Goal: Information Seeking & Learning: Learn about a topic

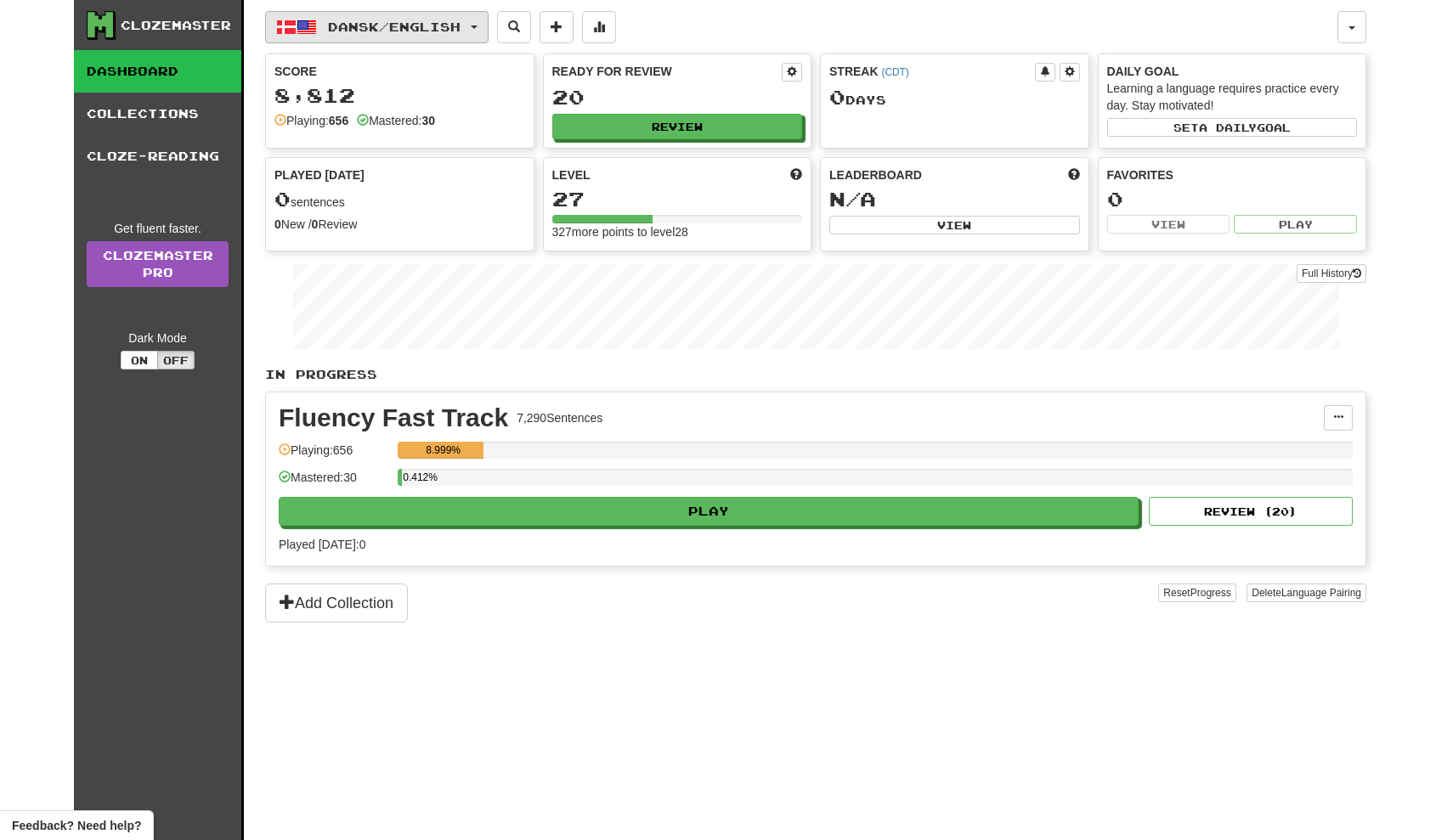
click at [458, 18] on button "Dansk / English" at bounding box center [377, 27] width 223 height 32
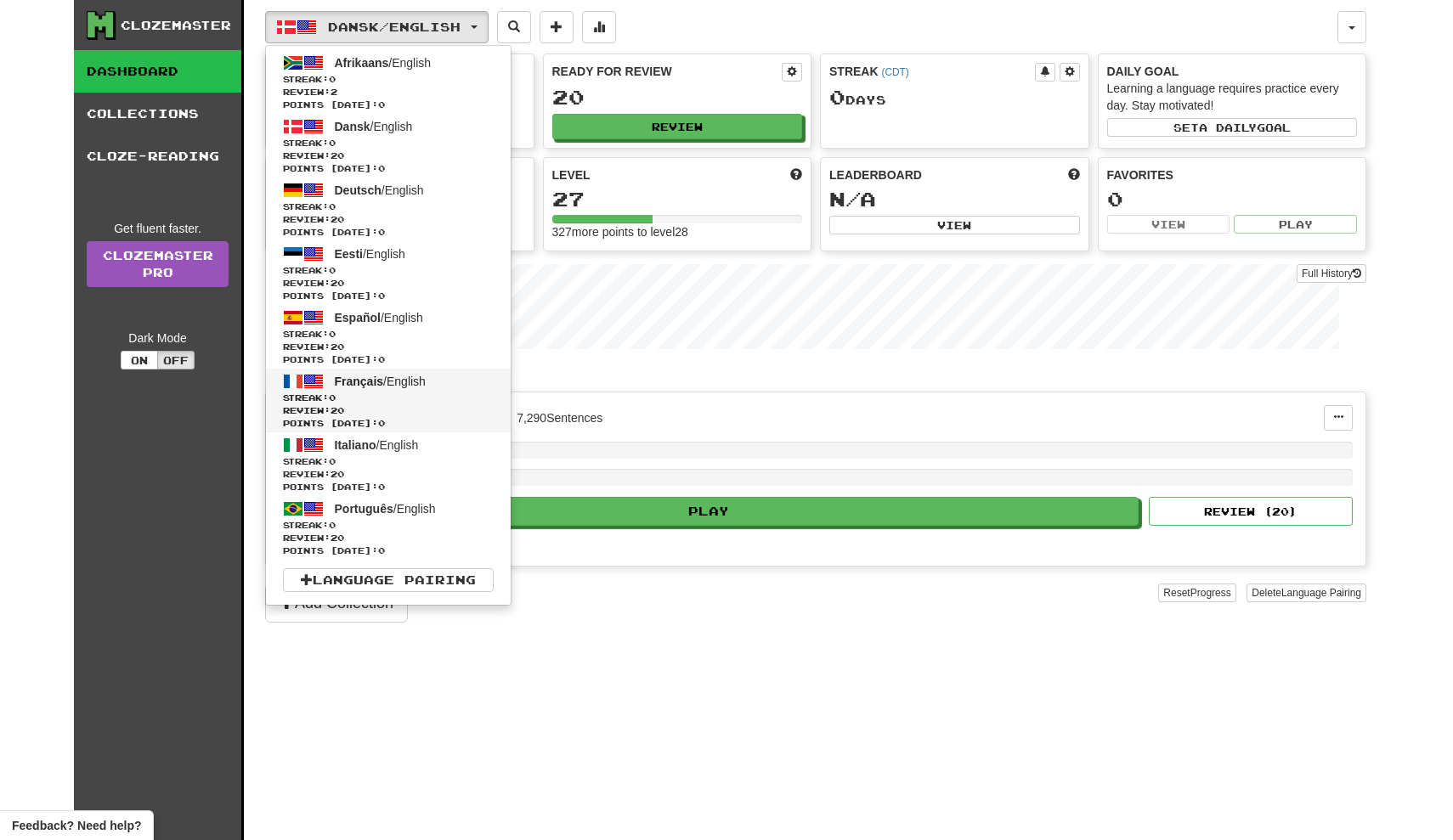
click at [411, 396] on span "Streak: 0" at bounding box center [388, 398] width 211 height 13
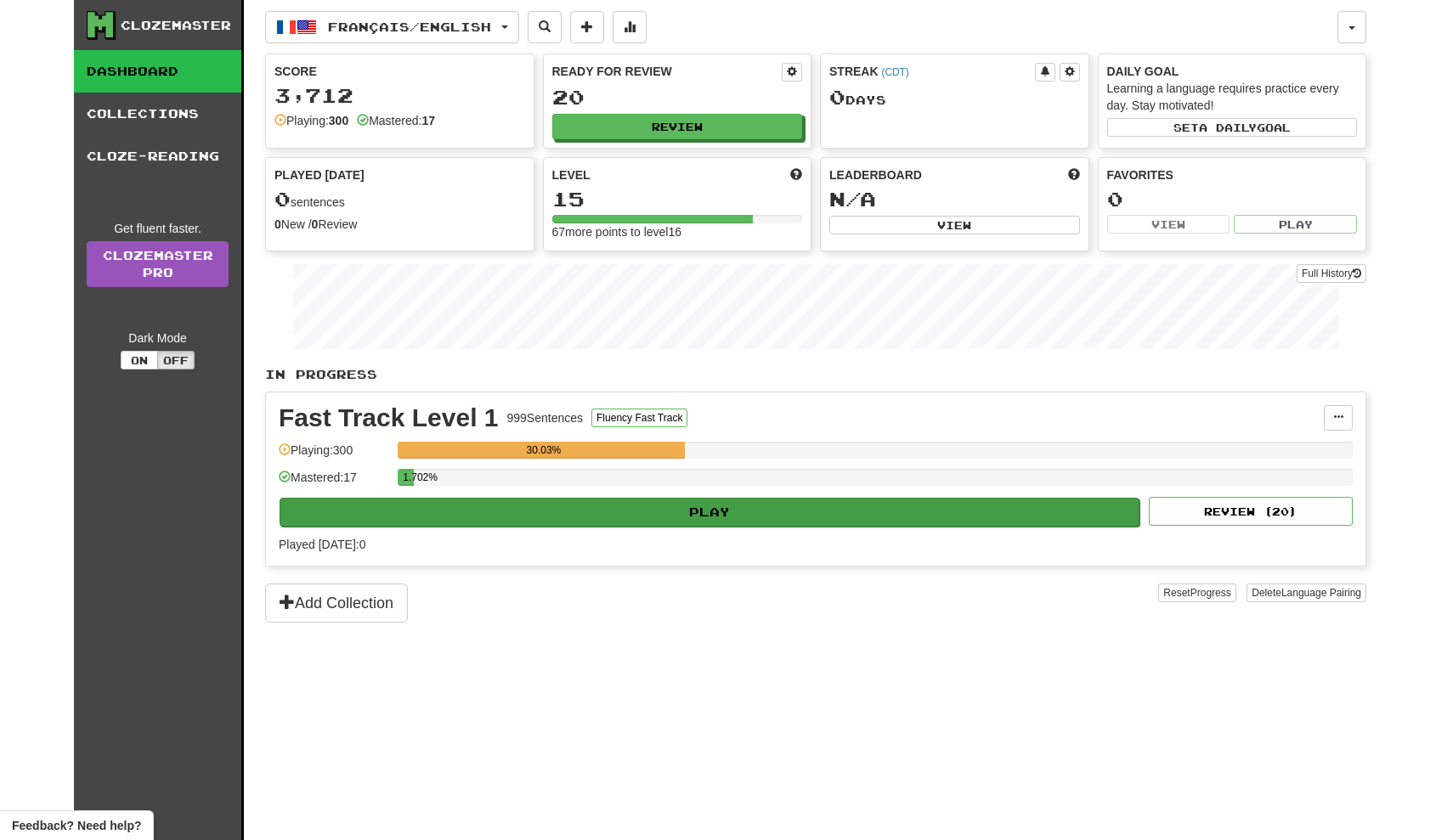
click at [516, 503] on button "Play" at bounding box center [709, 512] width 860 height 29
select select "**"
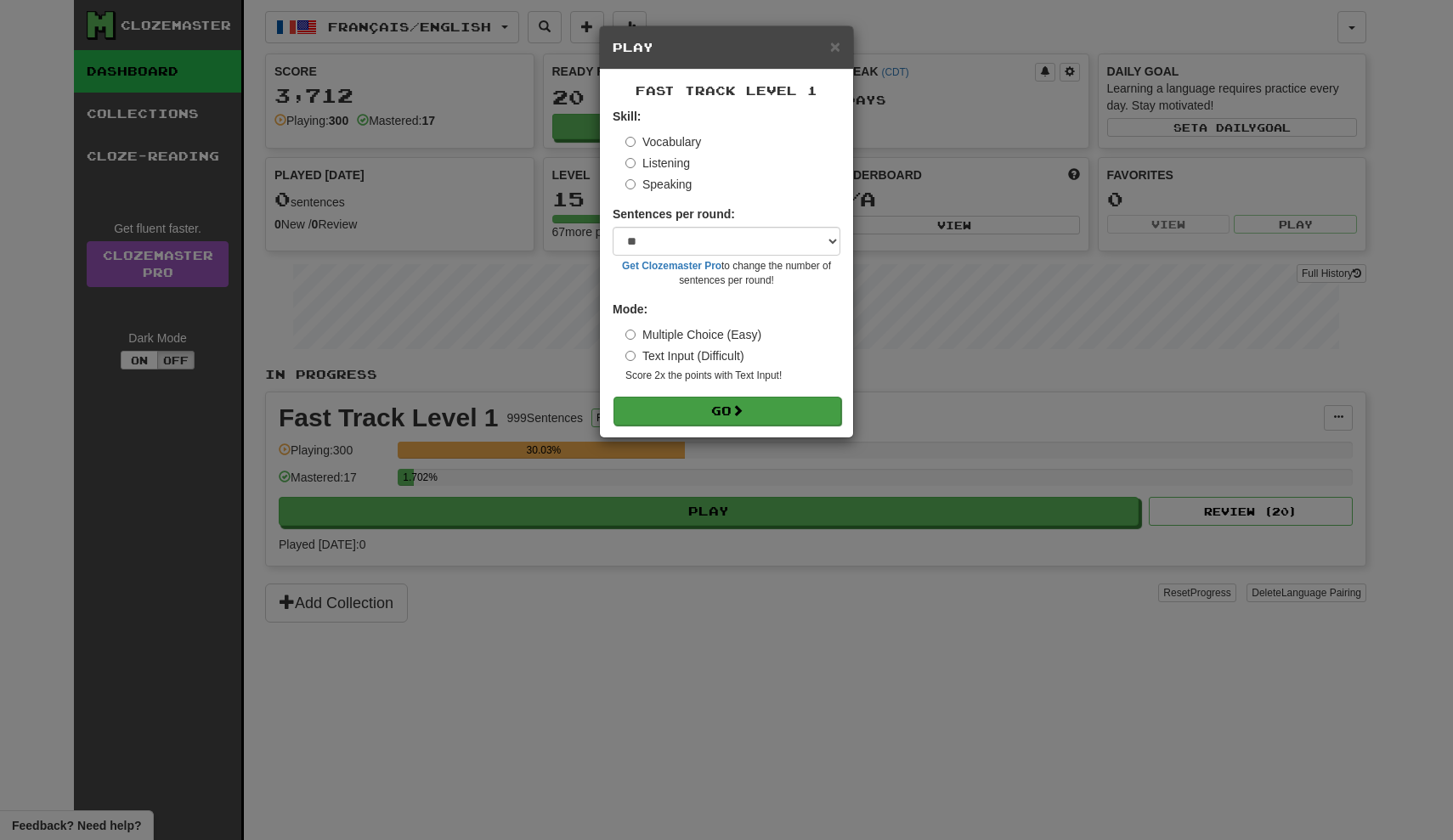
click at [668, 397] on button "Go" at bounding box center [727, 411] width 228 height 29
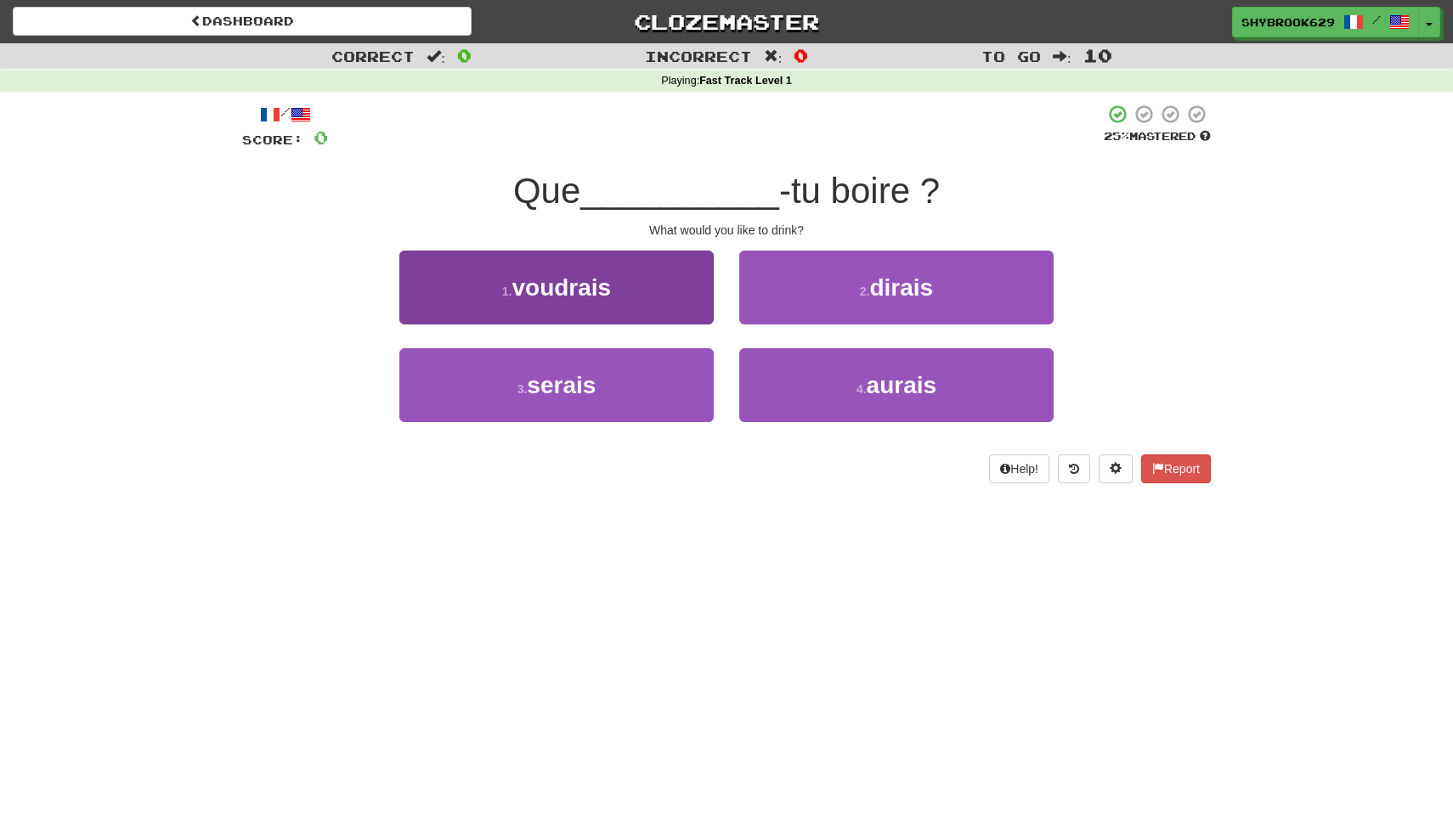
click at [674, 274] on button "1 . voudrais" at bounding box center [556, 288] width 315 height 74
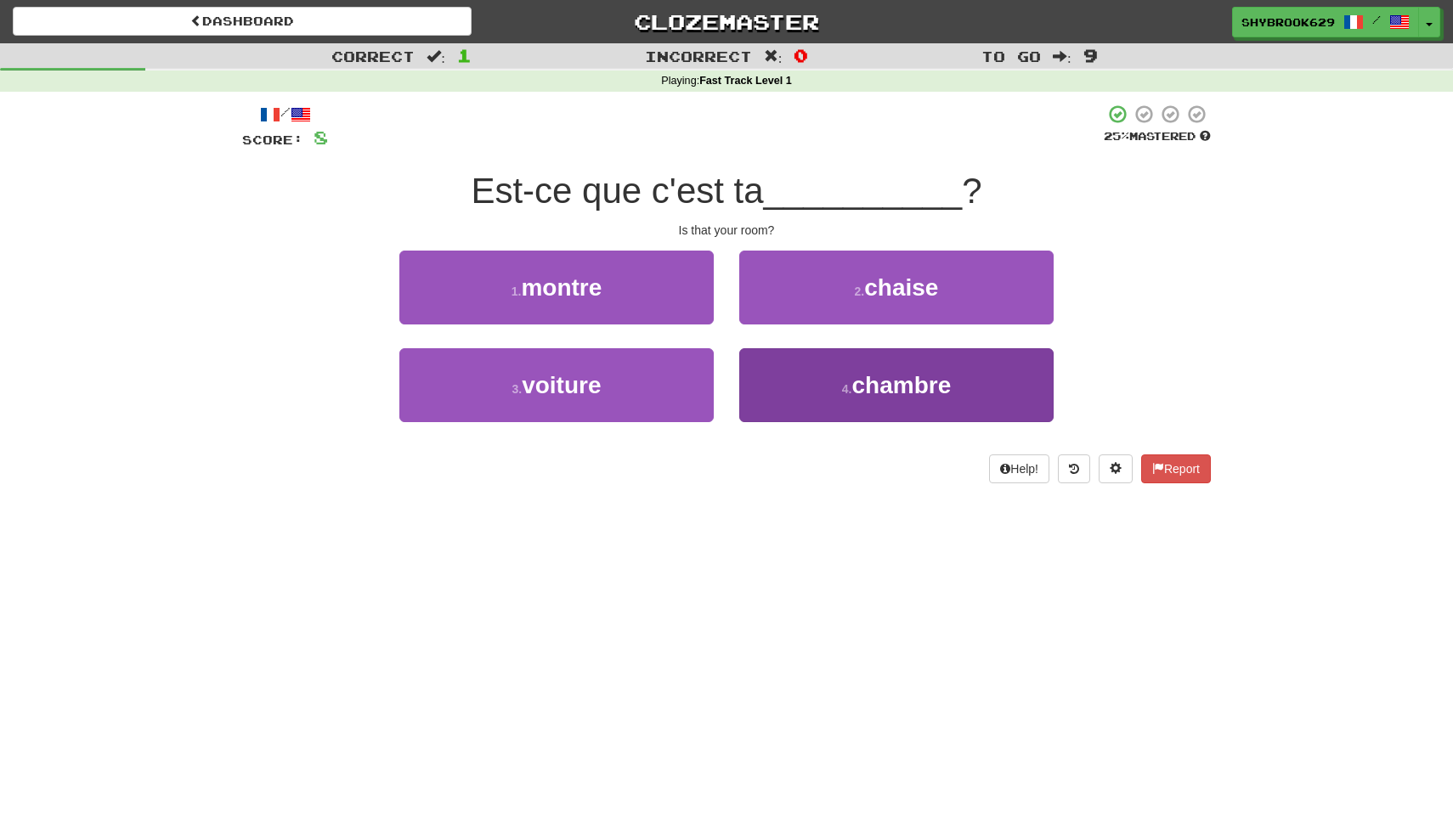
click at [901, 364] on button "4 . chambre" at bounding box center [896, 385] width 315 height 74
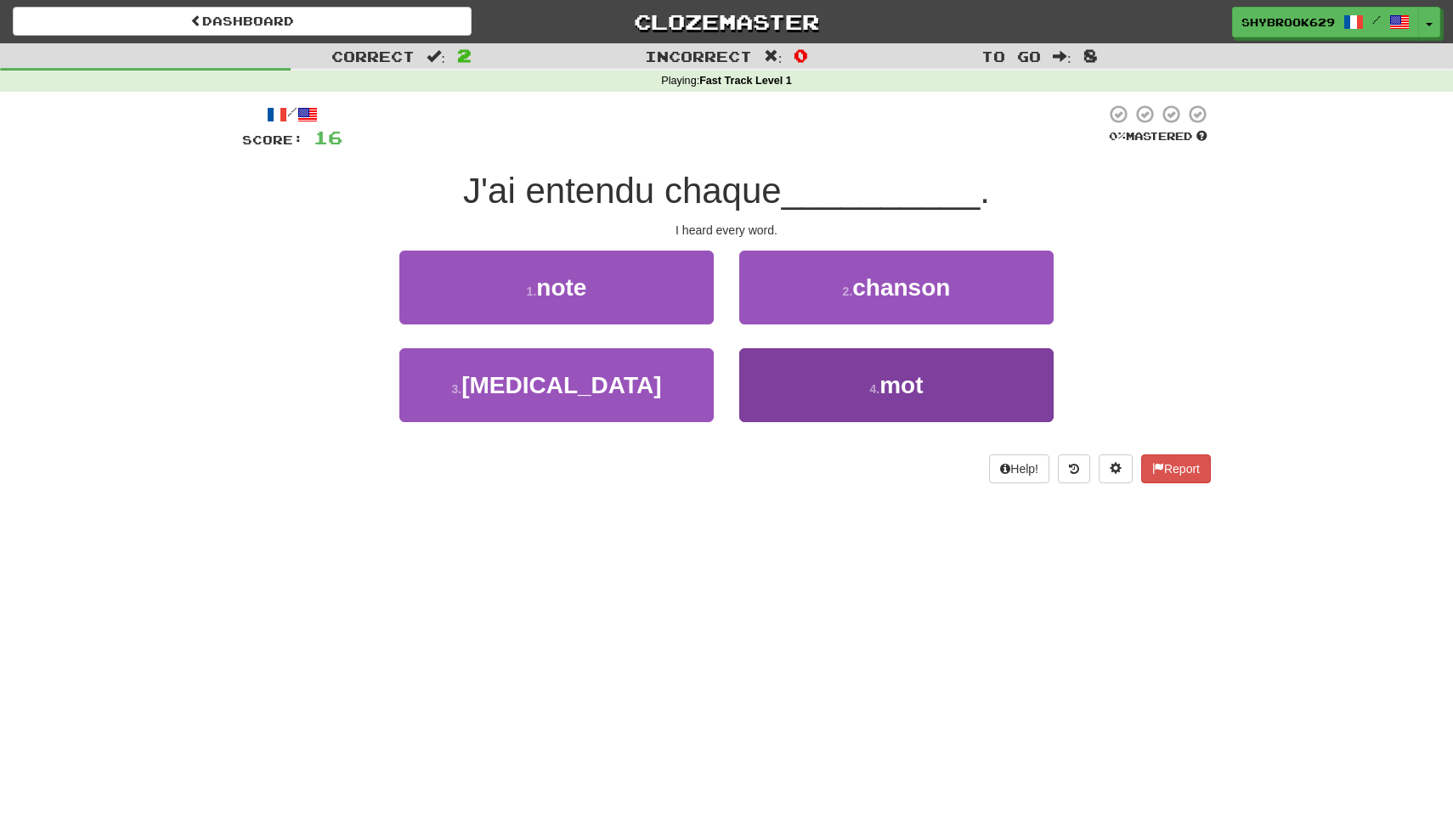
click at [853, 385] on button "4 . mot" at bounding box center [896, 385] width 315 height 74
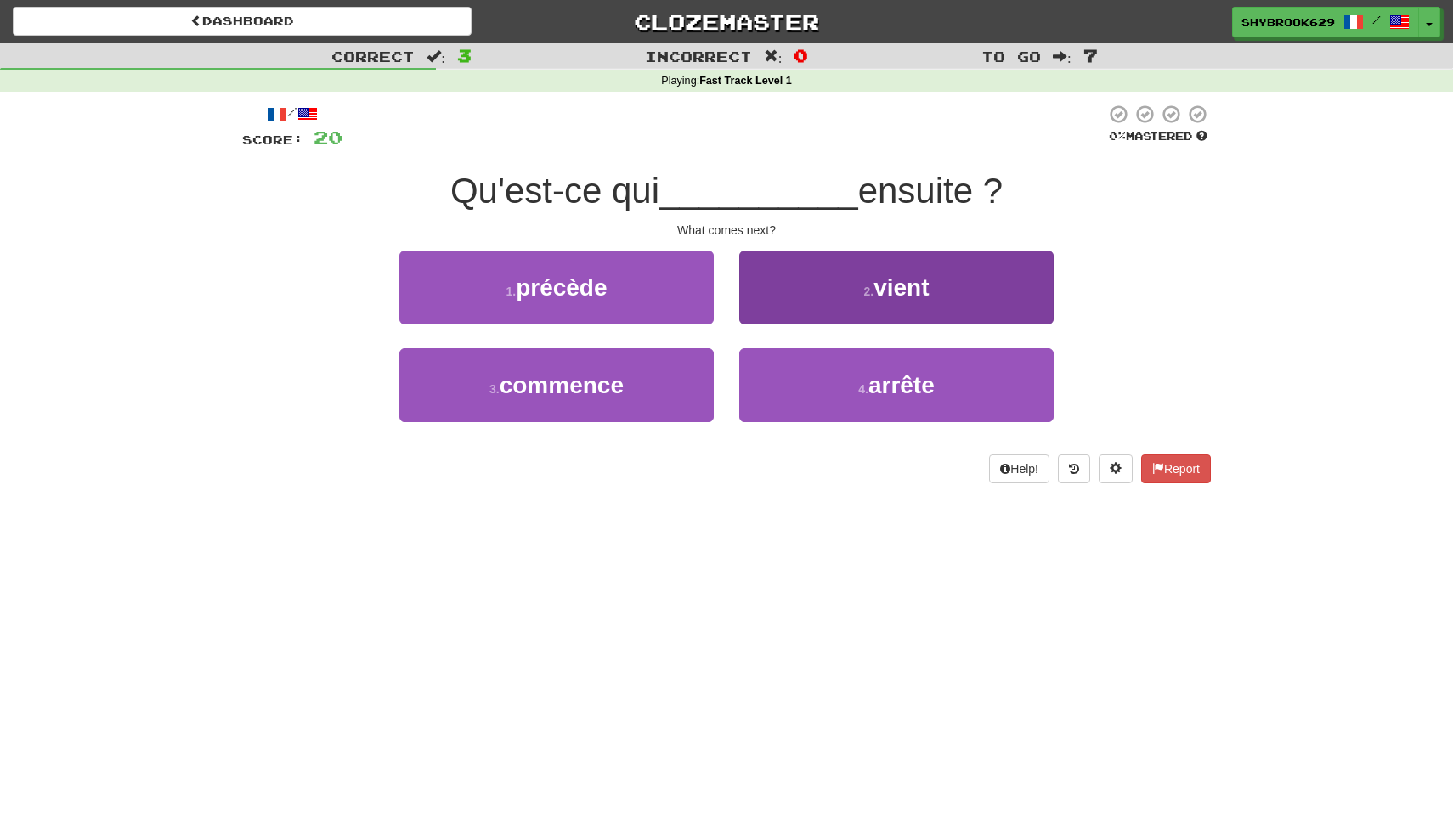
click at [924, 289] on span "vient" at bounding box center [901, 287] width 56 height 26
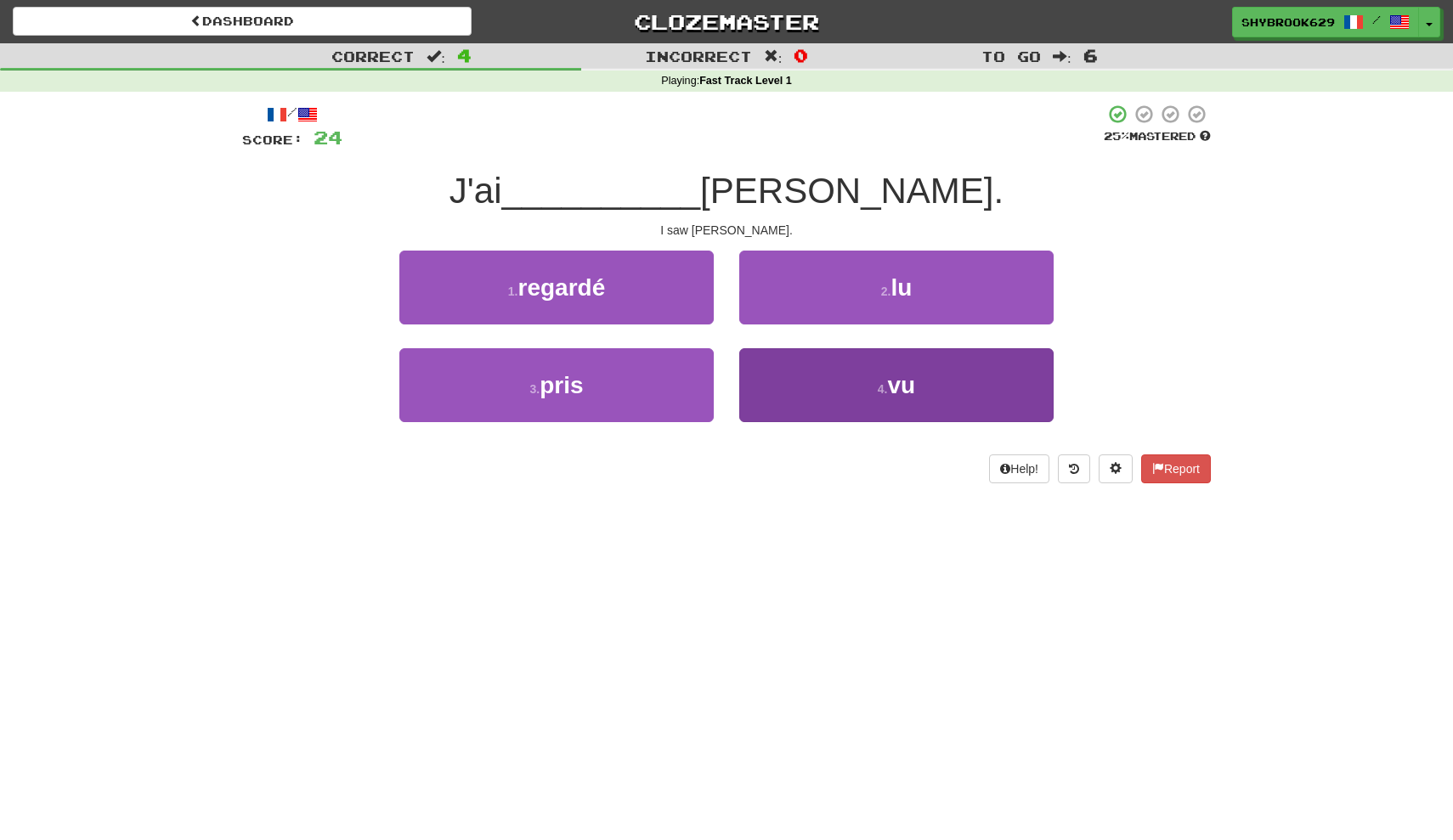
click at [822, 405] on button "4 . vu" at bounding box center [896, 385] width 315 height 74
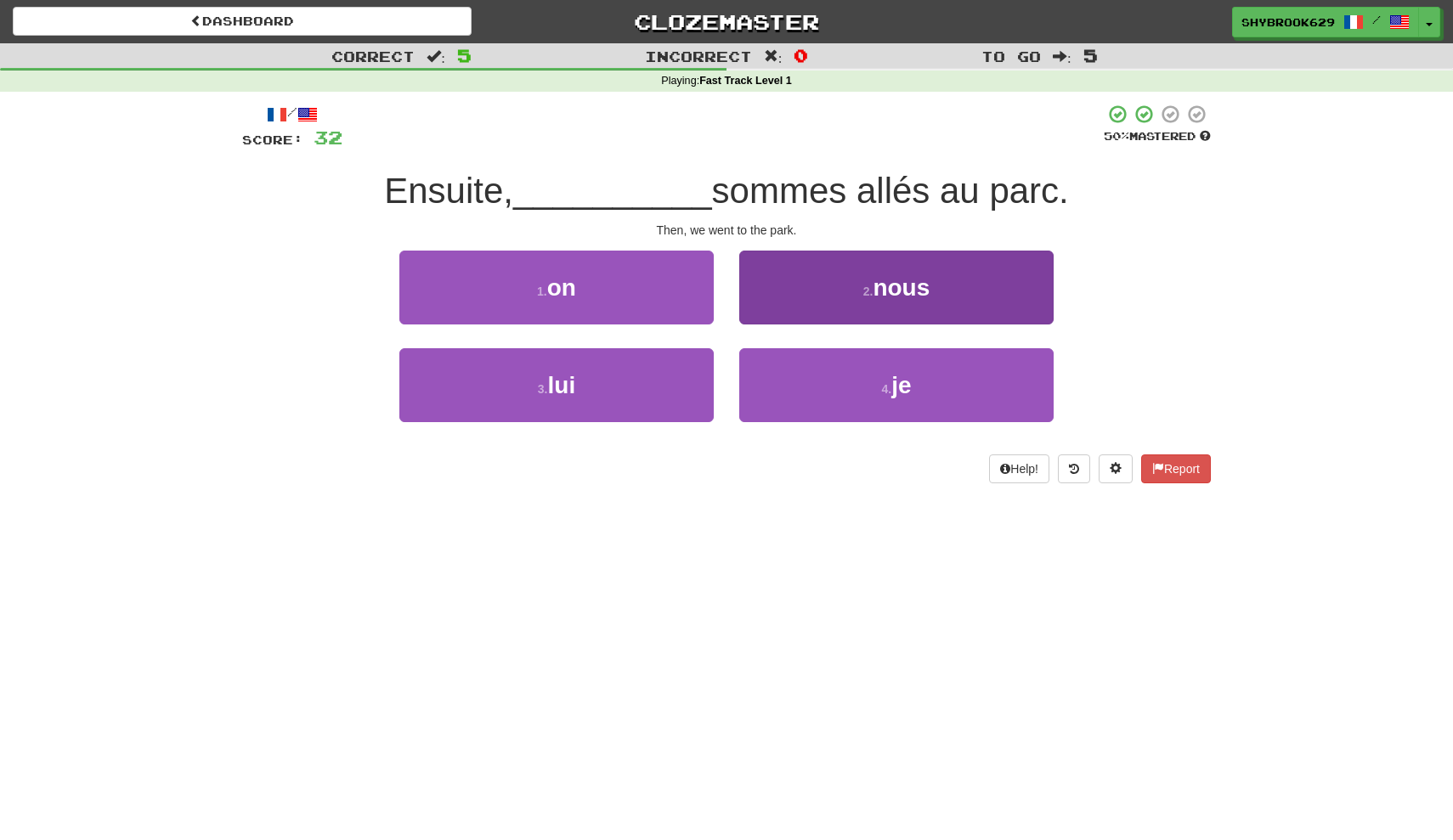
click at [864, 284] on small "2 ." at bounding box center [868, 290] width 10 height 13
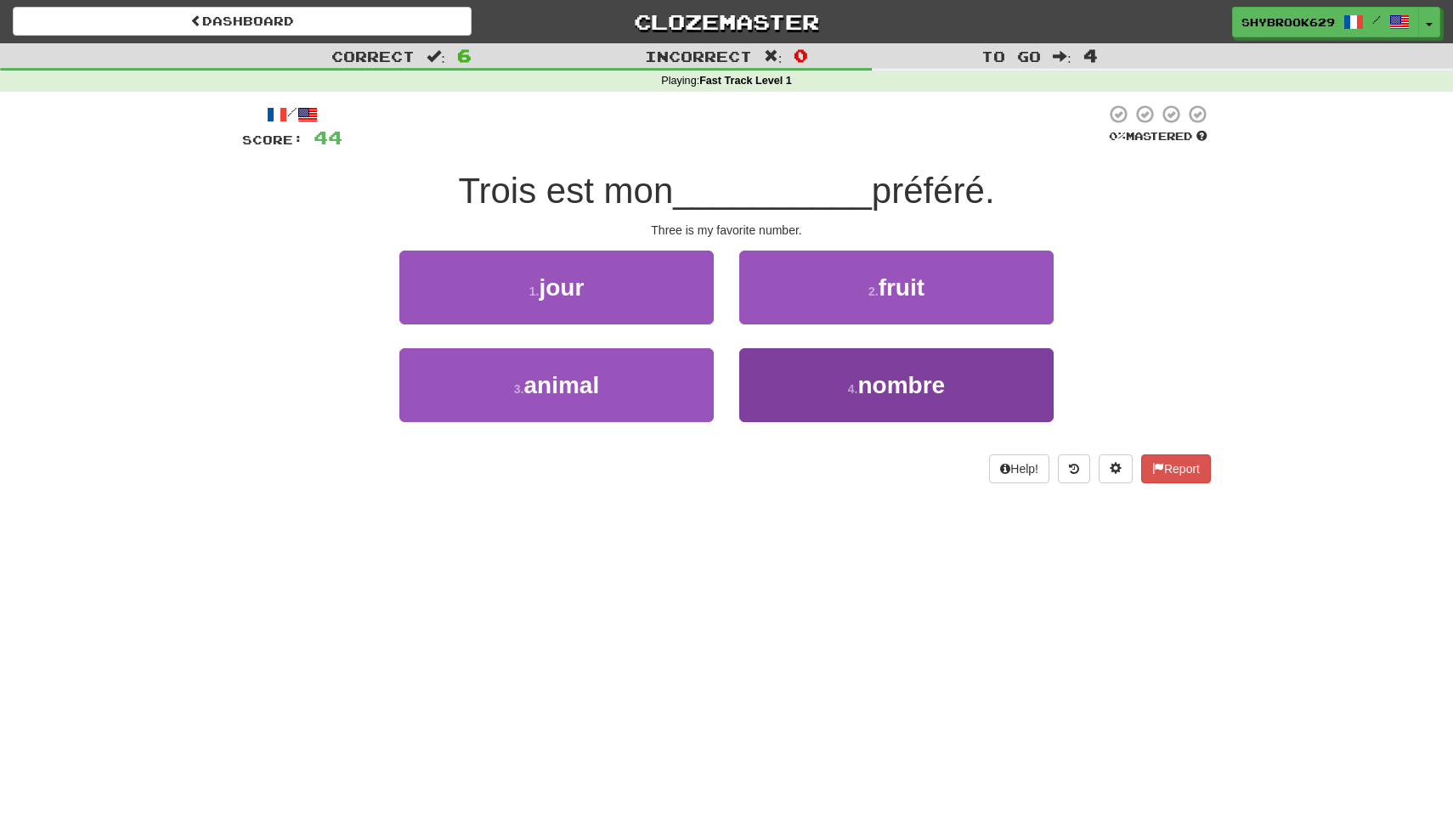
click at [844, 373] on button "4 . nombre" at bounding box center [896, 385] width 315 height 74
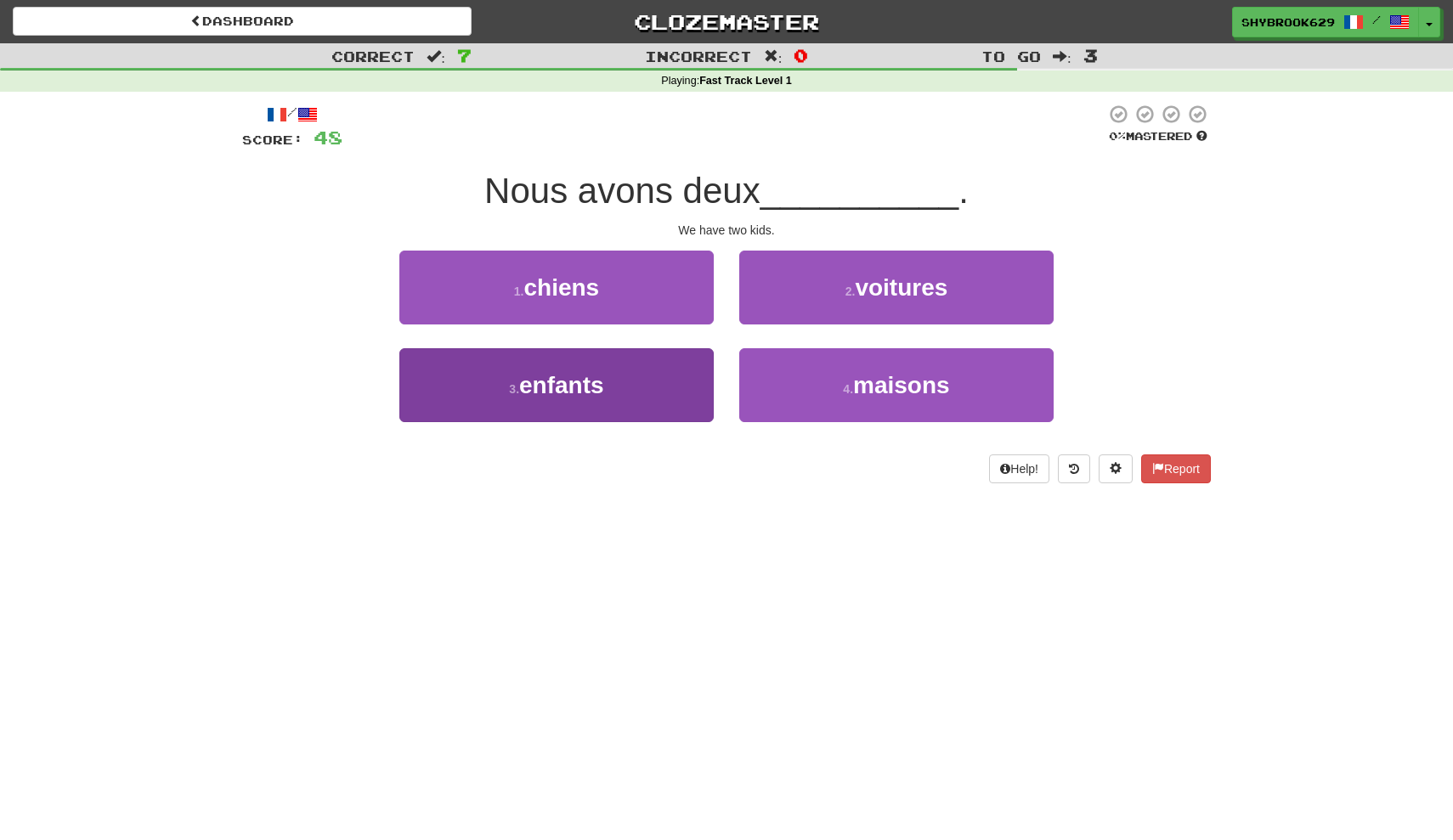
click at [633, 385] on button "3 . enfants" at bounding box center [556, 385] width 315 height 74
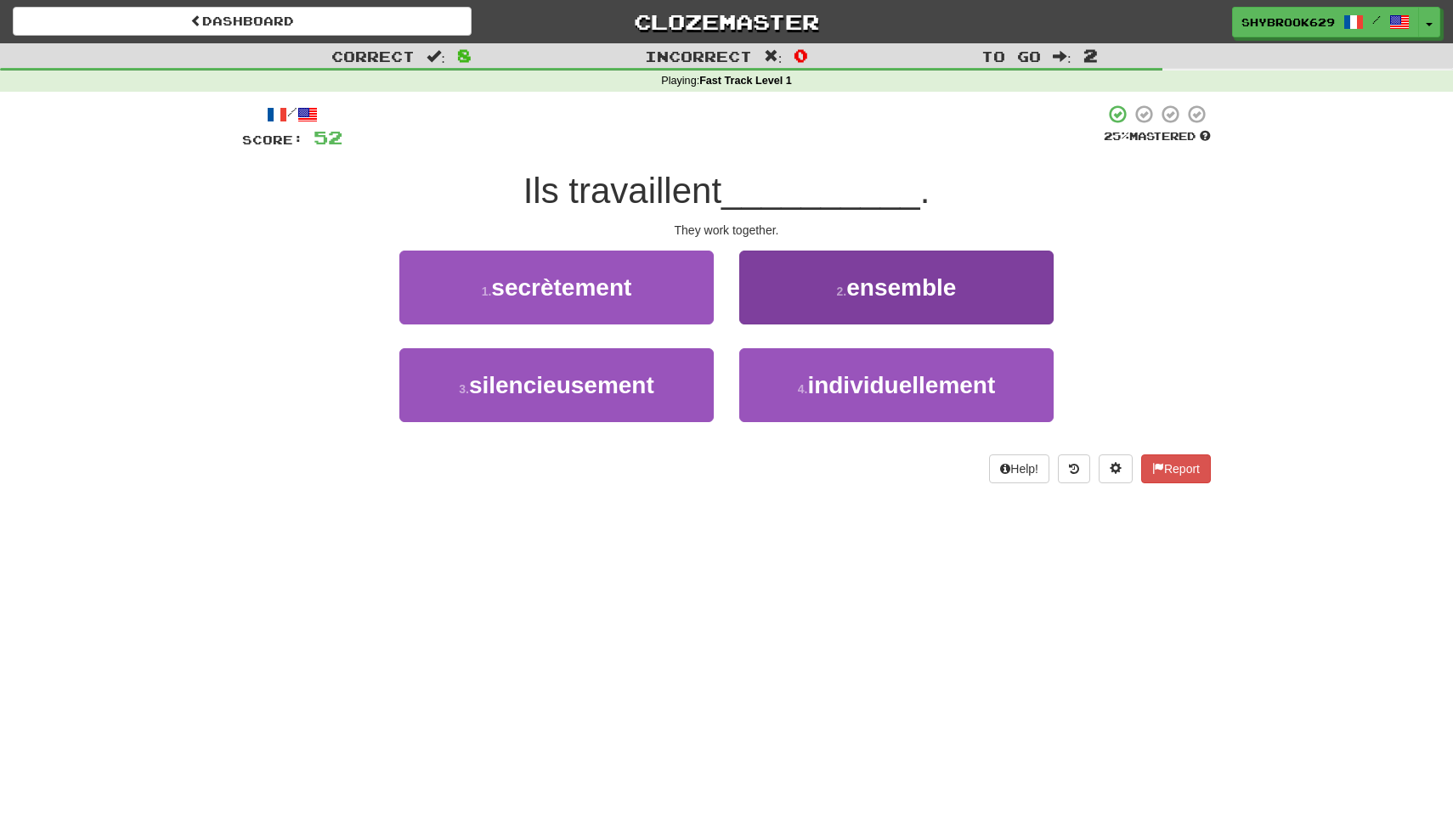
click at [977, 288] on button "2 . ensemble" at bounding box center [896, 288] width 315 height 74
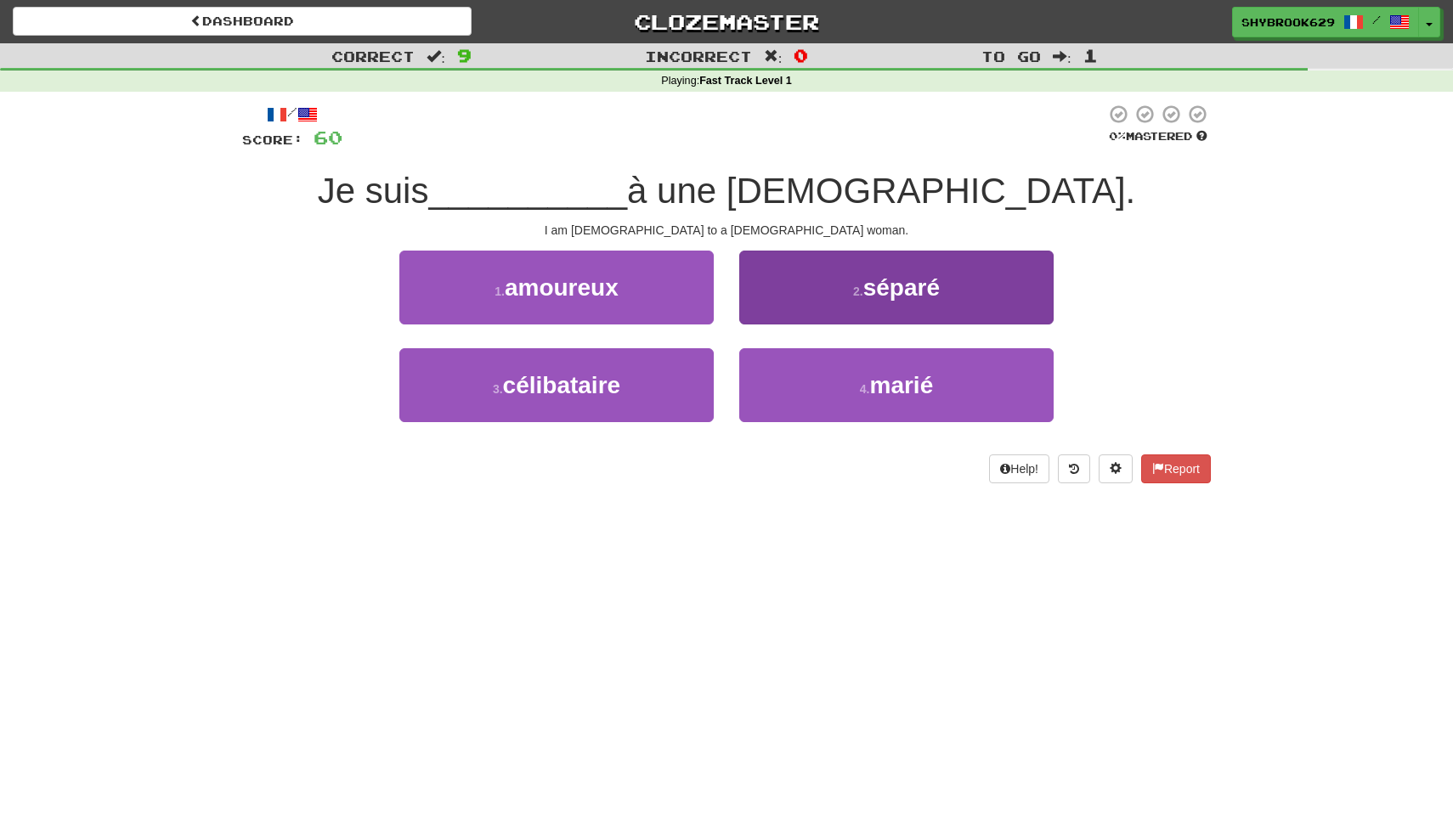
click at [777, 368] on button "4 . marié" at bounding box center [896, 385] width 315 height 74
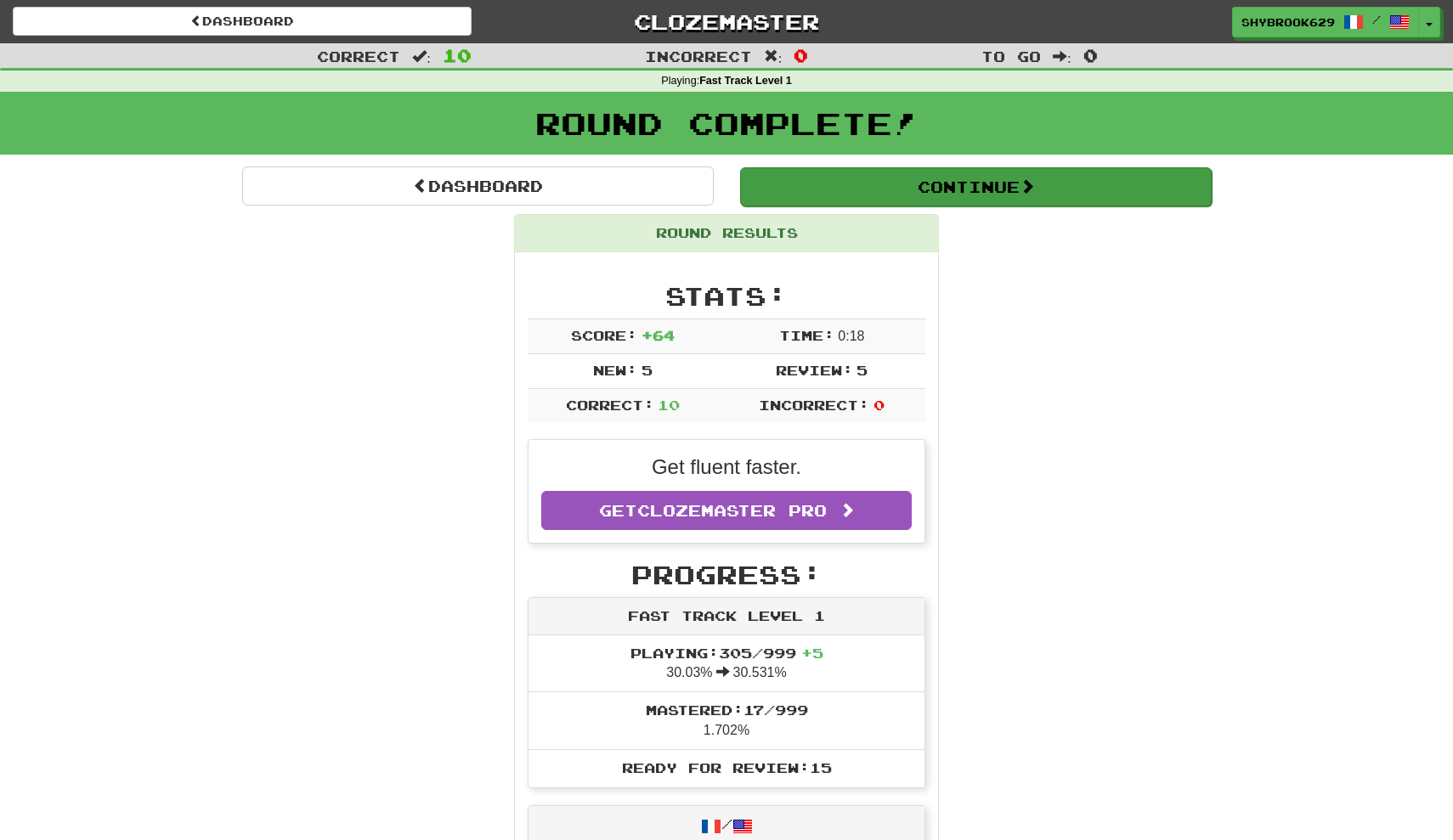
click at [867, 173] on button "Continue" at bounding box center [976, 187] width 472 height 39
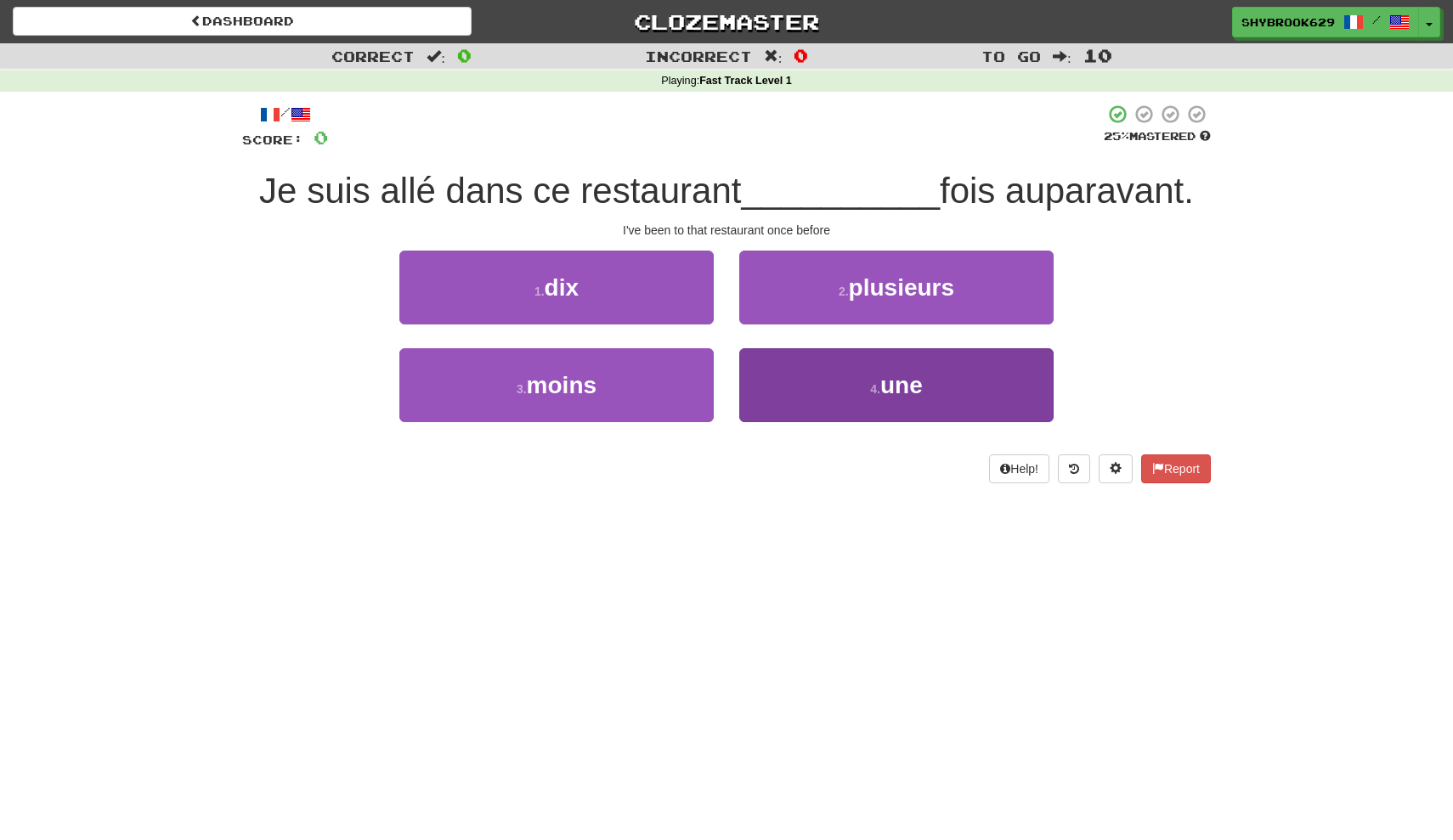
click at [850, 377] on button "4 . une" at bounding box center [896, 385] width 315 height 74
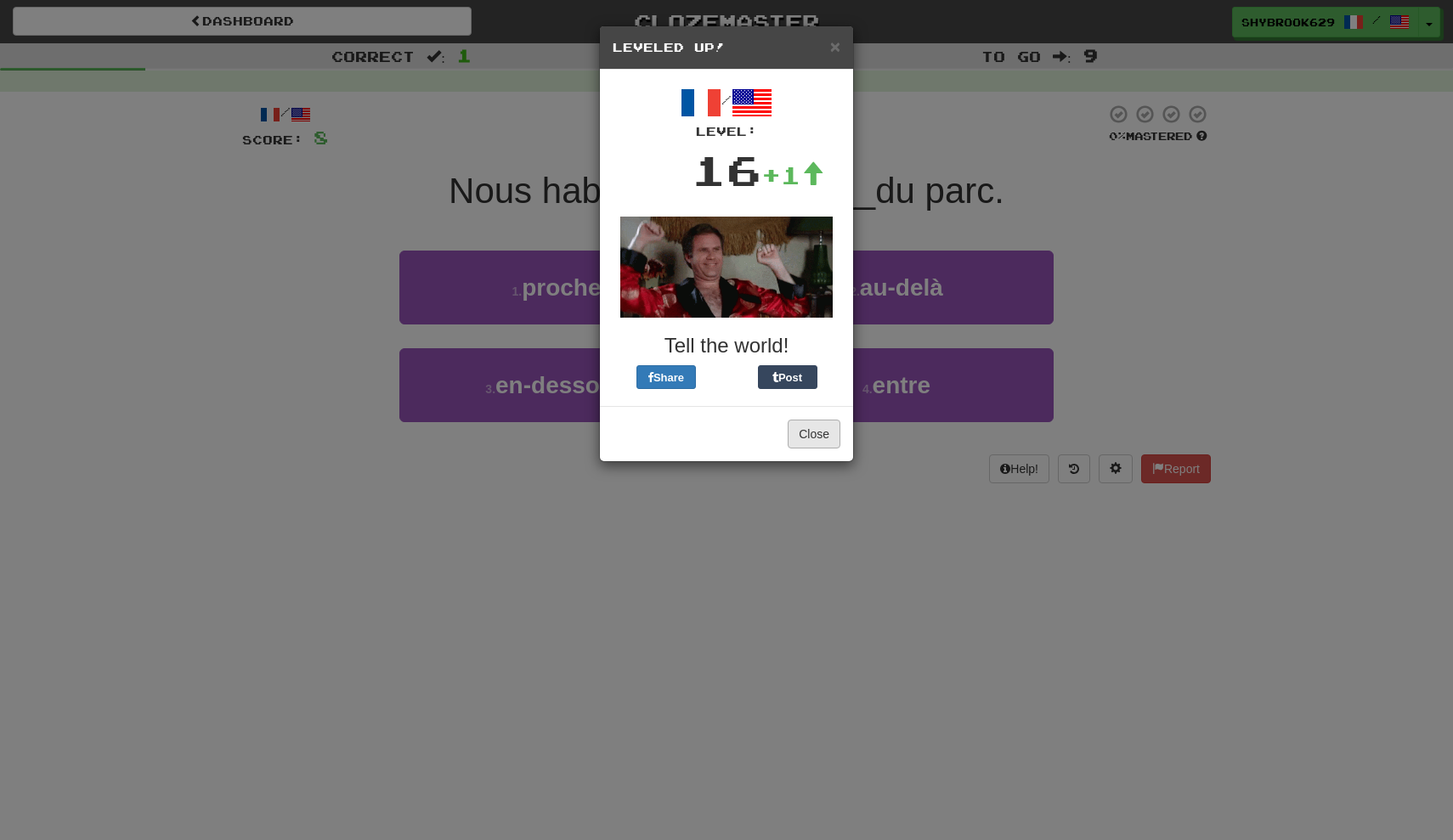
click at [818, 437] on button "Close" at bounding box center [814, 434] width 53 height 29
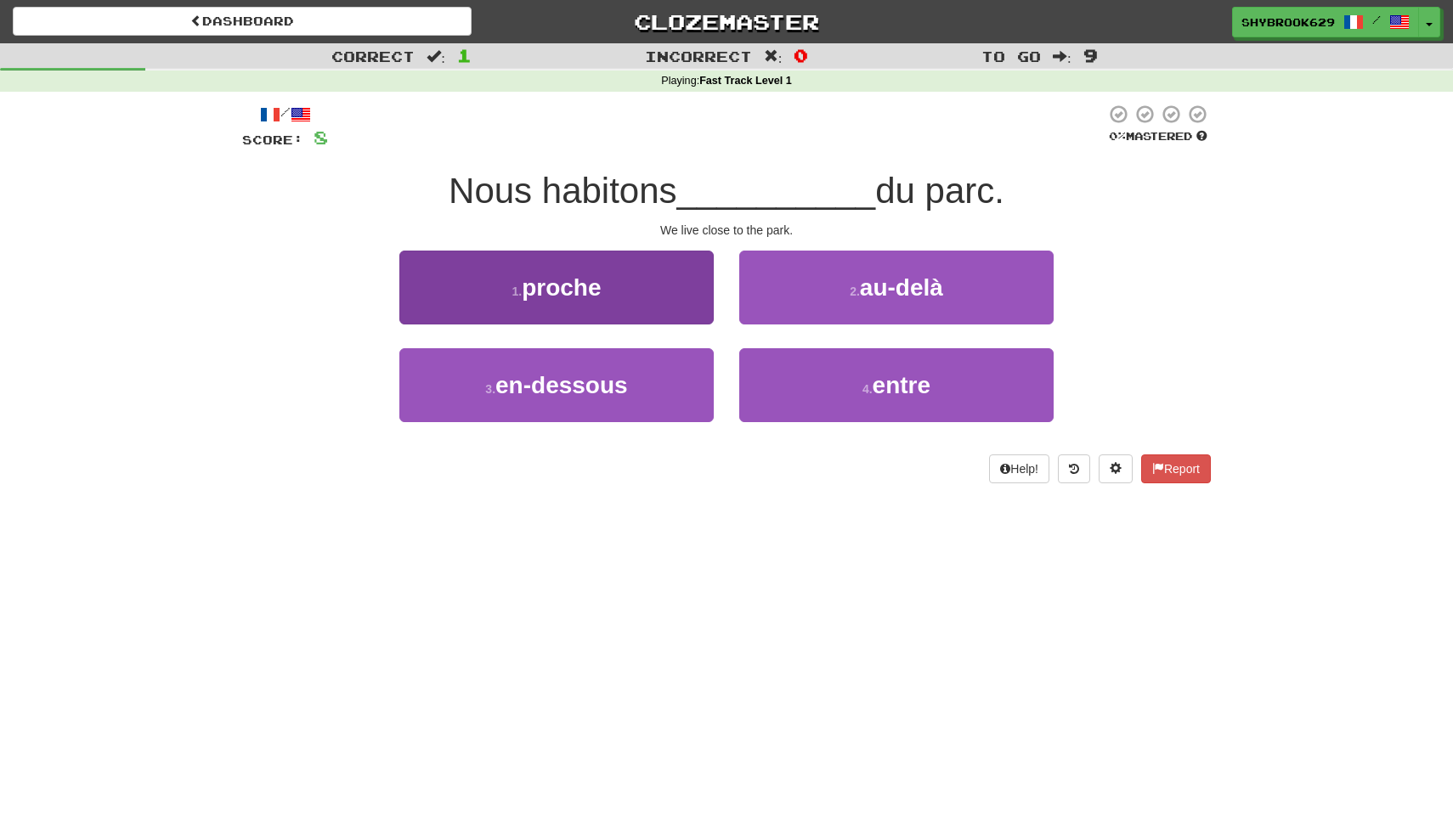
click at [674, 302] on button "1 . proche" at bounding box center [556, 288] width 315 height 74
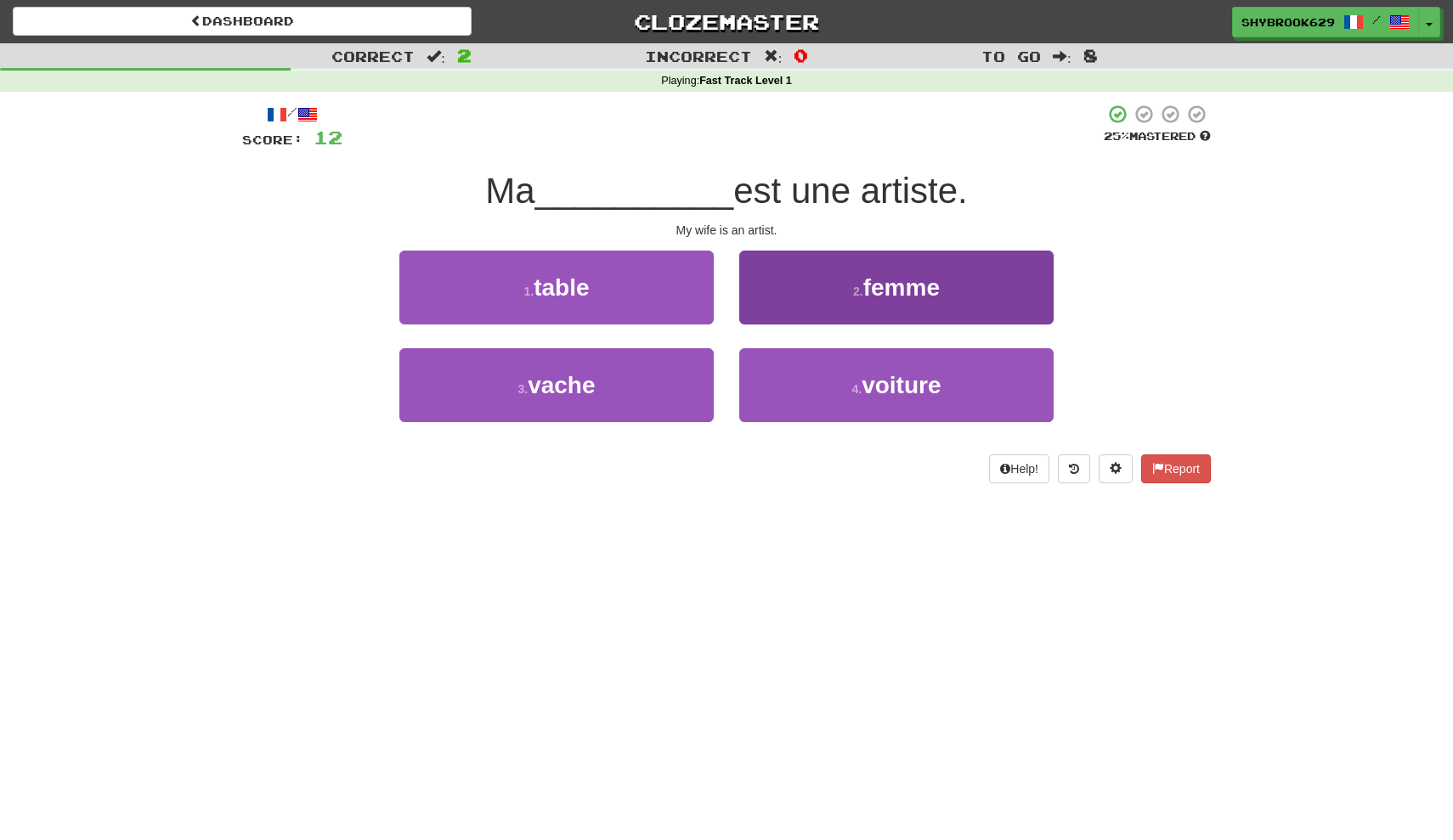
click at [920, 299] on button "2 . femme" at bounding box center [896, 288] width 315 height 74
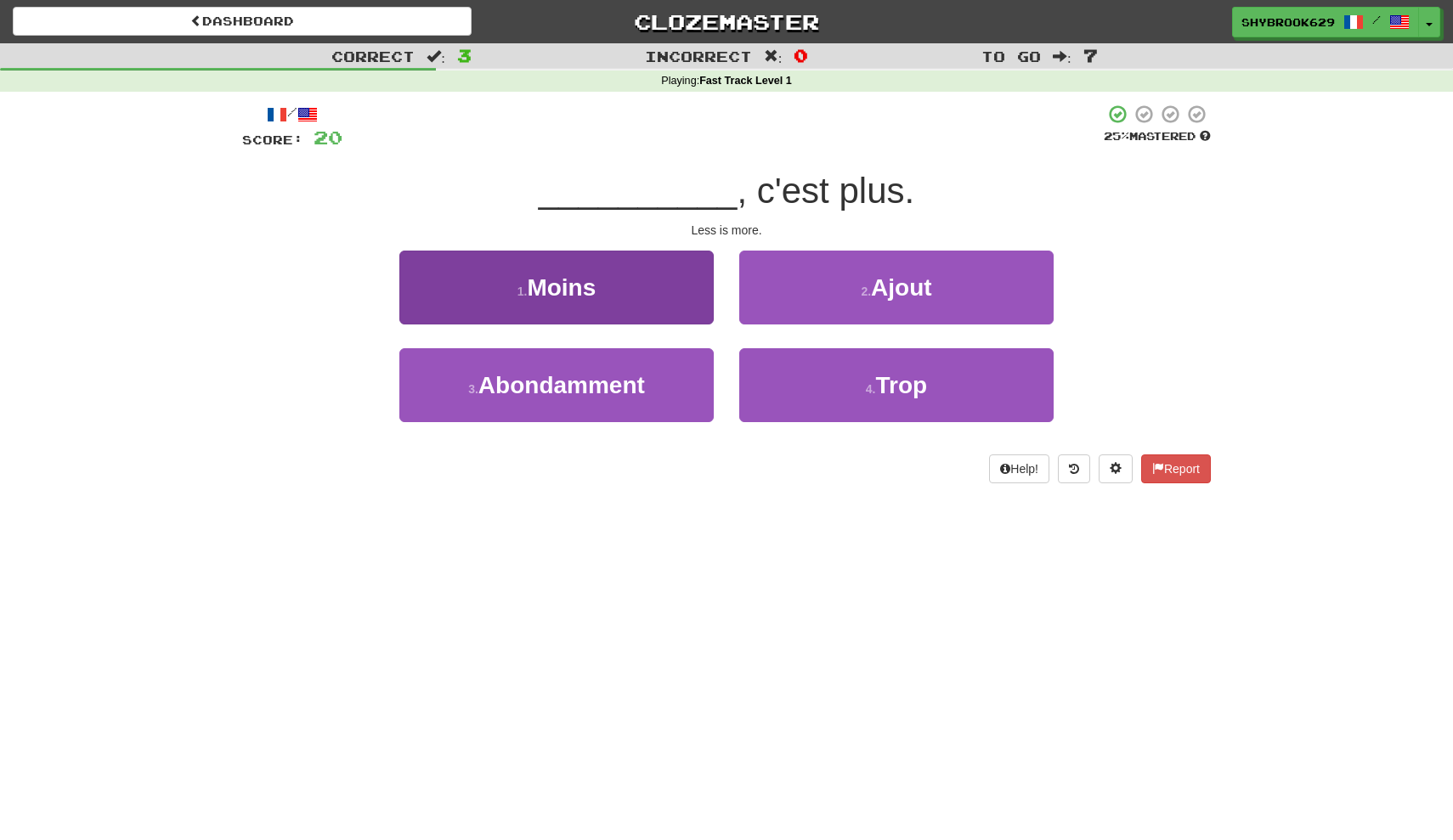
click at [635, 314] on button "1 . Moins" at bounding box center [556, 288] width 315 height 74
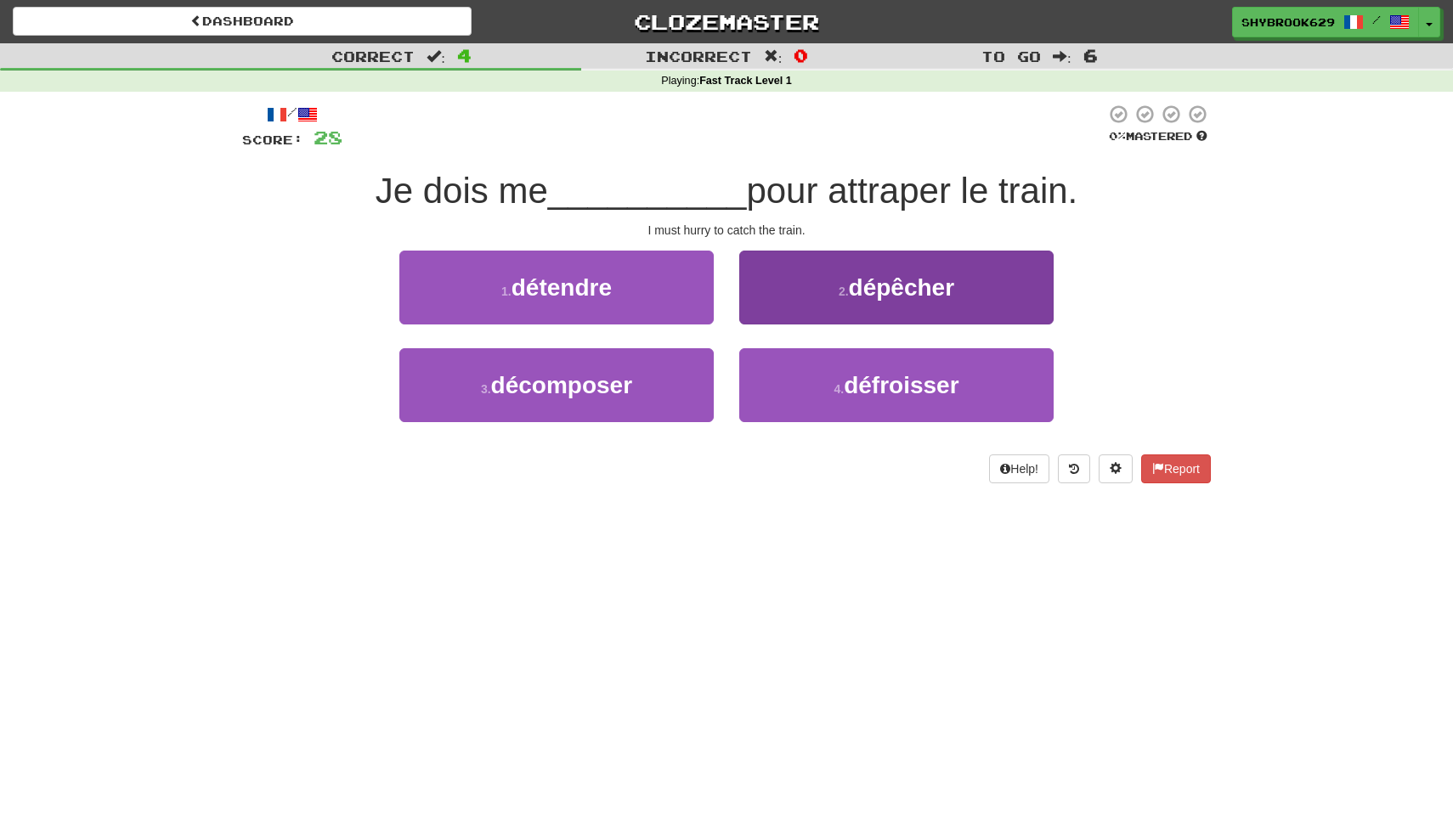
click at [1019, 259] on button "2 . dépêcher" at bounding box center [896, 288] width 315 height 74
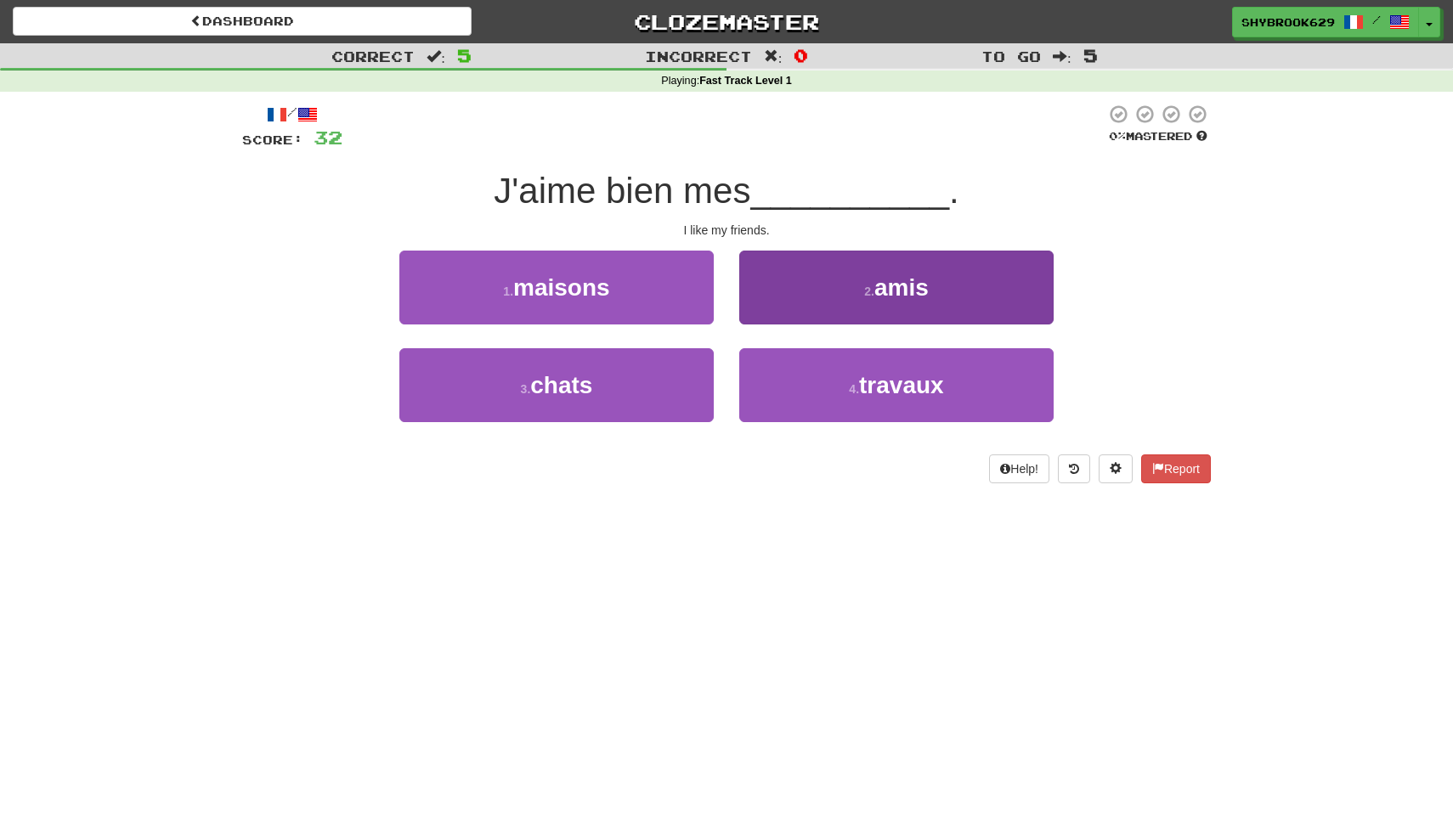
click at [915, 290] on span "amis" at bounding box center [901, 287] width 55 height 26
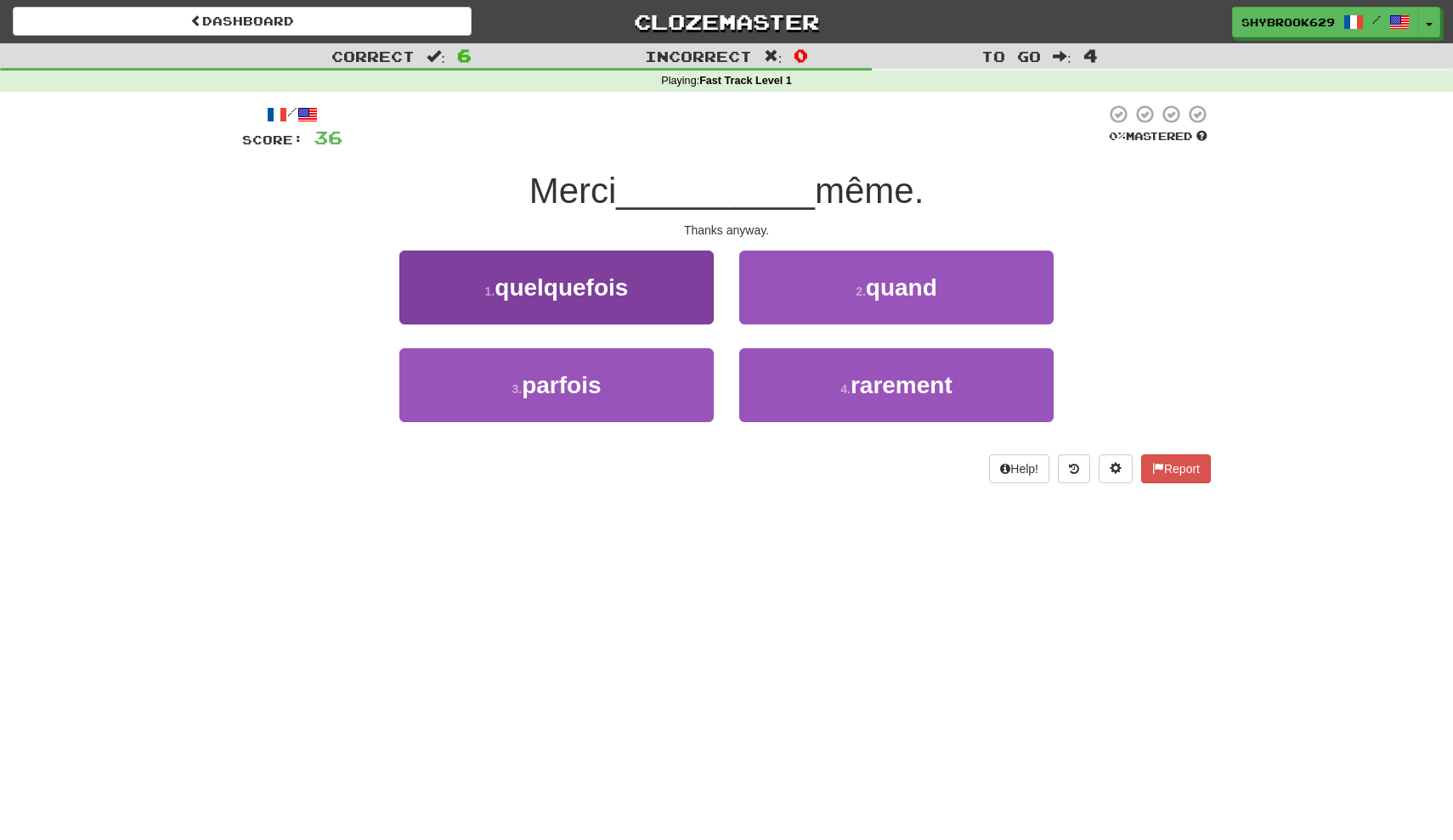
click at [653, 305] on button "1 . quelquefois" at bounding box center [556, 288] width 315 height 74
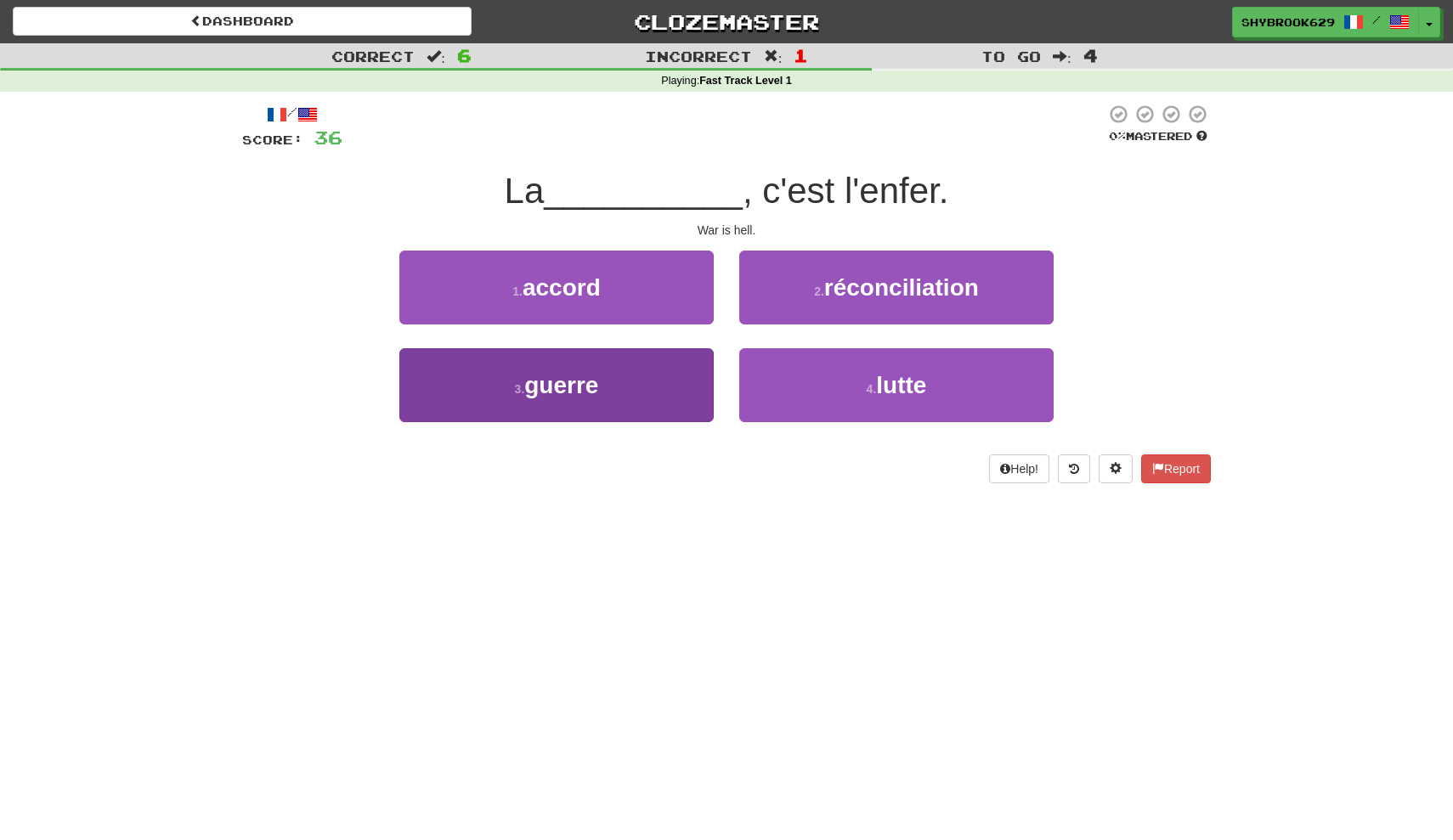
click at [647, 368] on button "3 . guerre" at bounding box center [556, 385] width 315 height 74
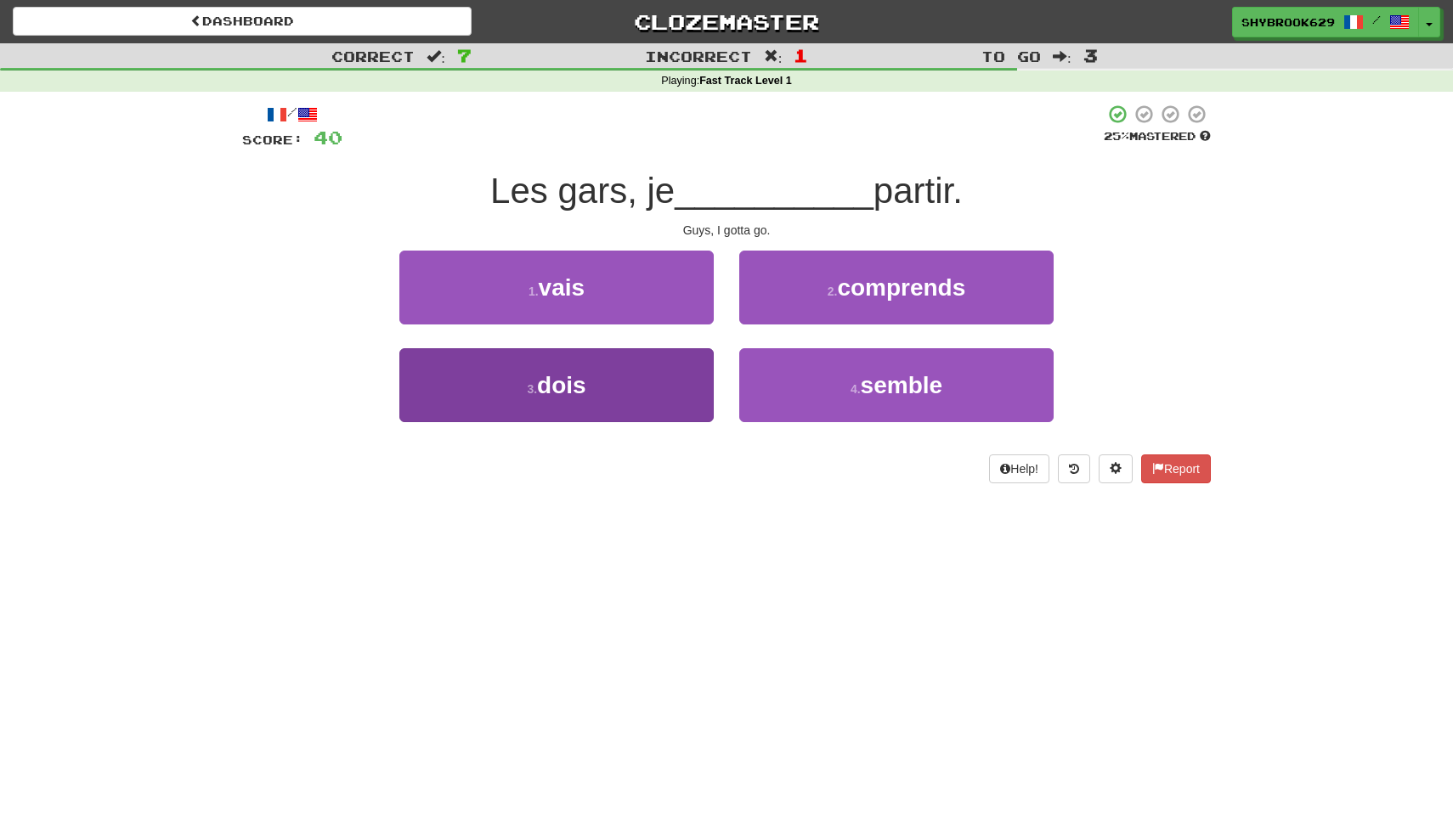
click at [655, 392] on button "3 . dois" at bounding box center [556, 385] width 315 height 74
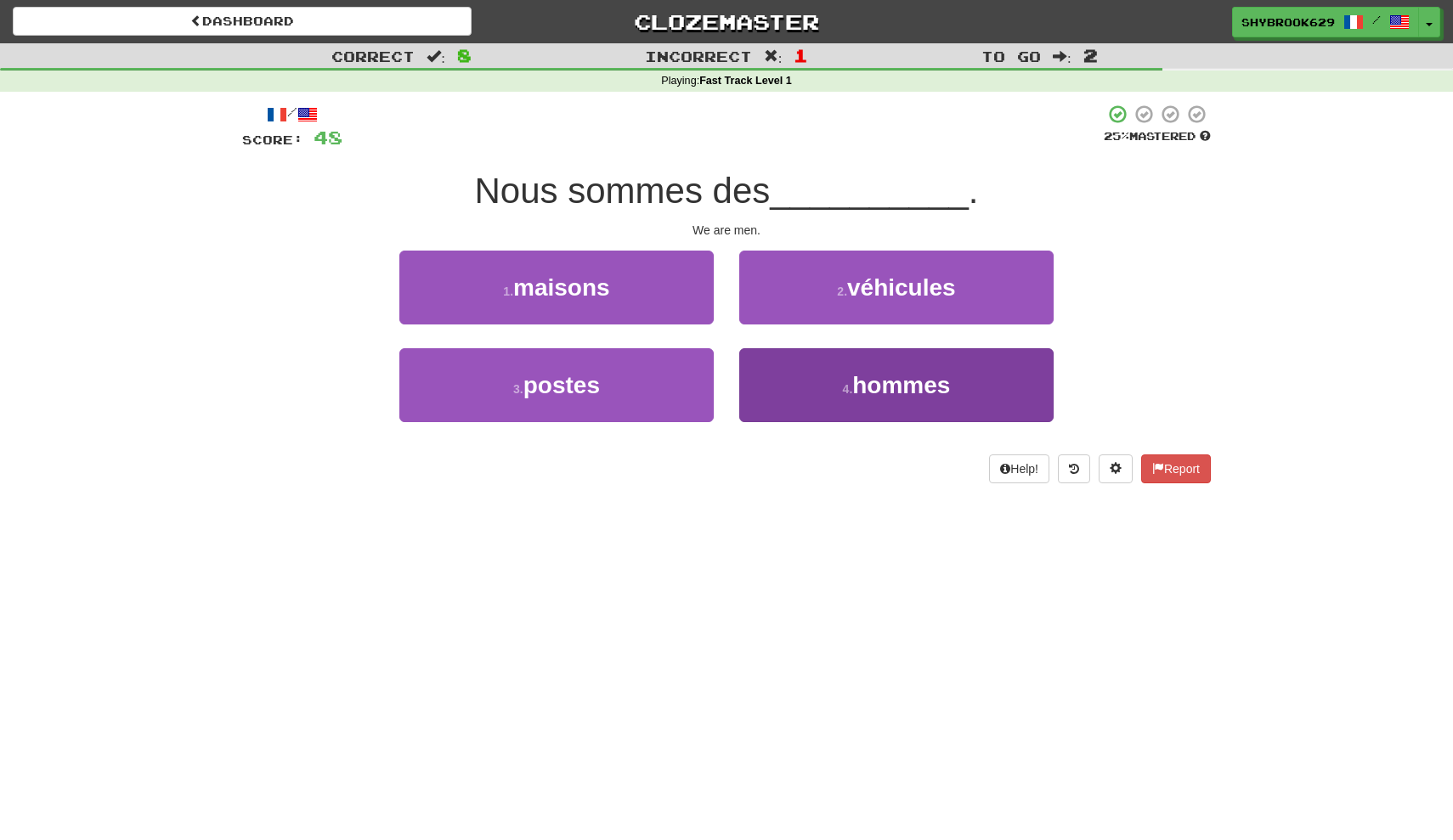
click at [807, 386] on button "4 . hommes" at bounding box center [896, 385] width 315 height 74
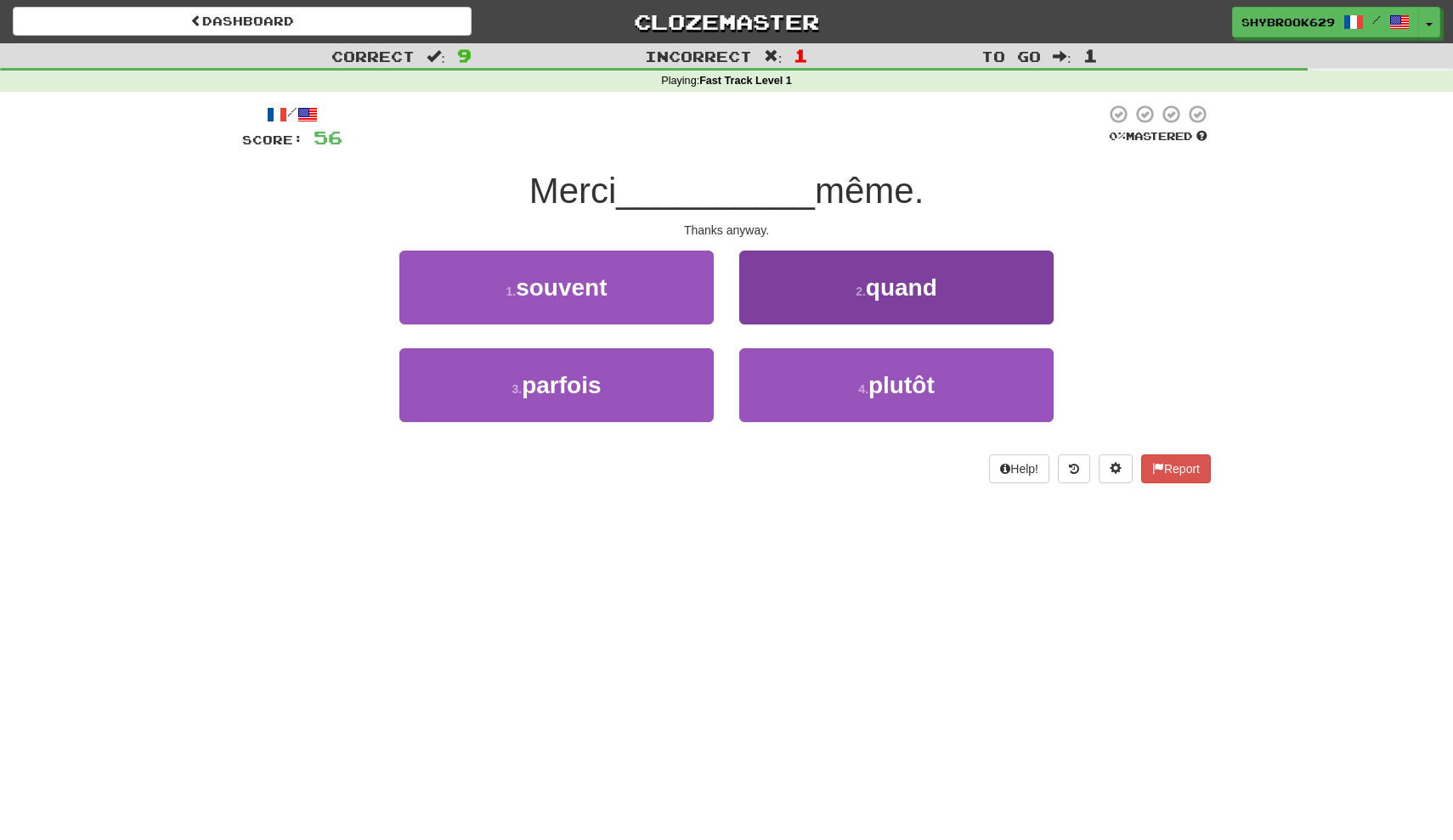
click at [819, 288] on button "2 . quand" at bounding box center [896, 288] width 315 height 74
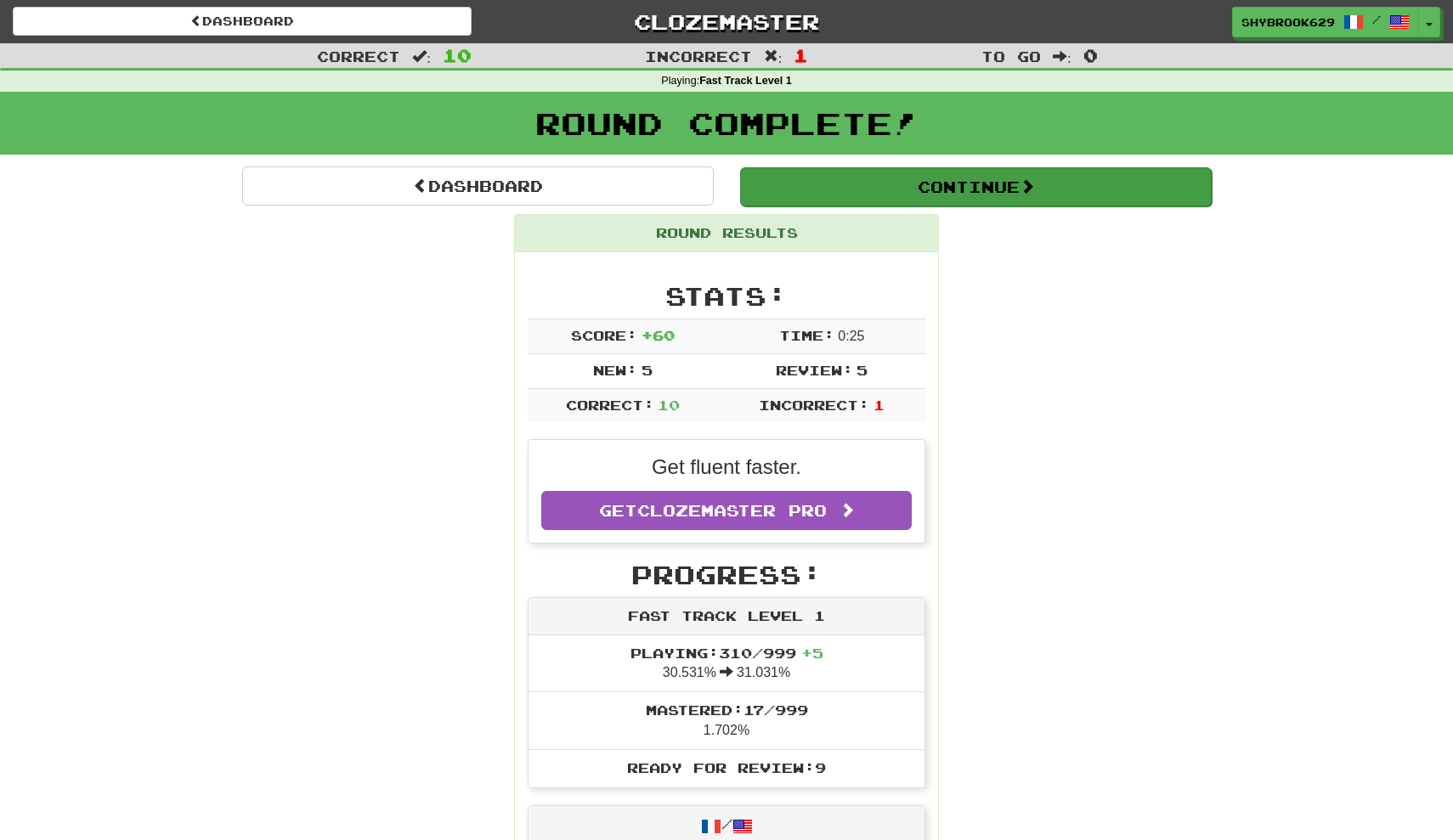
click at [789, 177] on button "Continue" at bounding box center [976, 187] width 472 height 39
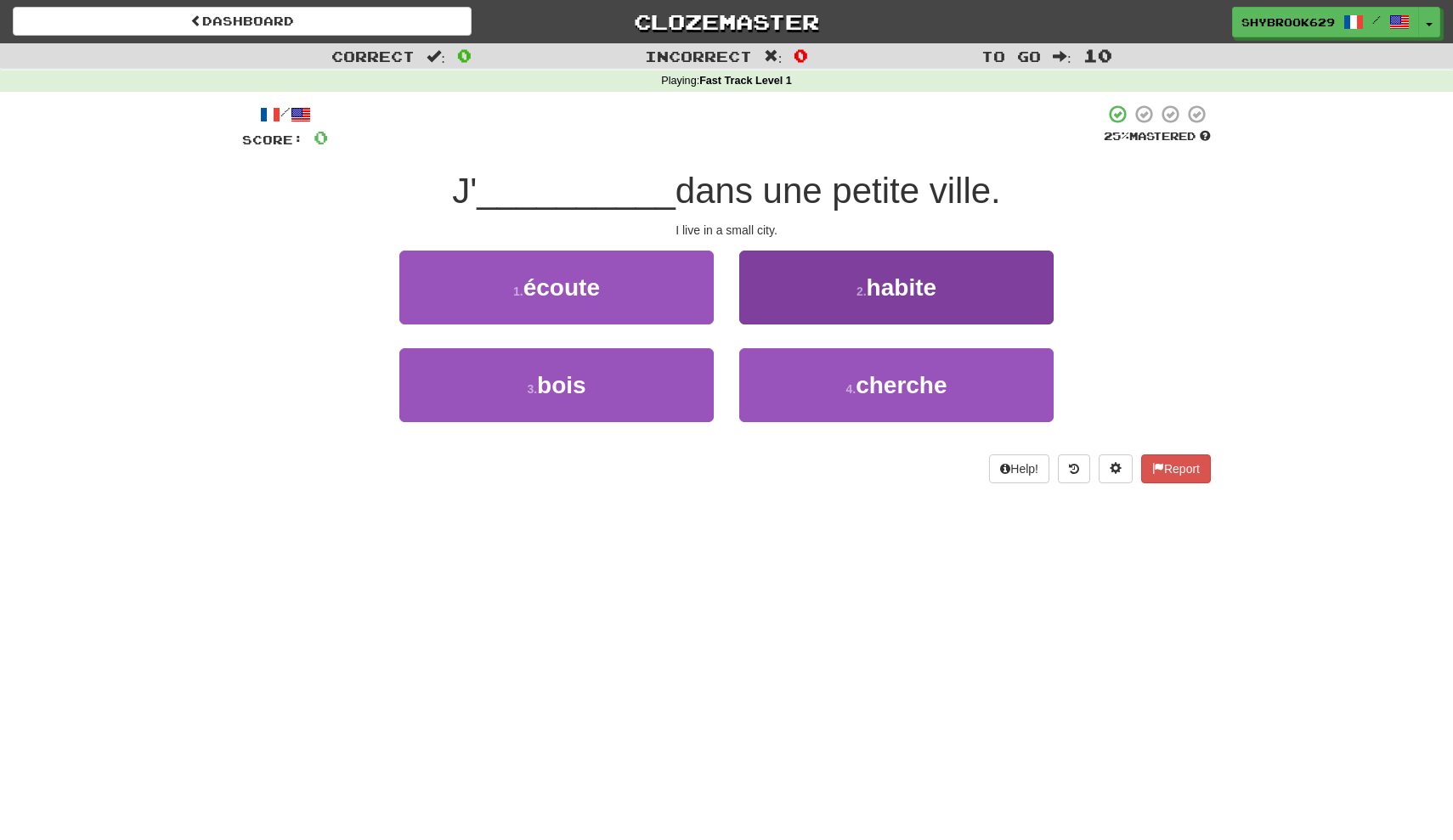
click at [818, 288] on button "2 . habite" at bounding box center [896, 288] width 315 height 74
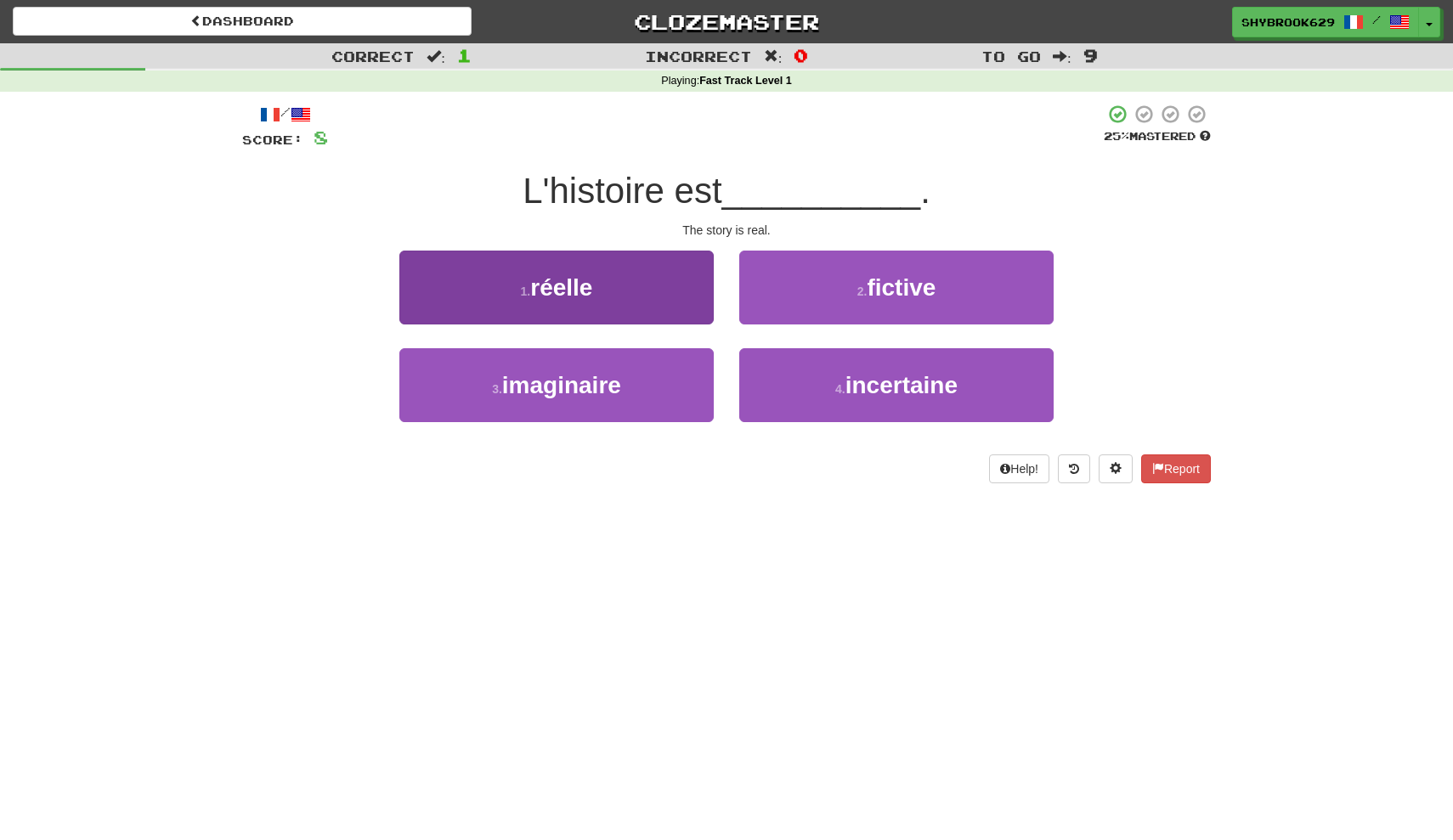
click at [645, 308] on button "1 . réelle" at bounding box center [556, 288] width 315 height 74
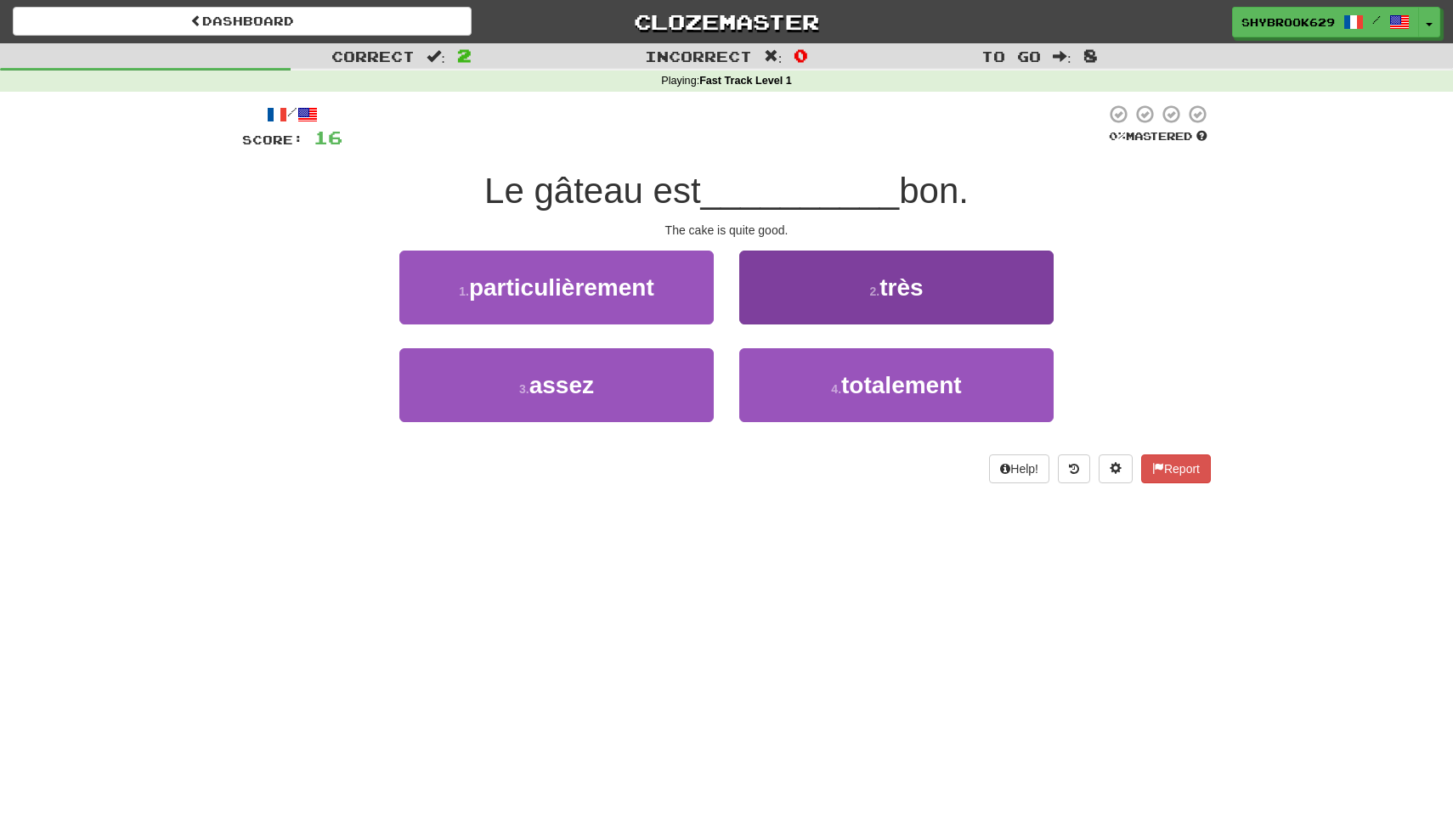
click at [913, 287] on span "très" at bounding box center [901, 287] width 43 height 26
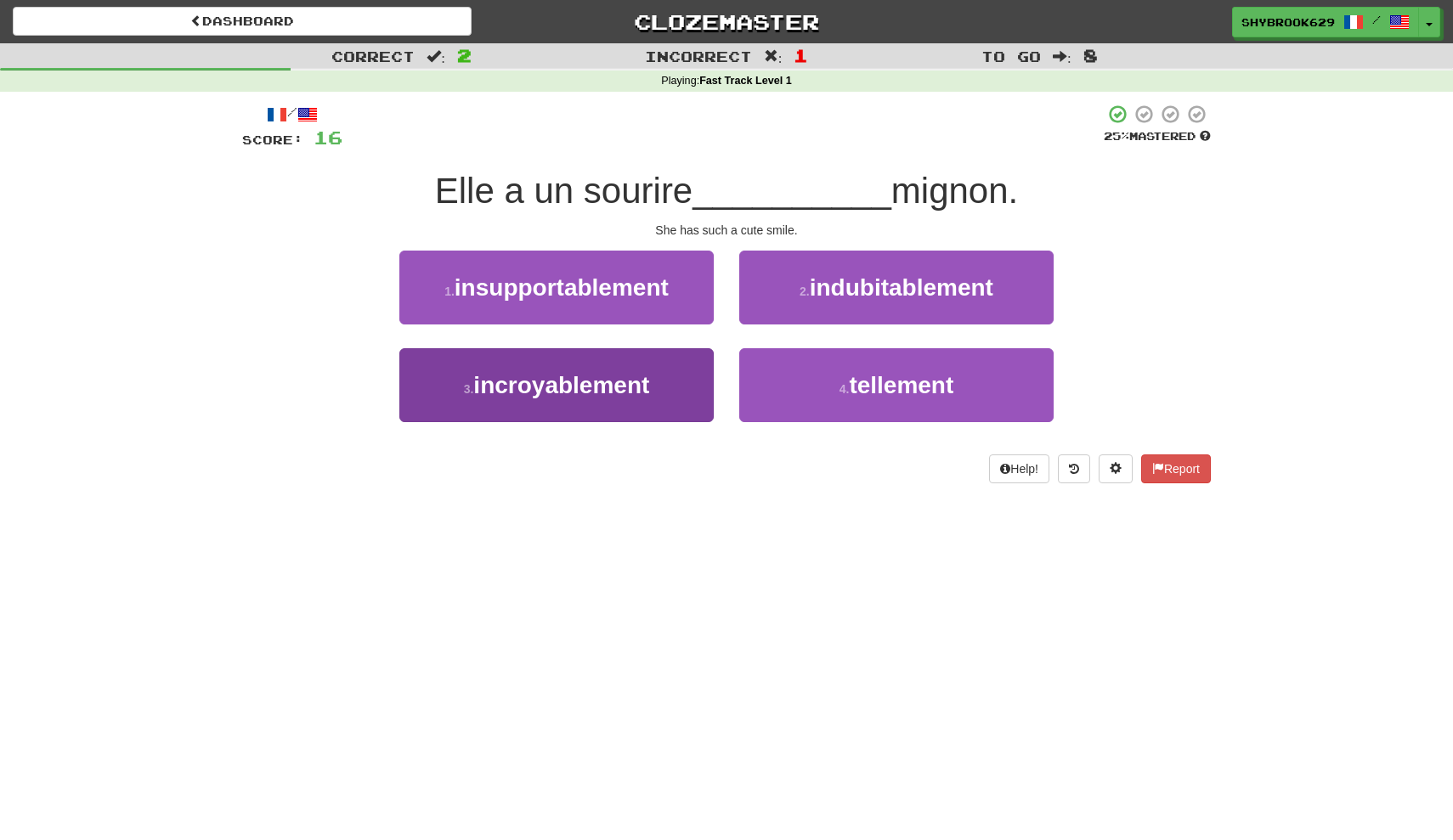
click at [689, 390] on button "3 . incroyablement" at bounding box center [556, 385] width 315 height 74
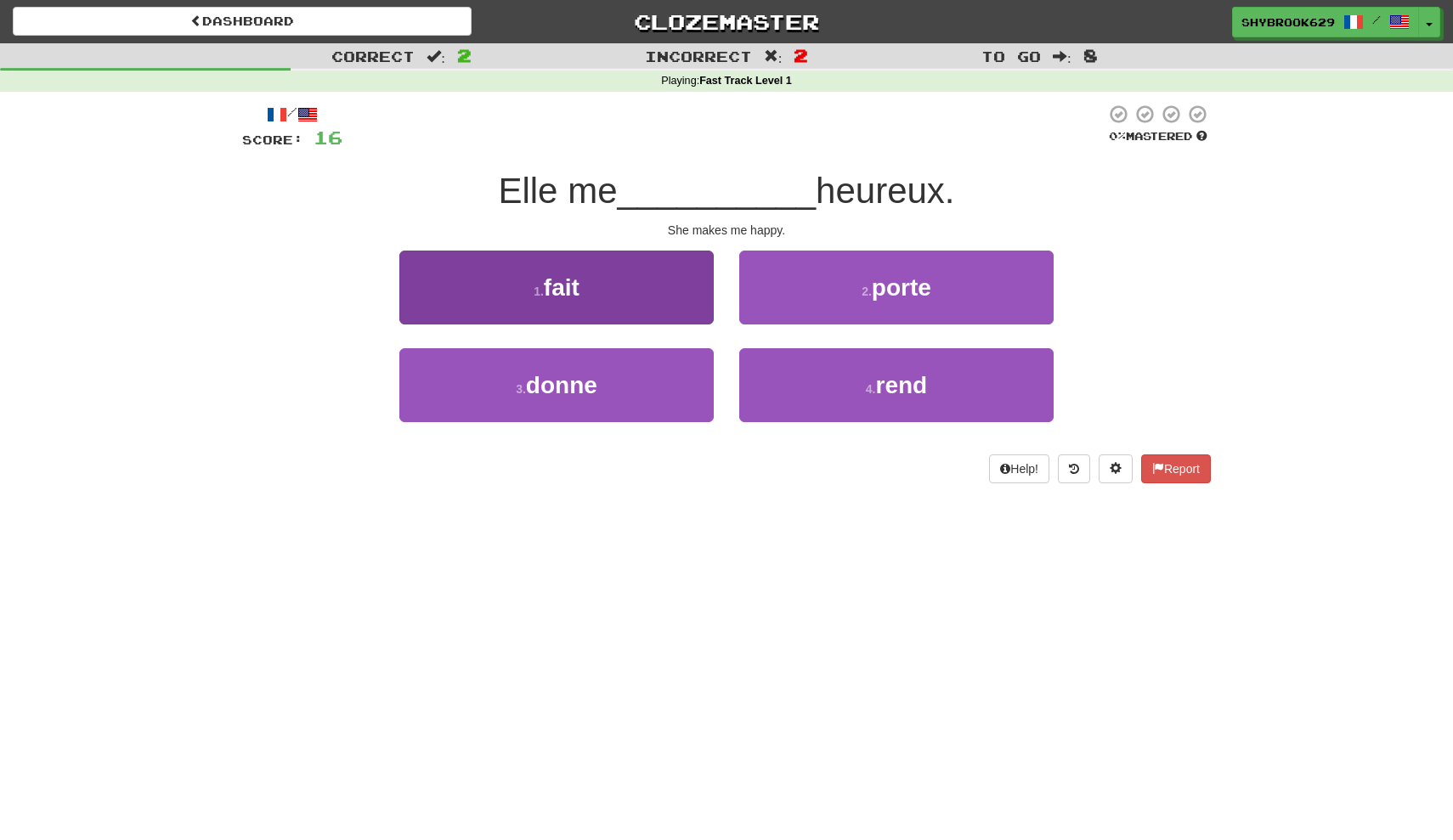
click at [666, 291] on button "1 . fait" at bounding box center [556, 288] width 315 height 74
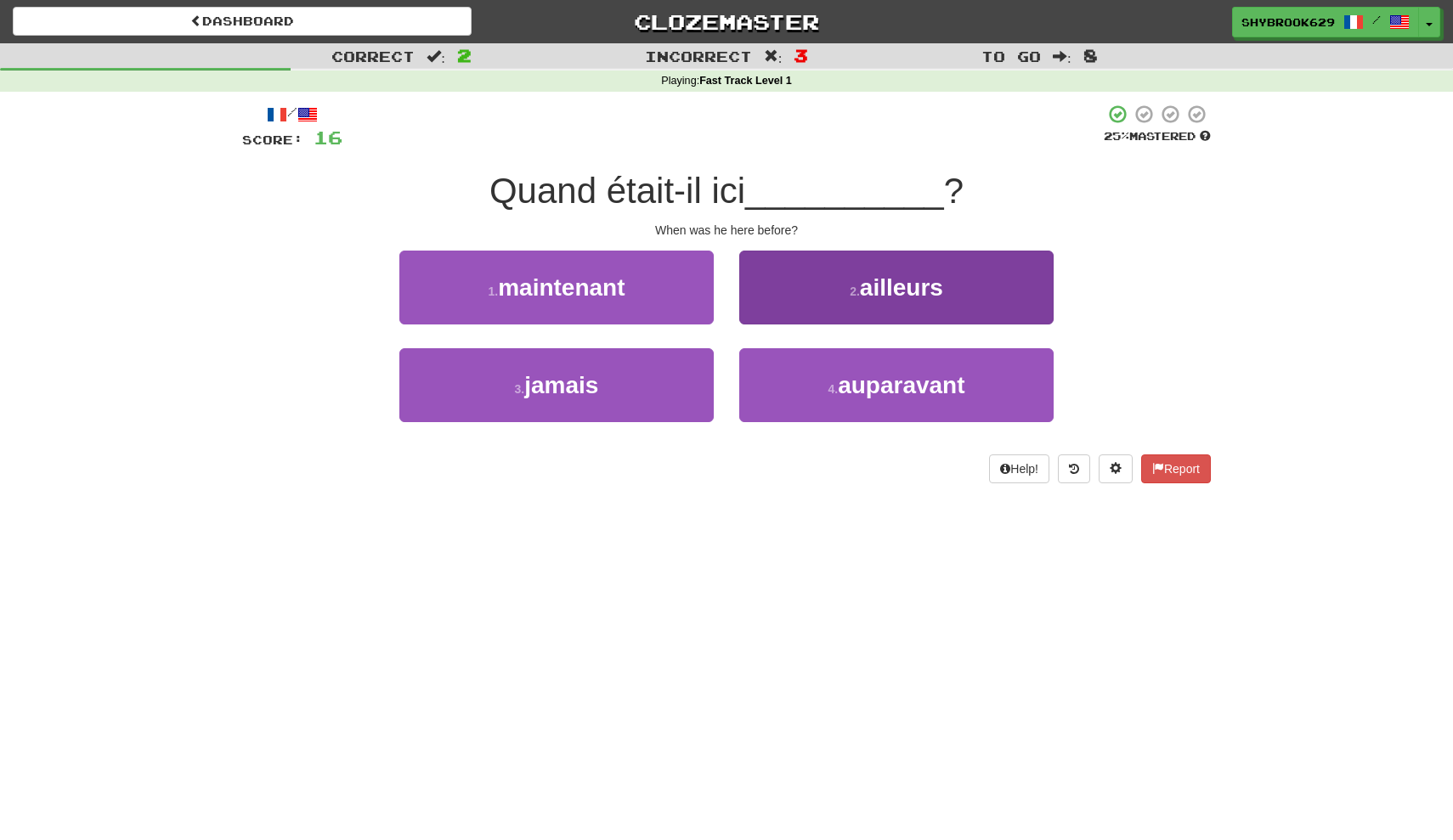
click at [821, 380] on button "4 . auparavant" at bounding box center [896, 385] width 315 height 74
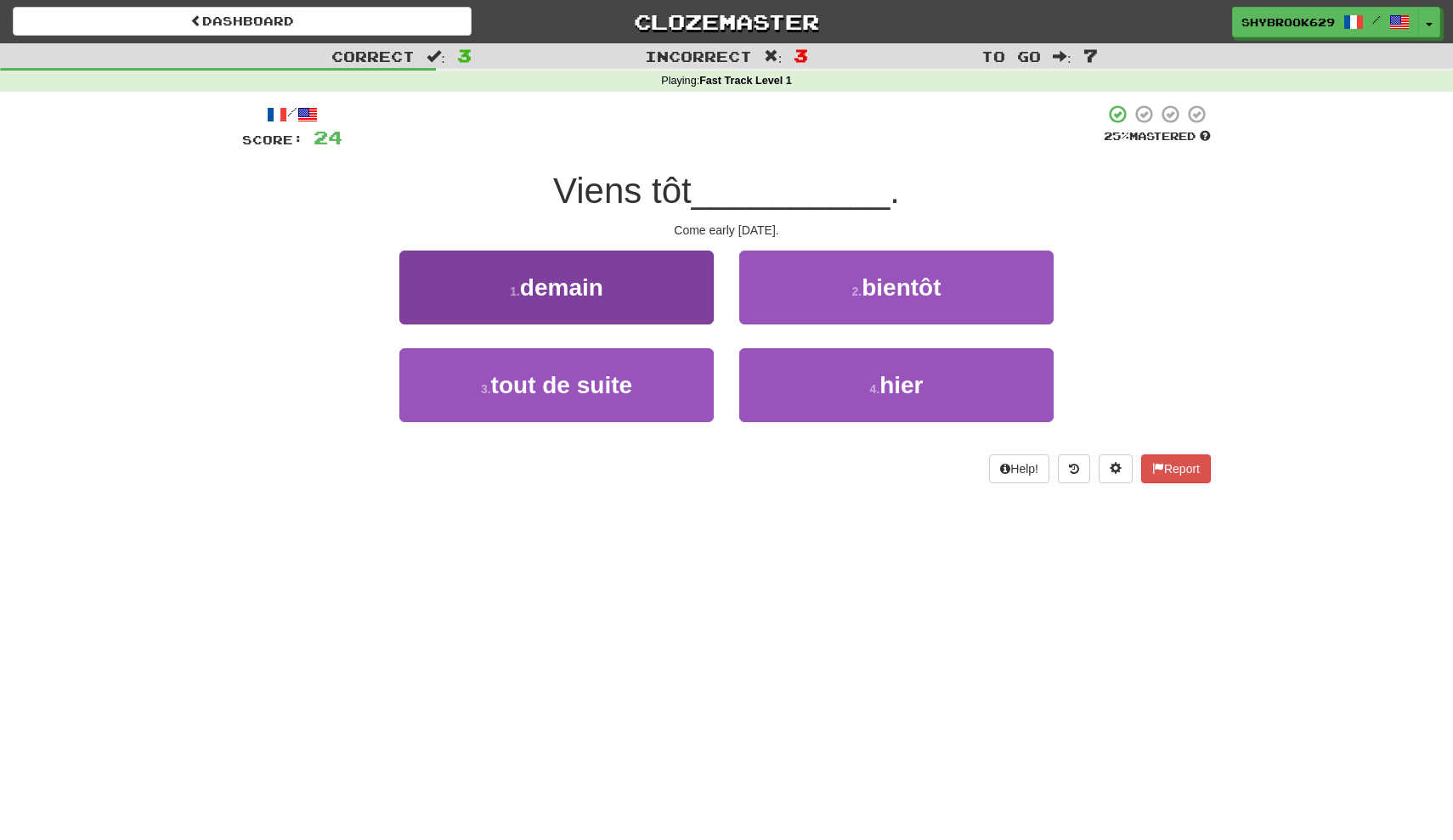
click at [670, 290] on button "1 . demain" at bounding box center [556, 288] width 315 height 74
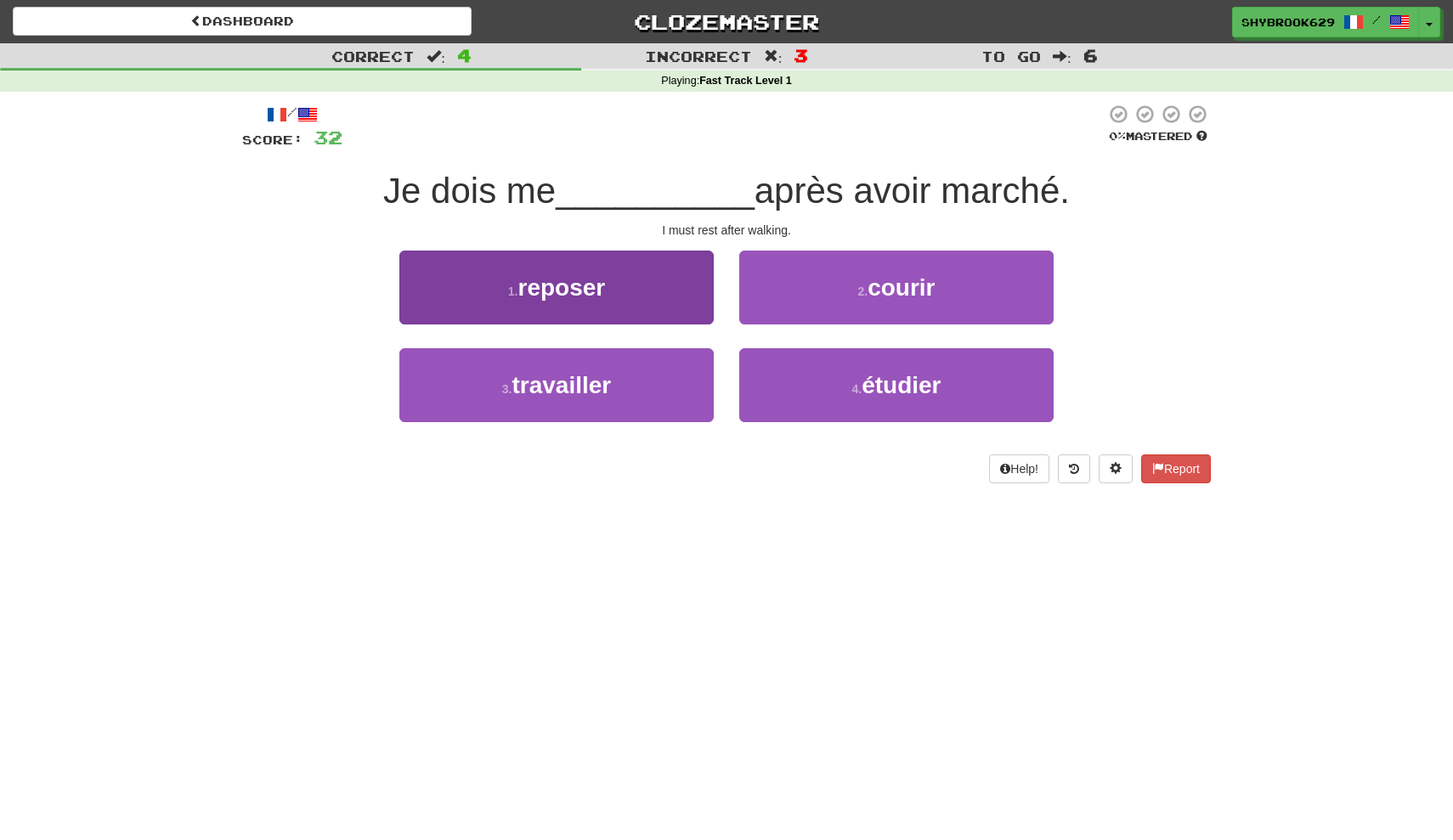
click at [689, 297] on button "1 . reposer" at bounding box center [556, 288] width 315 height 74
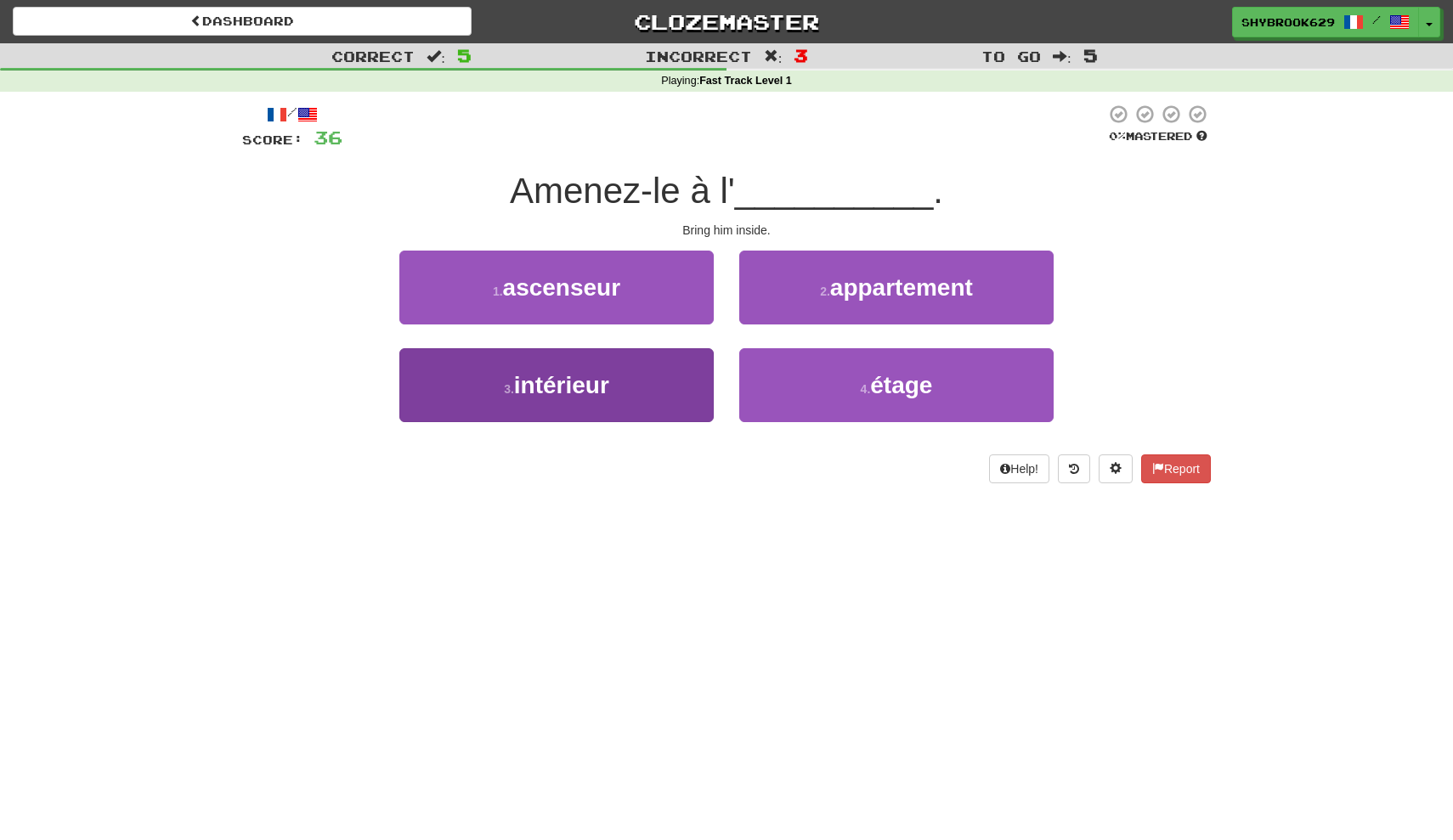
click at [632, 395] on button "3 . intérieur" at bounding box center [556, 385] width 315 height 74
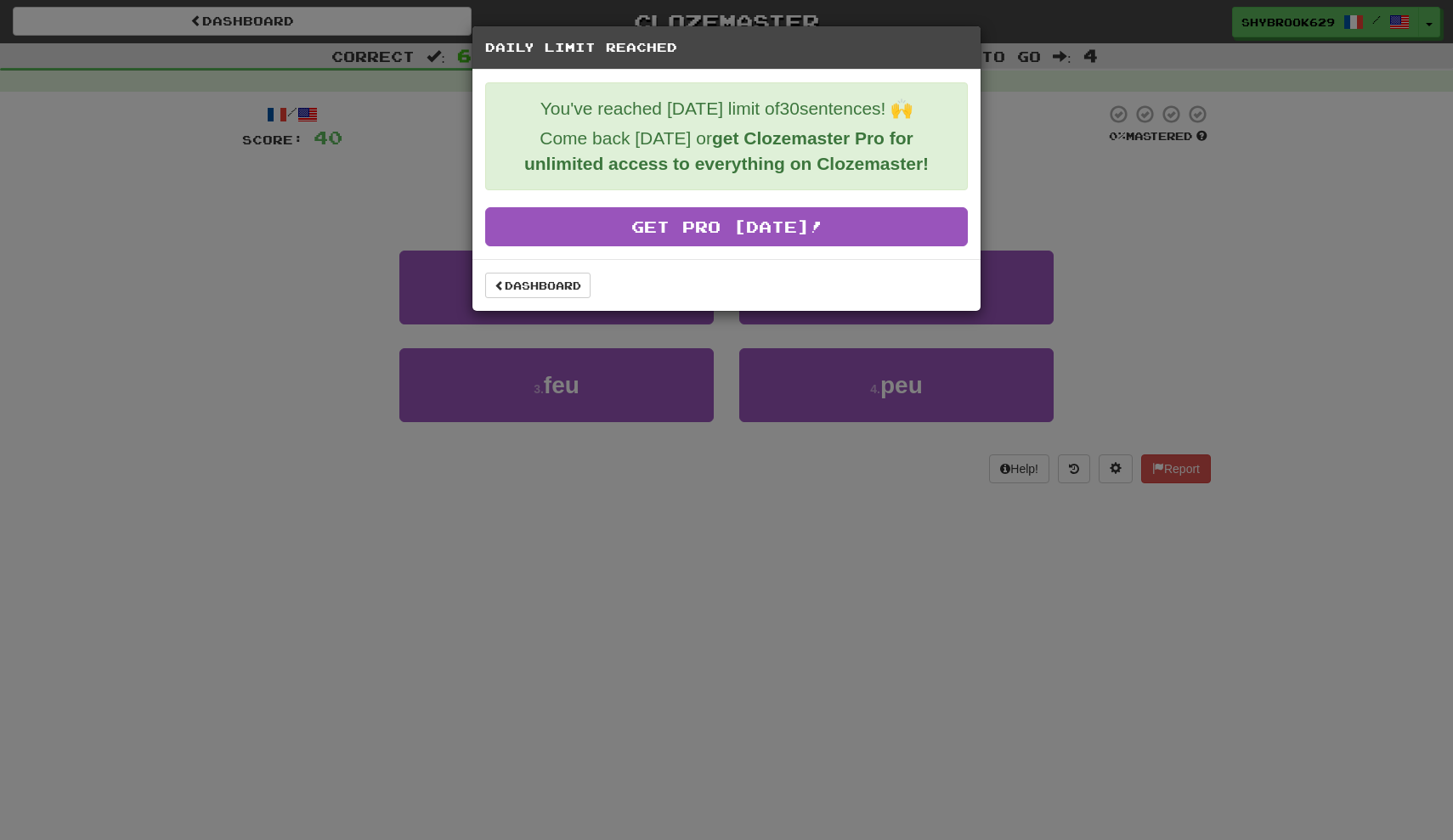
click at [563, 302] on div "Dashboard" at bounding box center [726, 285] width 509 height 52
click at [561, 283] on link "Dashboard" at bounding box center [537, 285] width 105 height 25
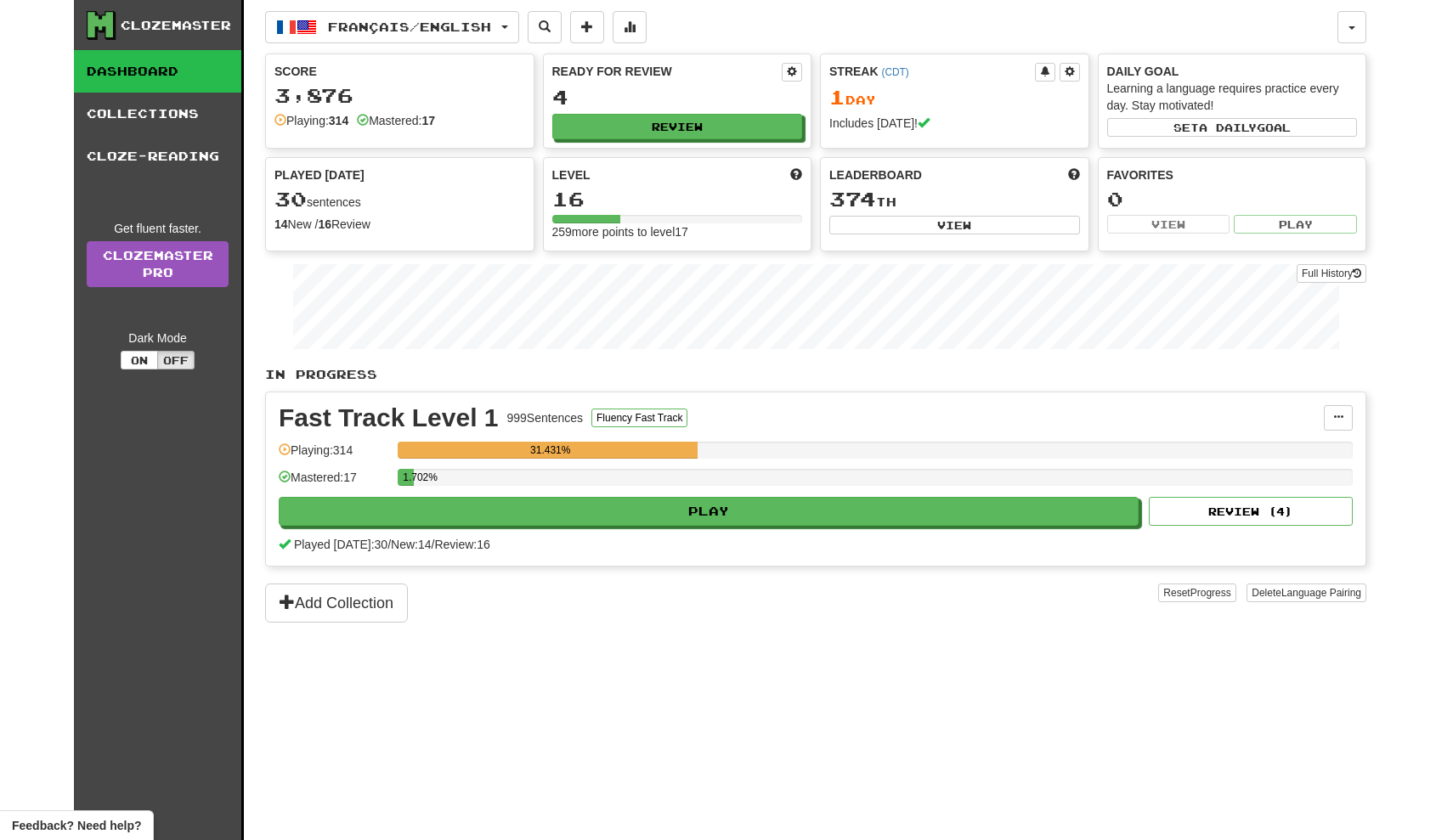
click at [483, 8] on div "Français / English Afrikaans / English Streak: 0 Review: 2 Points today: 0 Dans…" at bounding box center [816, 441] width 1101 height 882
click at [485, 13] on button "Français / English" at bounding box center [392, 27] width 254 height 32
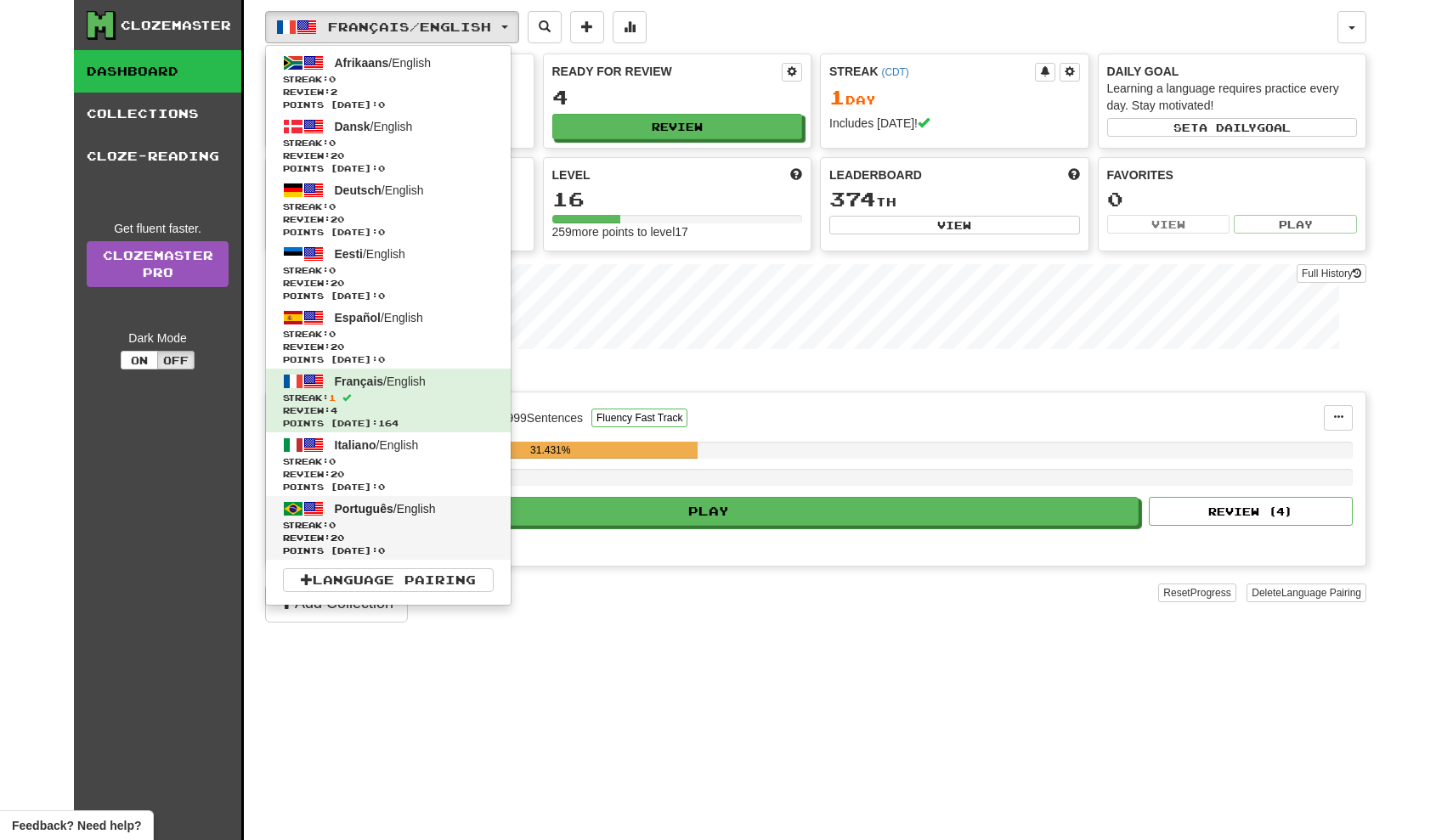
click at [420, 544] on span "Points today: 0" at bounding box center [388, 550] width 211 height 13
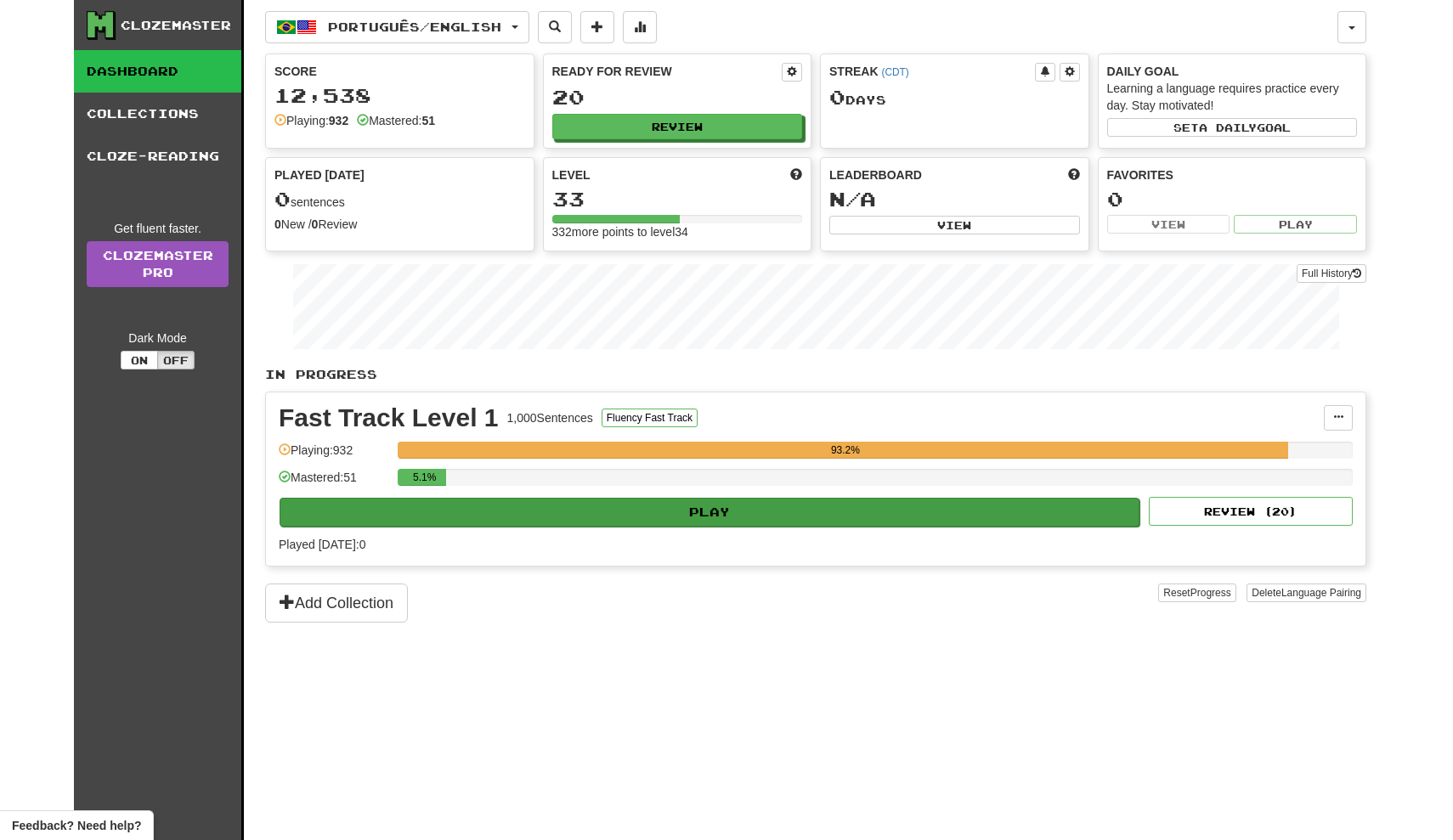
click at [594, 506] on button "Play" at bounding box center [709, 512] width 860 height 29
select select "**"
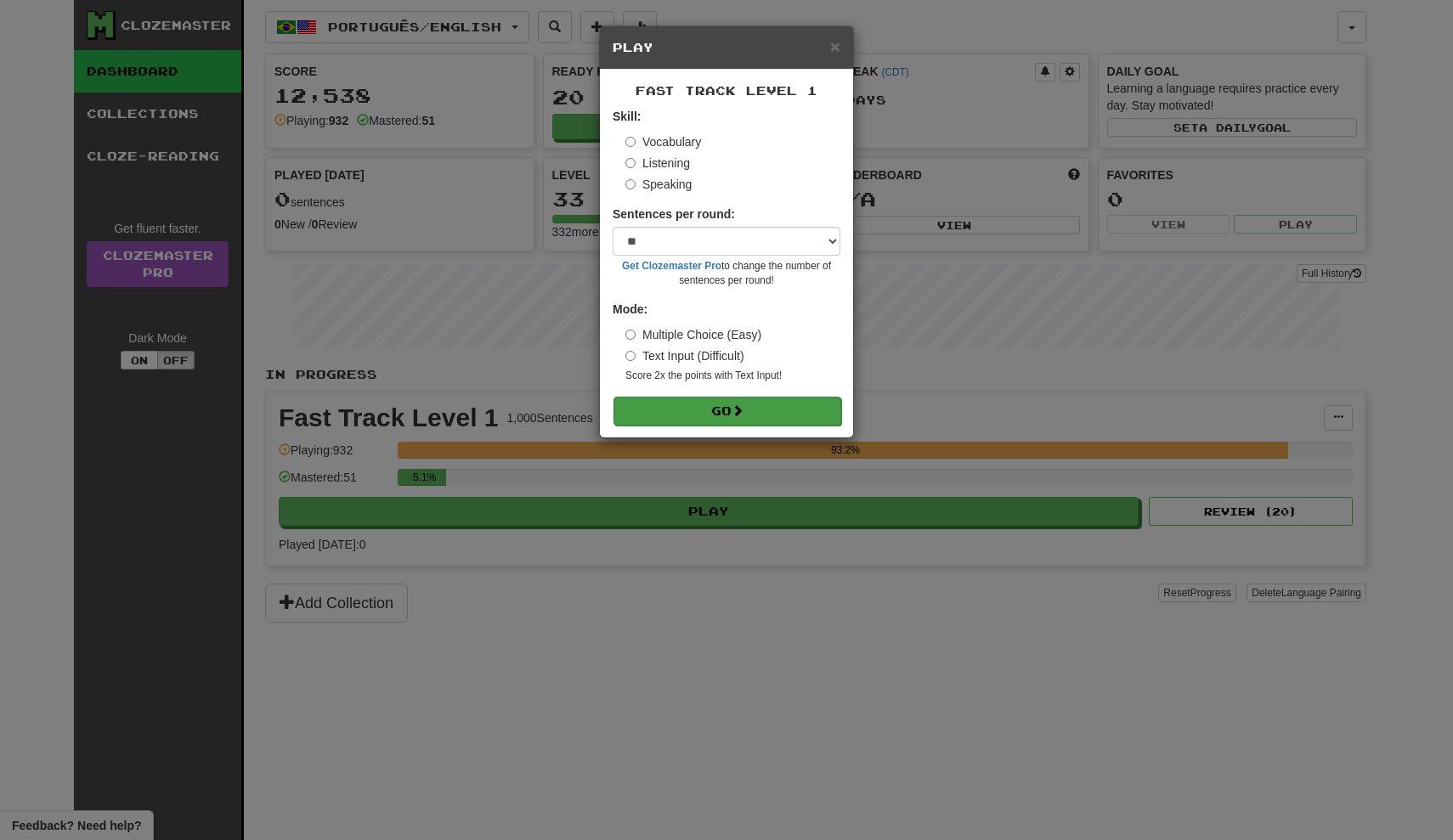
click at [683, 397] on button "Go" at bounding box center [727, 411] width 228 height 29
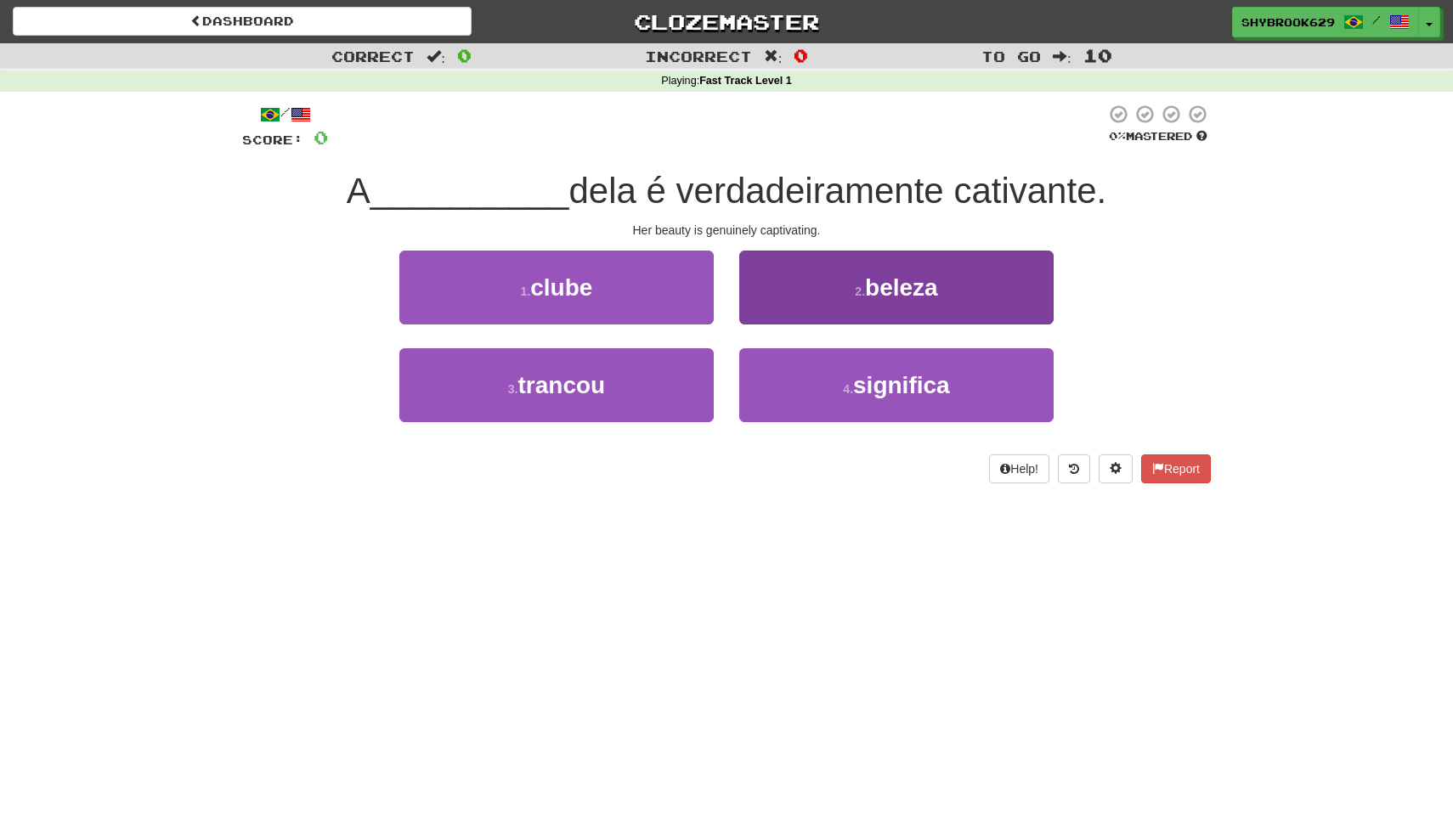
click at [883, 277] on span "beleza" at bounding box center [901, 287] width 73 height 26
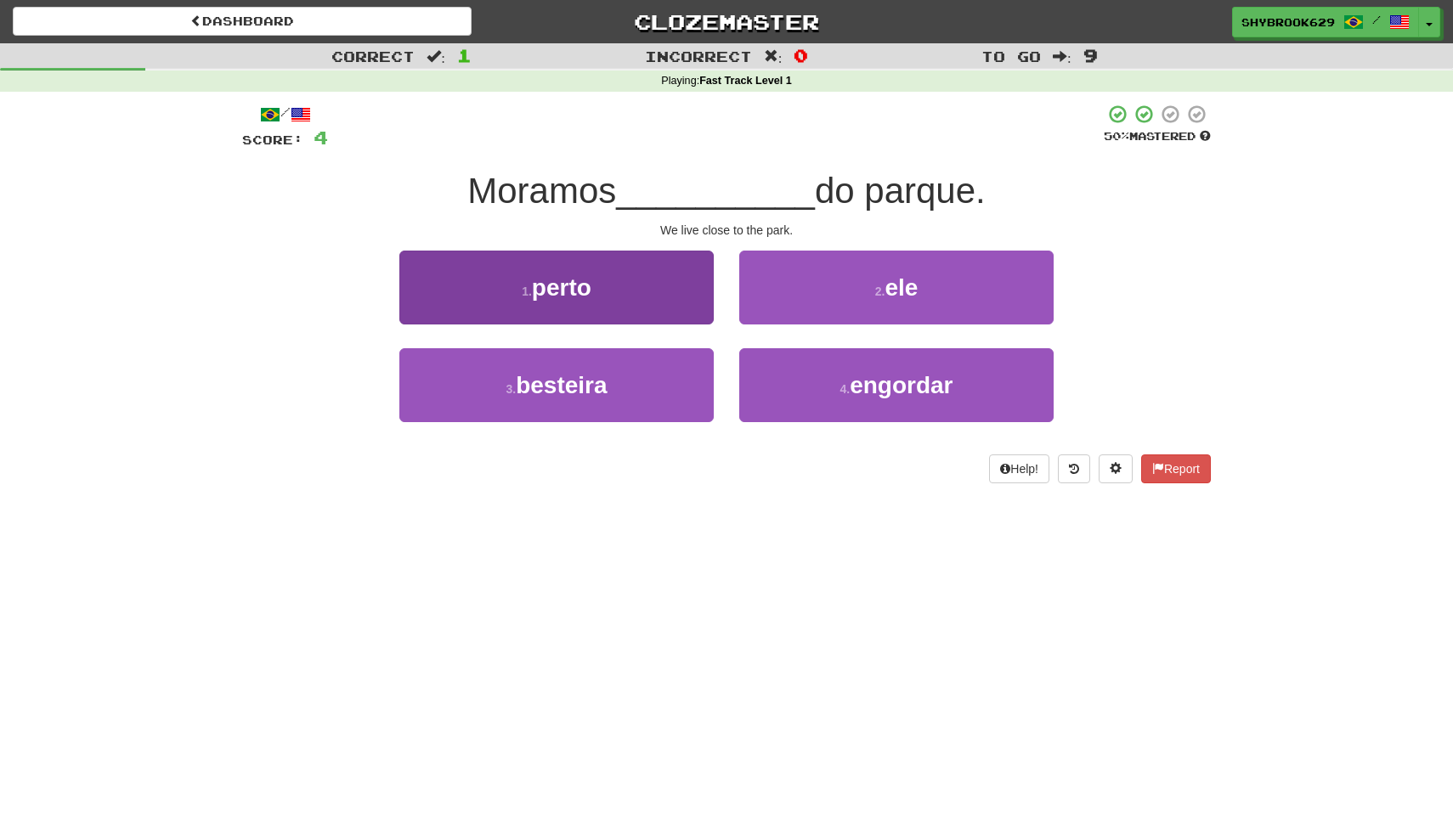
click at [632, 283] on button "1 . perto" at bounding box center [556, 288] width 315 height 74
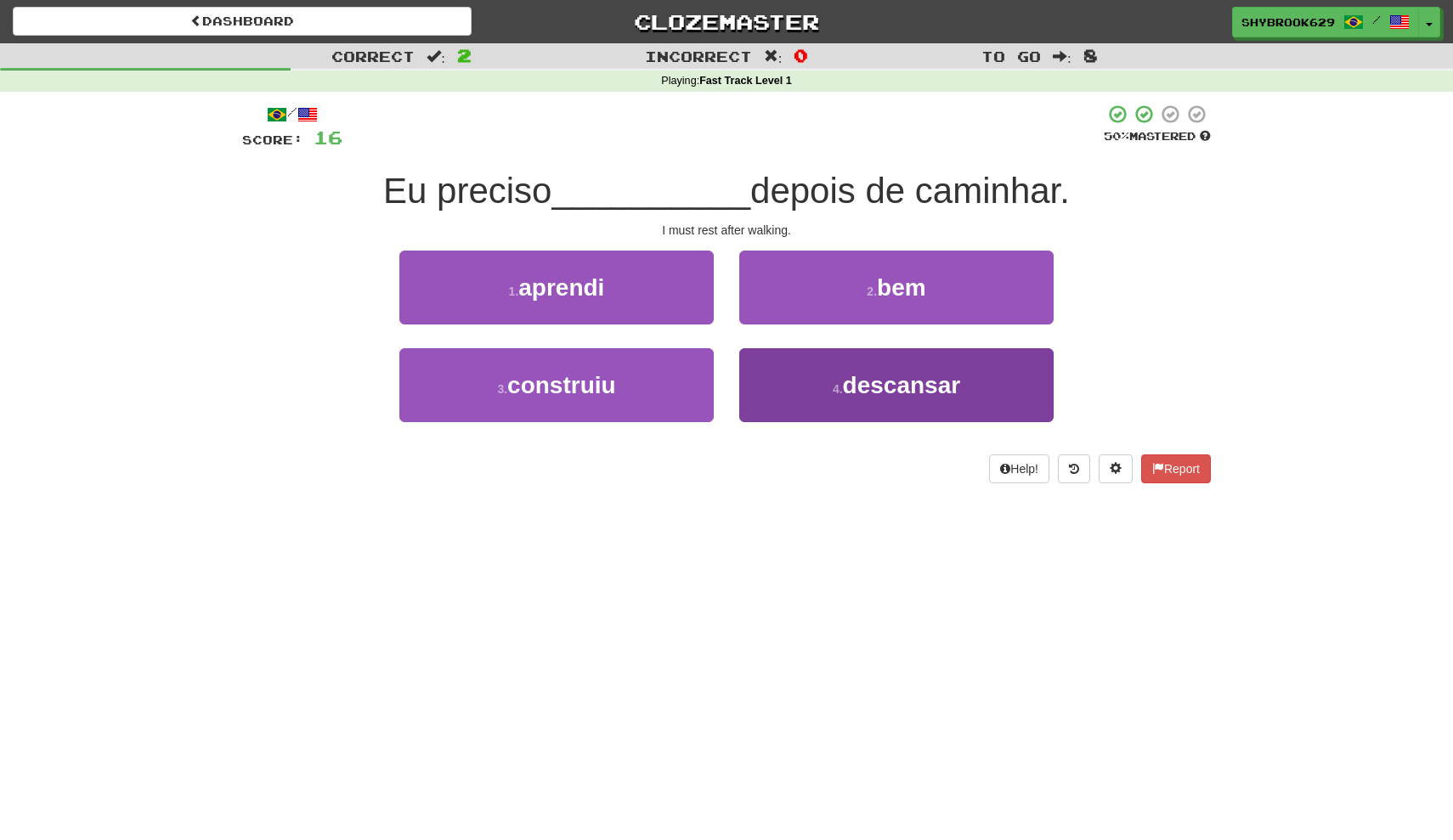
click at [866, 416] on button "4 . descansar" at bounding box center [896, 385] width 315 height 74
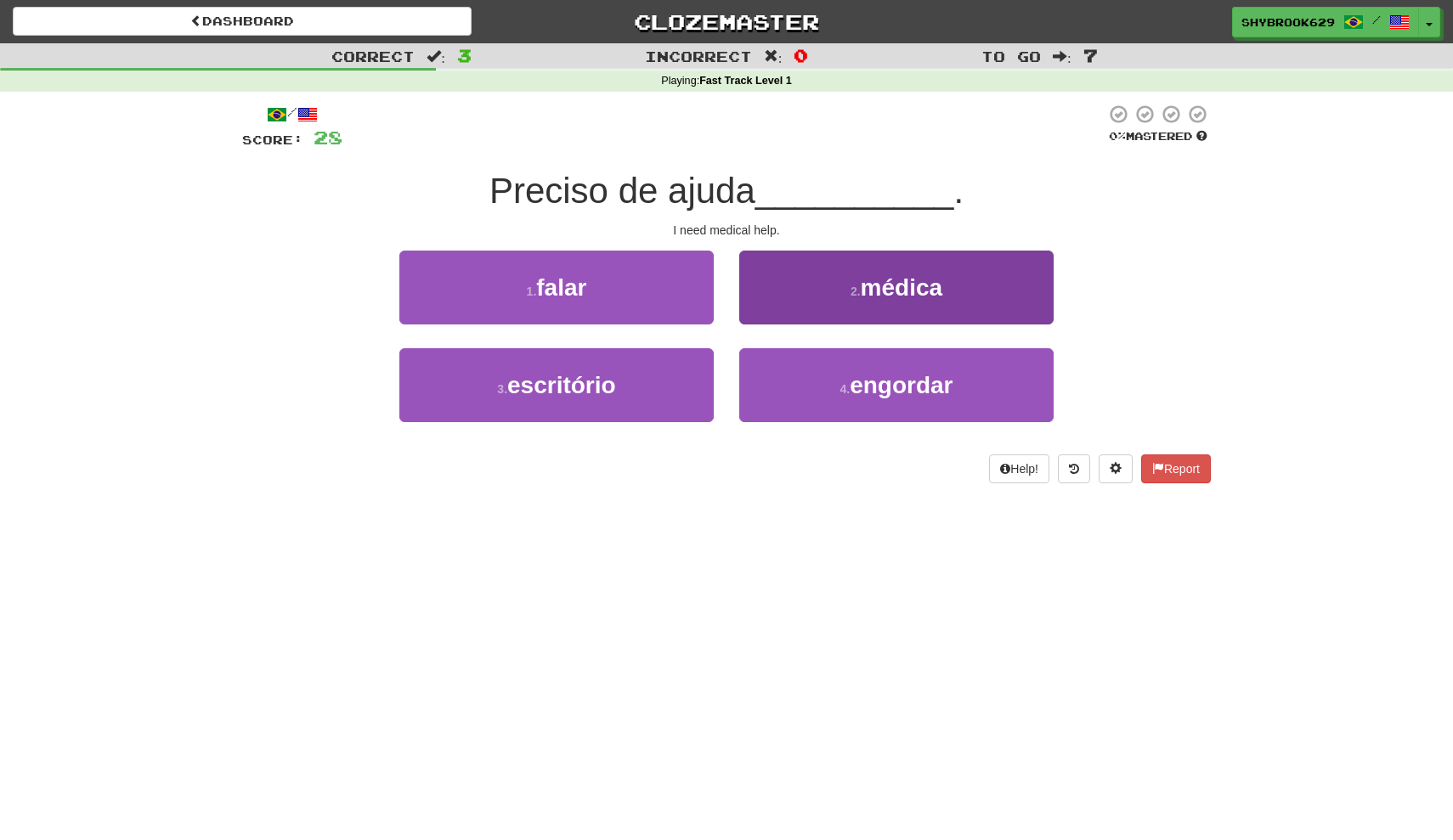
click at [919, 278] on span "médica" at bounding box center [902, 287] width 83 height 26
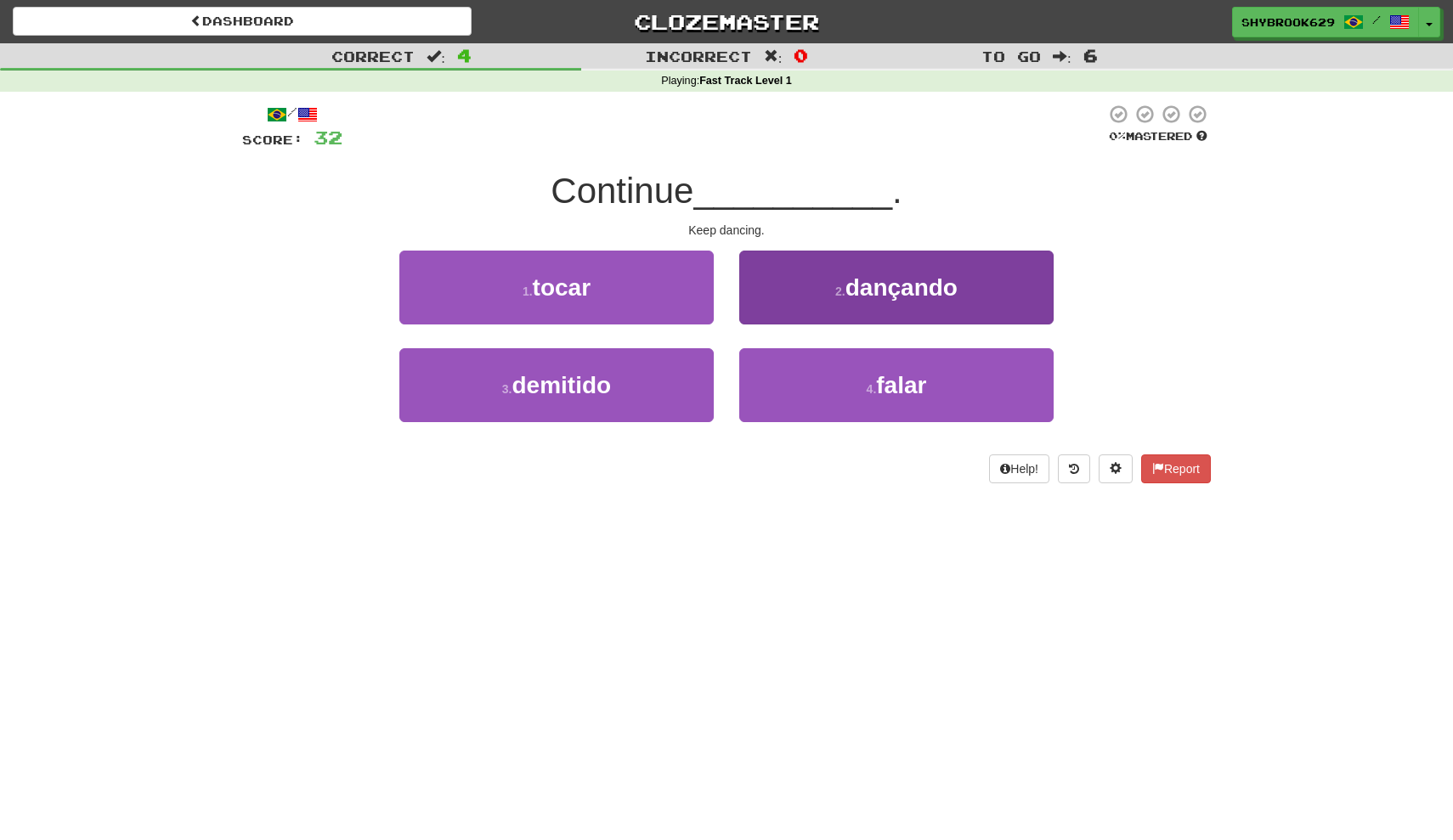
click at [891, 295] on span "dançando" at bounding box center [901, 287] width 112 height 26
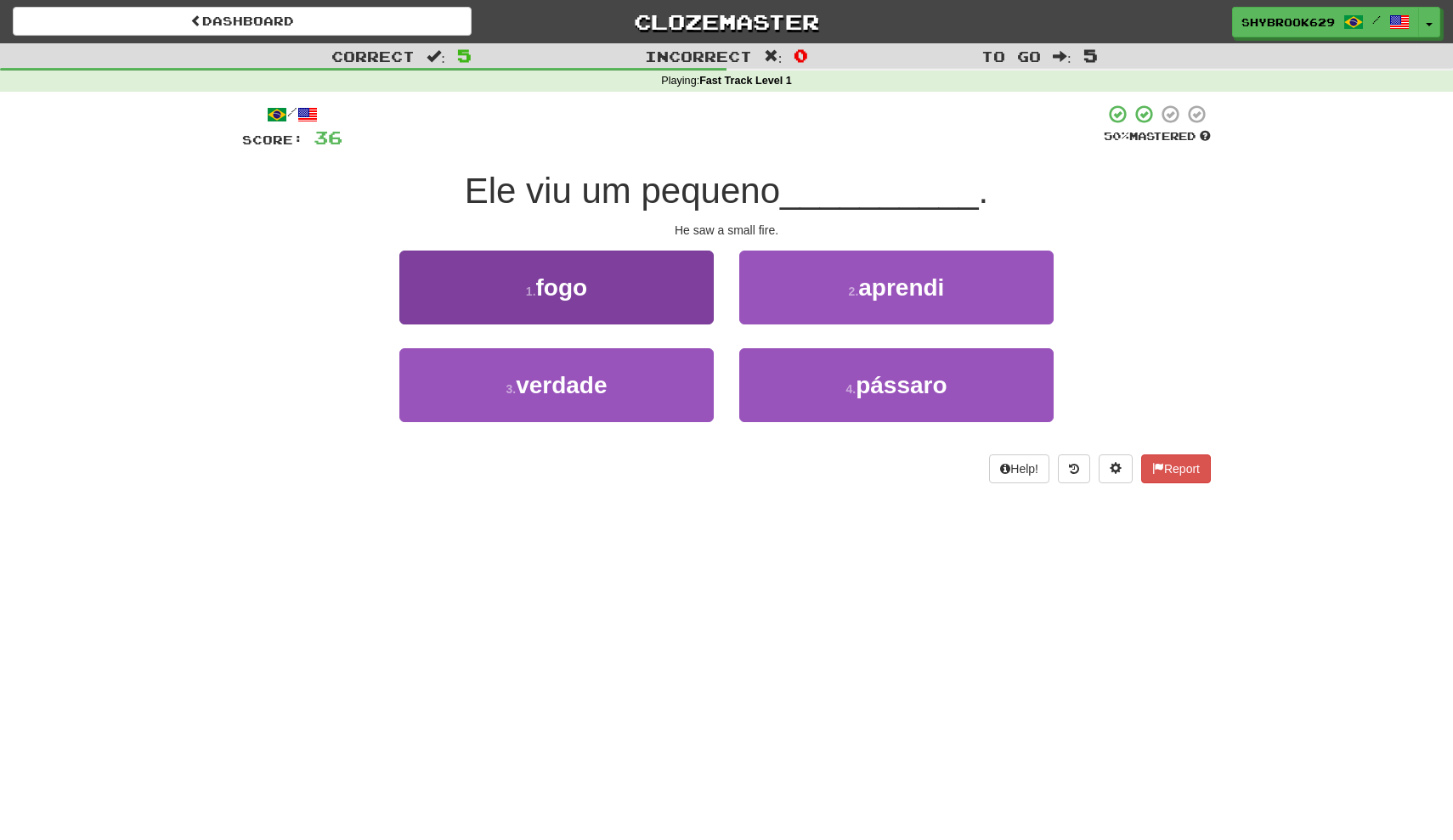
click at [622, 297] on button "1 . fogo" at bounding box center [556, 288] width 315 height 74
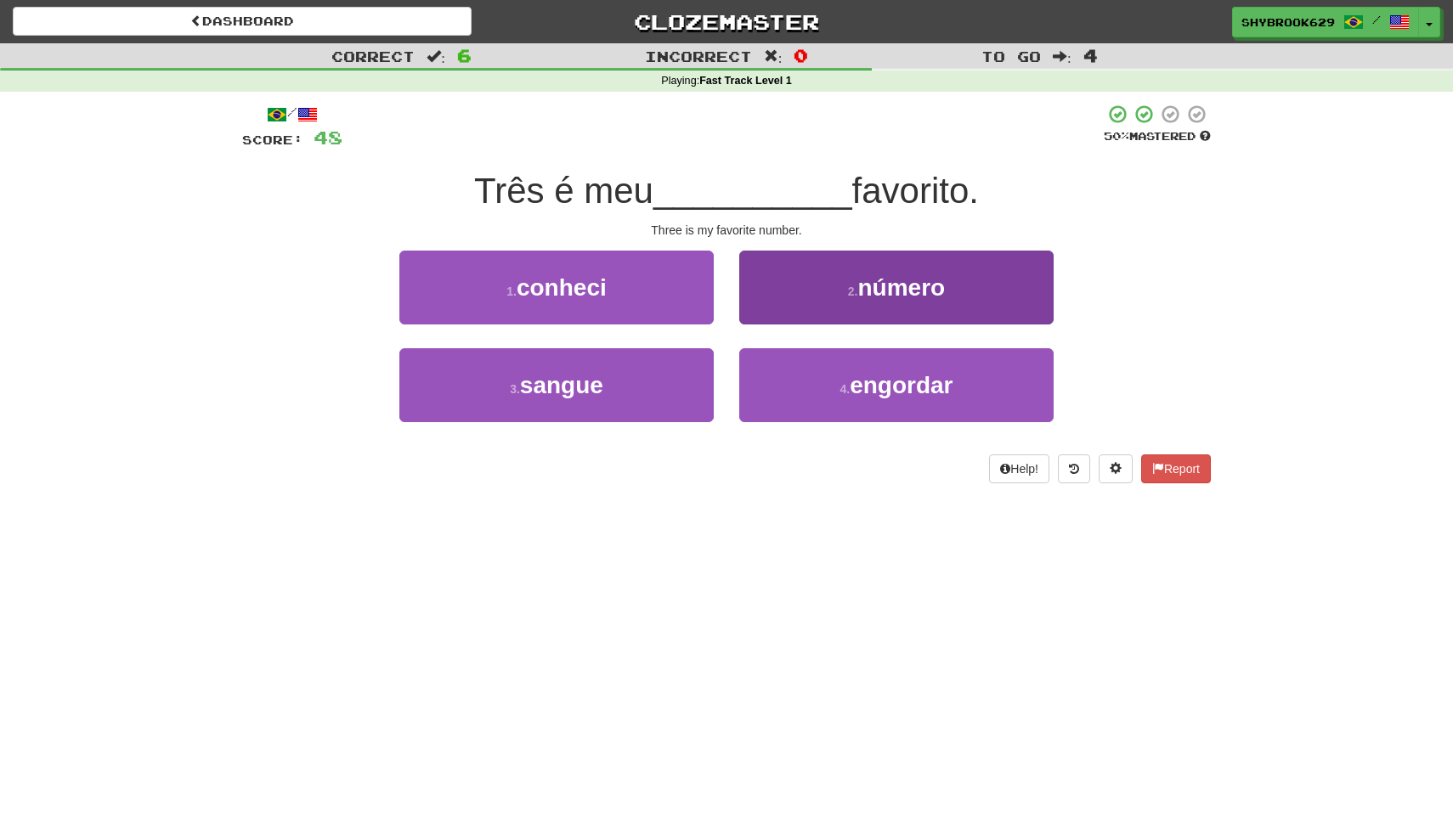
click at [848, 287] on small "2 ." at bounding box center [853, 290] width 10 height 13
click at [895, 292] on span "bastante" at bounding box center [901, 287] width 98 height 26
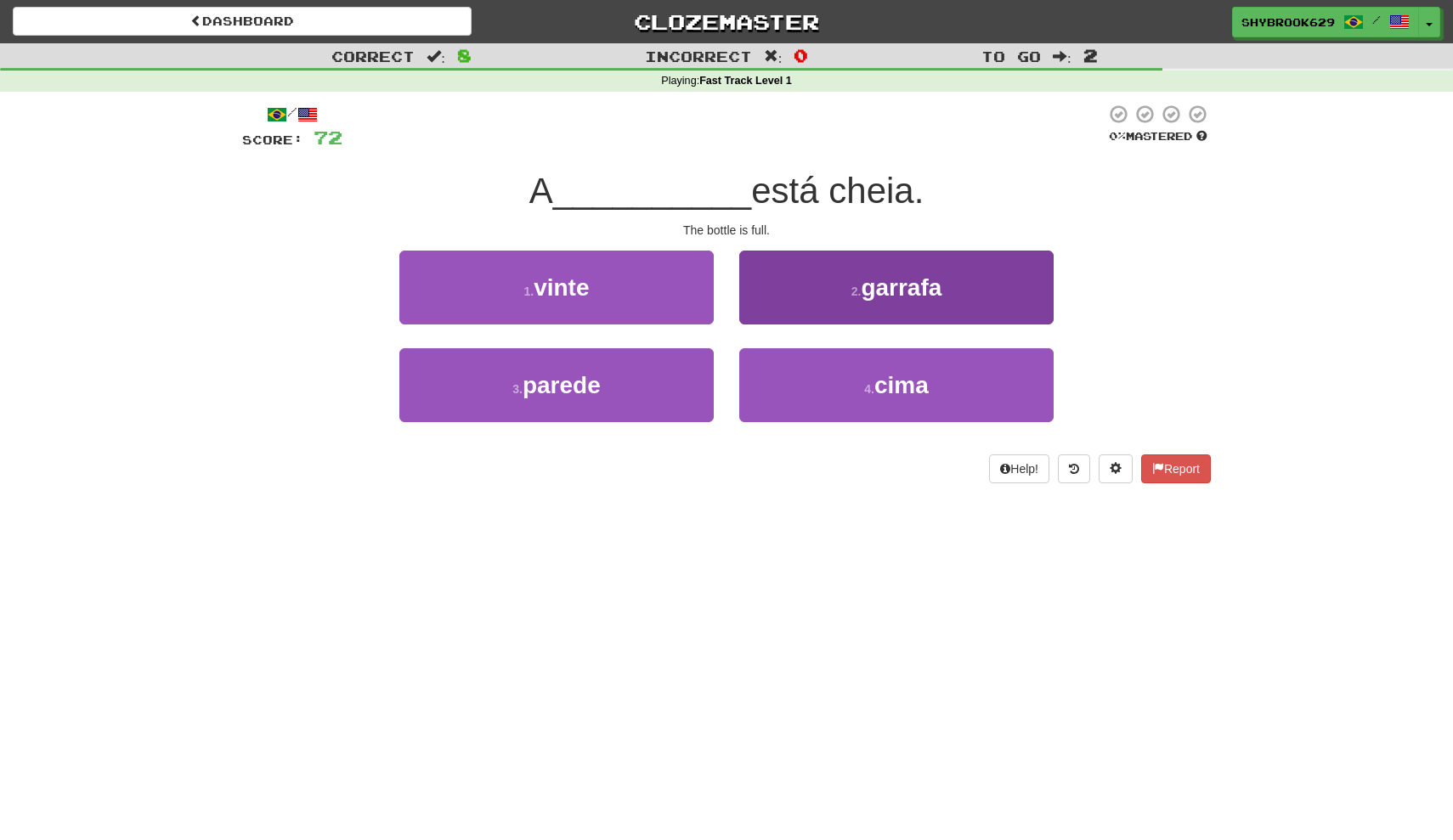
click at [885, 289] on span "garrafa" at bounding box center [901, 287] width 81 height 26
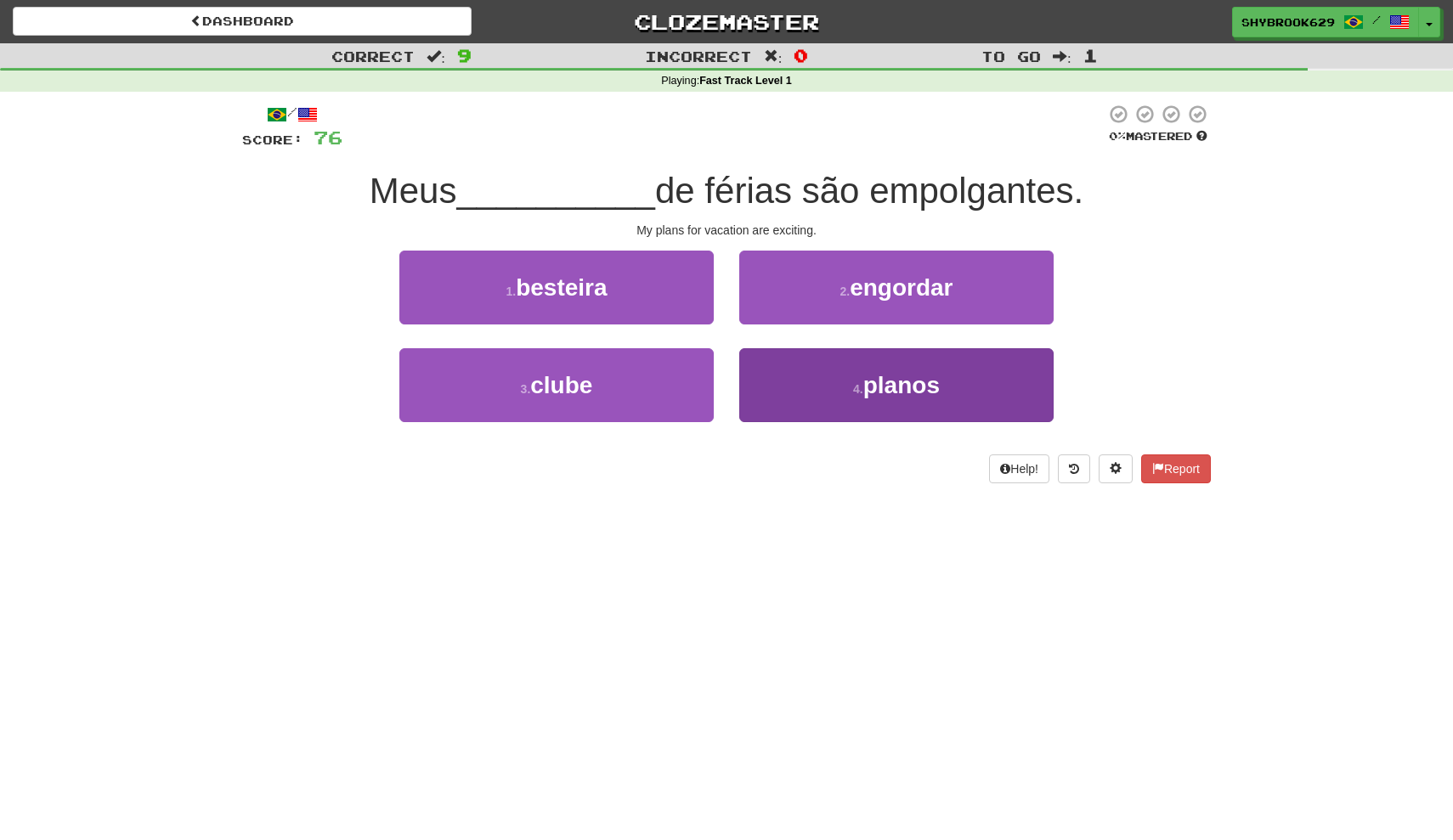
click at [879, 380] on span "planos" at bounding box center [901, 385] width 76 height 26
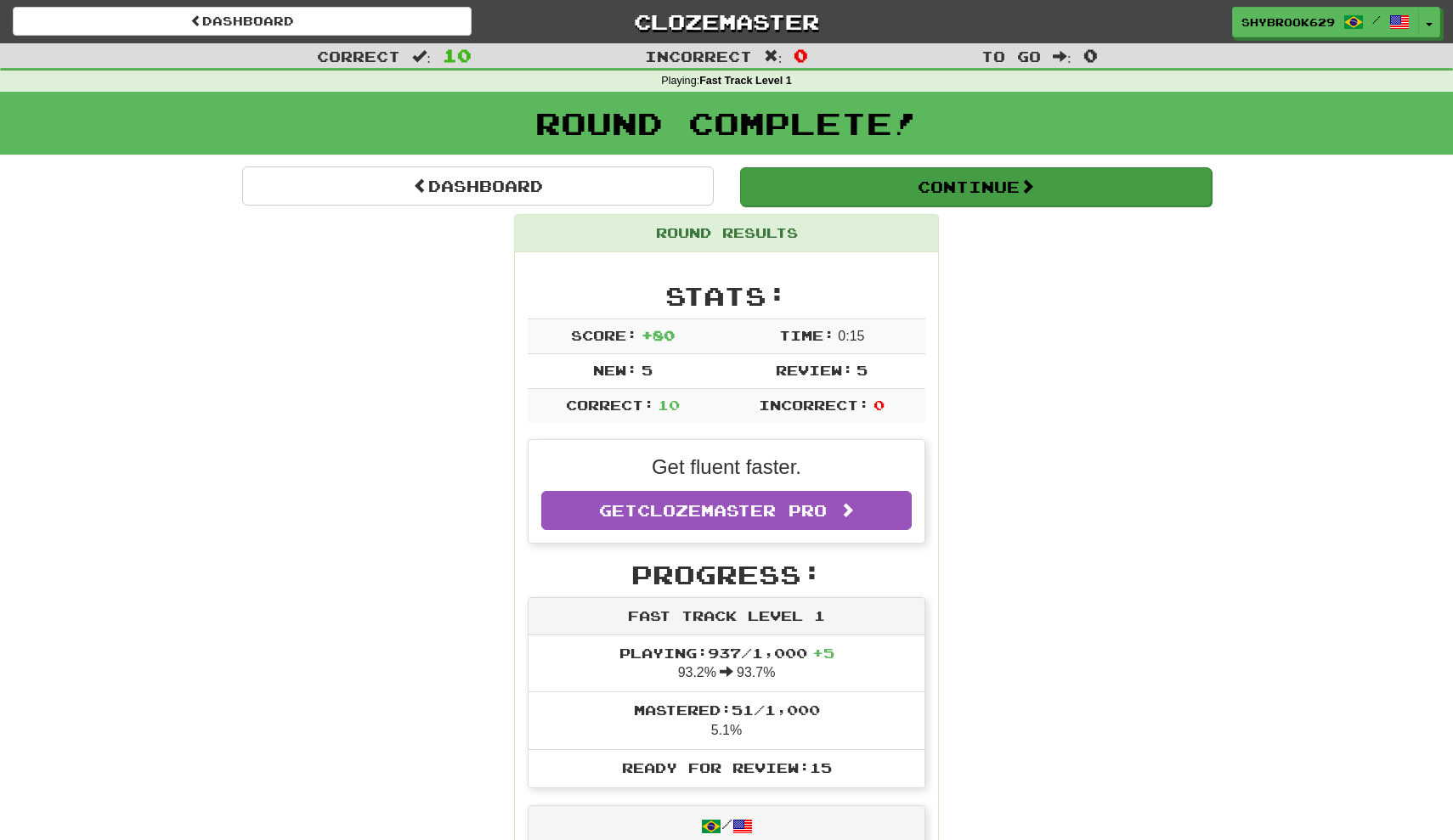
click at [927, 178] on button "Continue" at bounding box center [976, 187] width 472 height 39
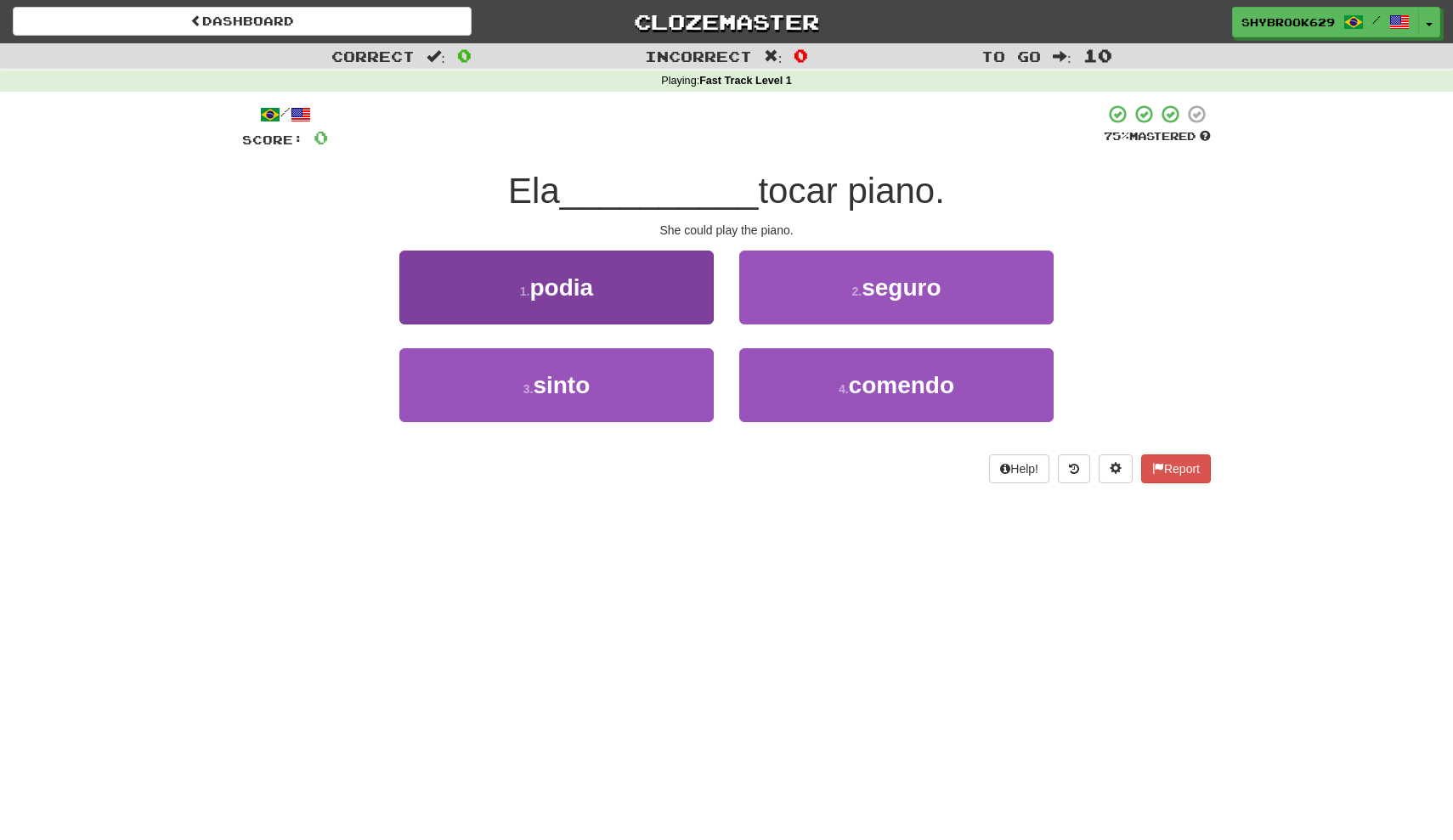
click at [672, 303] on button "1 . podia" at bounding box center [556, 288] width 315 height 74
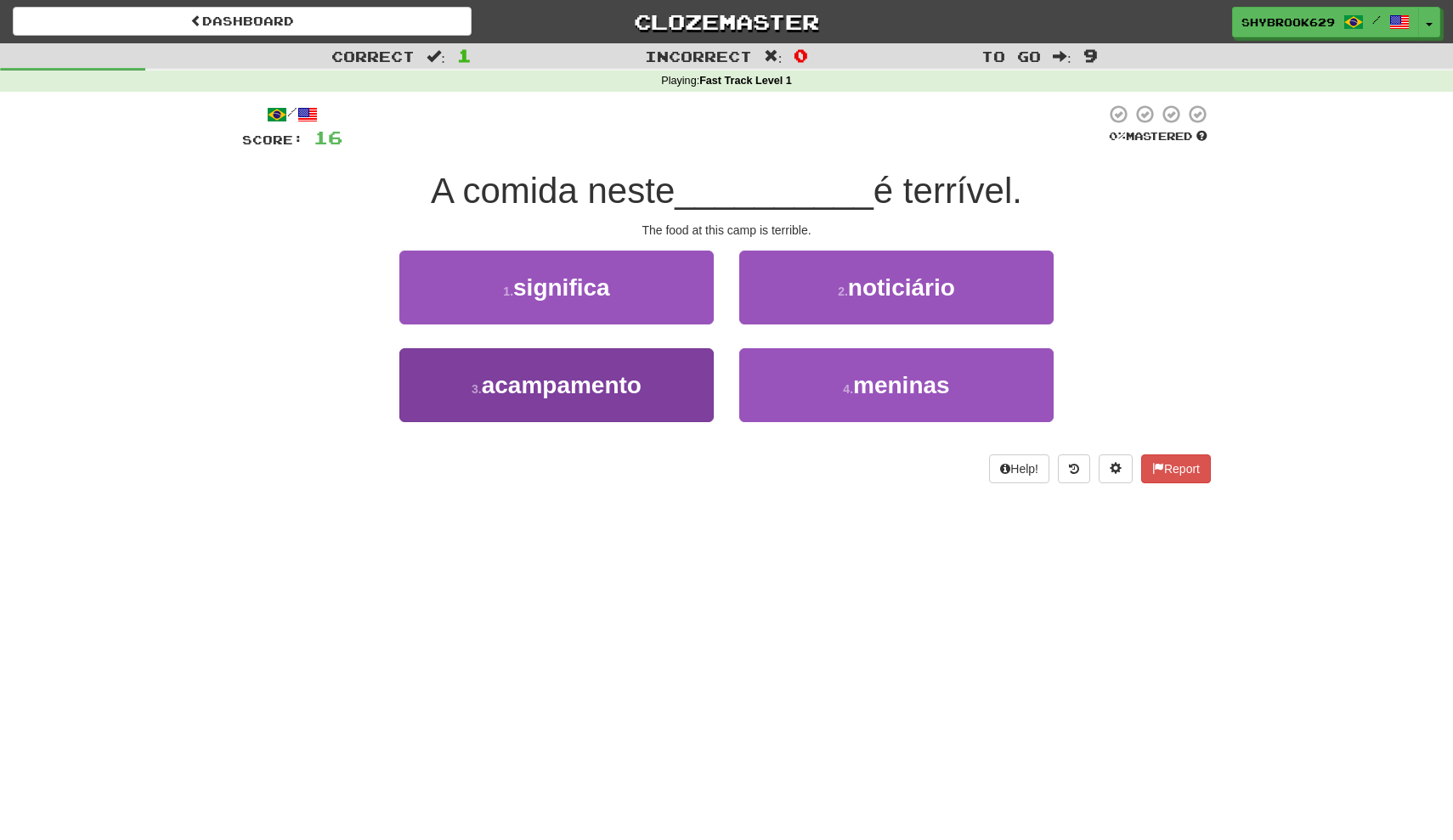
click at [638, 379] on span "acampamento" at bounding box center [561, 385] width 160 height 26
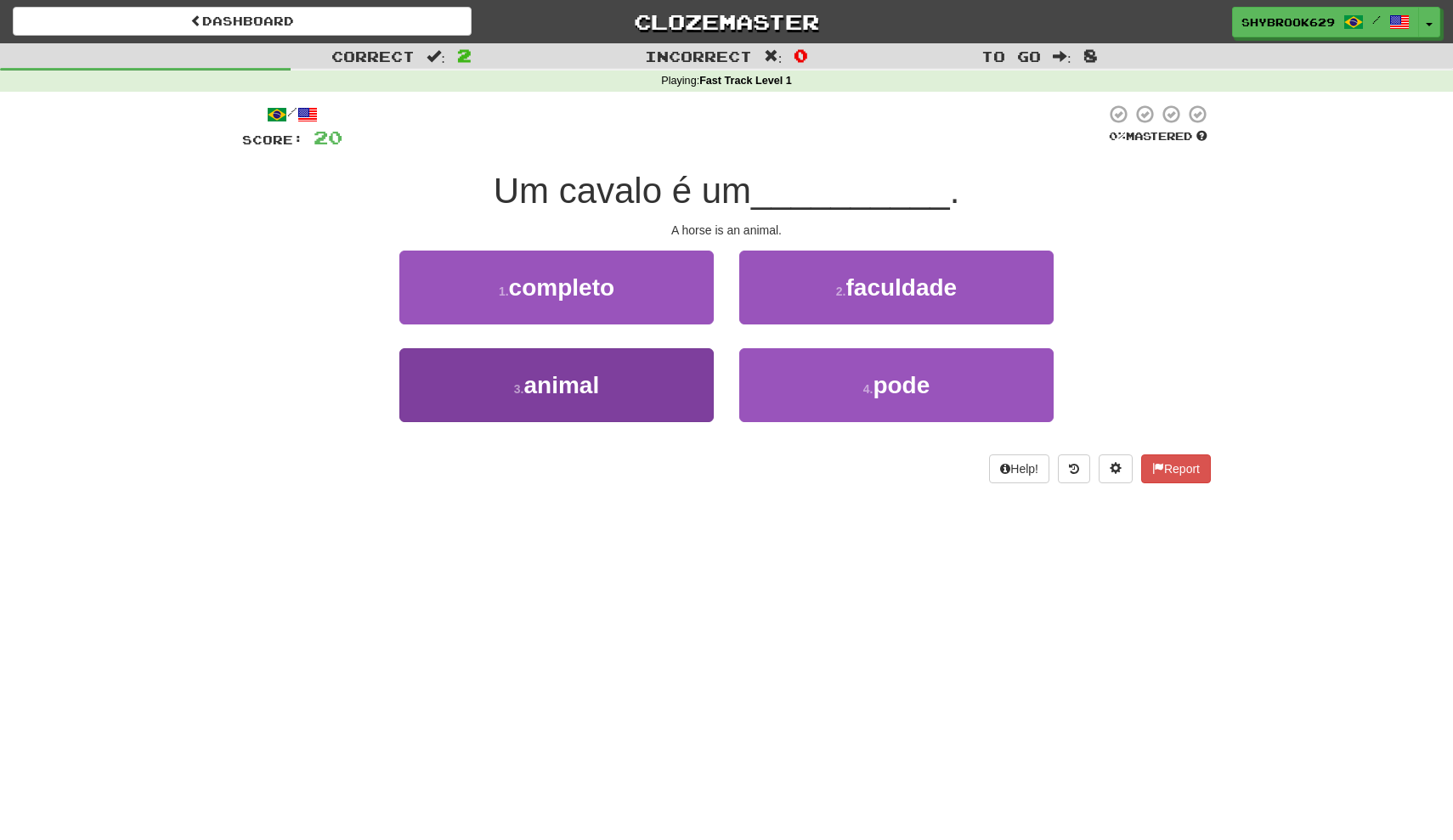
click at [640, 409] on button "3 . animal" at bounding box center [556, 385] width 315 height 74
click at [673, 377] on button "3 . lutar" at bounding box center [556, 385] width 315 height 74
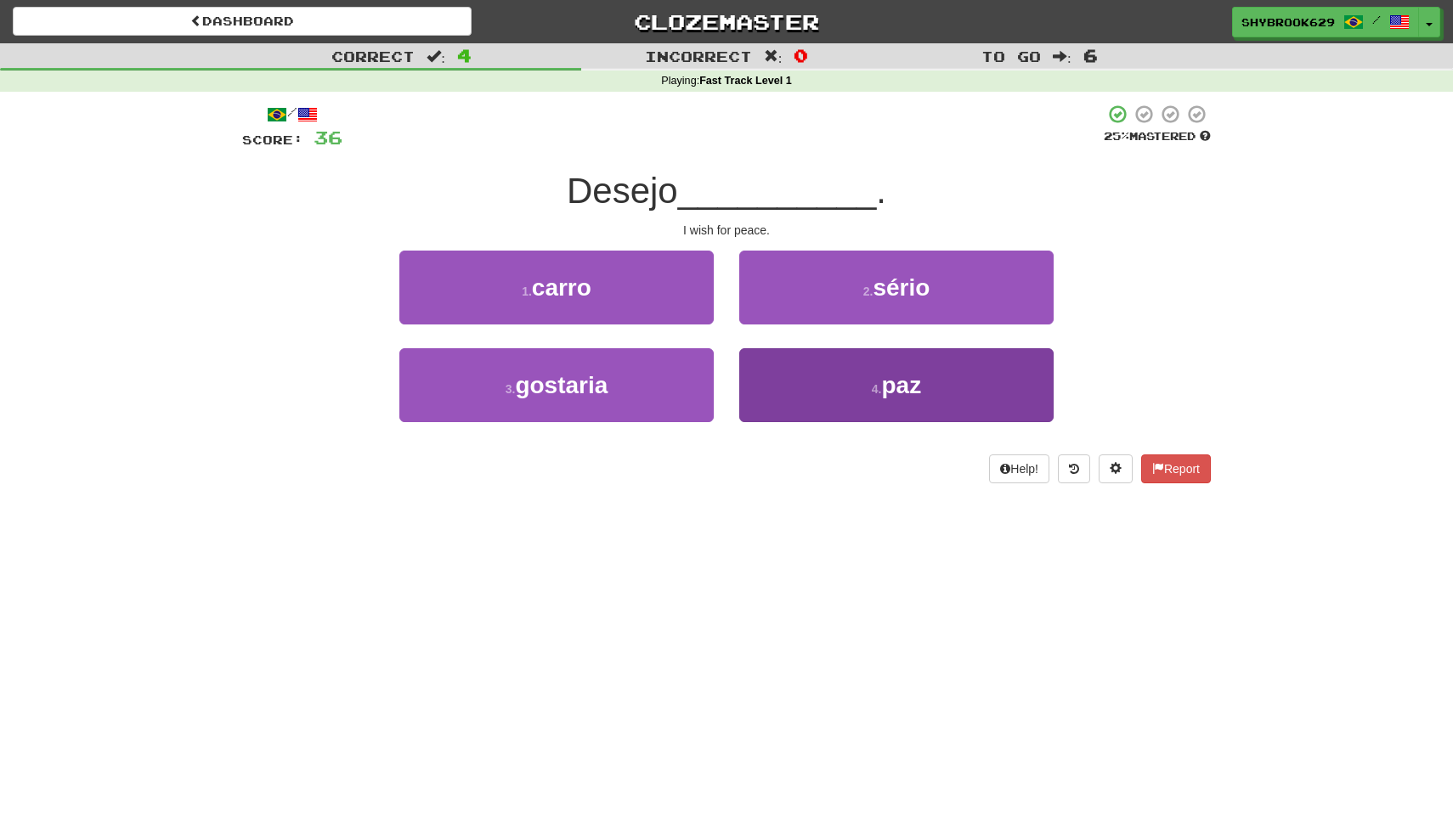
click at [892, 367] on button "4 . paz" at bounding box center [896, 385] width 315 height 74
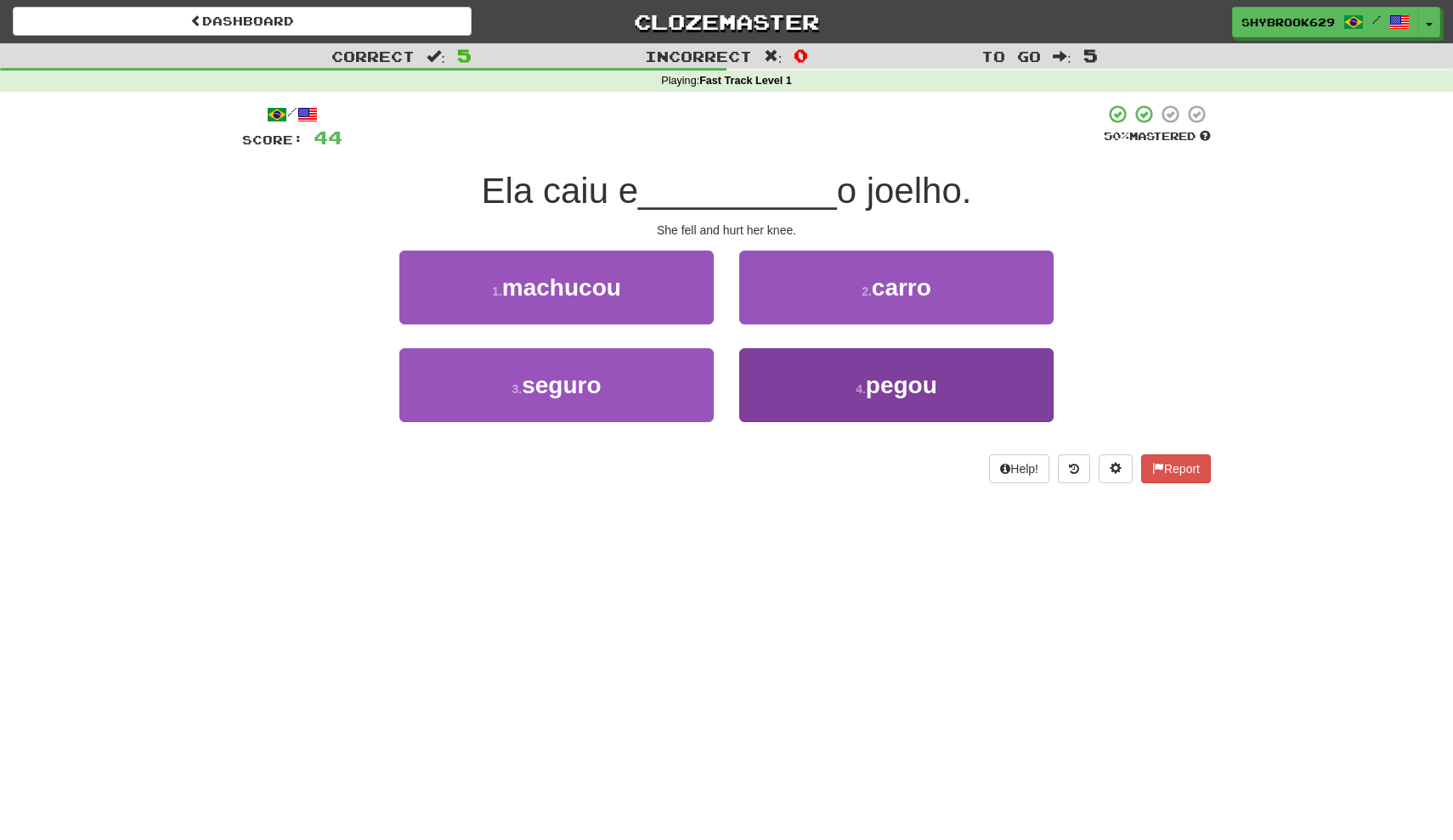
drag, startPoint x: 884, startPoint y: 385, endPoint x: 873, endPoint y: 380, distance: 12.1
click at [873, 380] on span "pegou" at bounding box center [902, 385] width 72 height 26
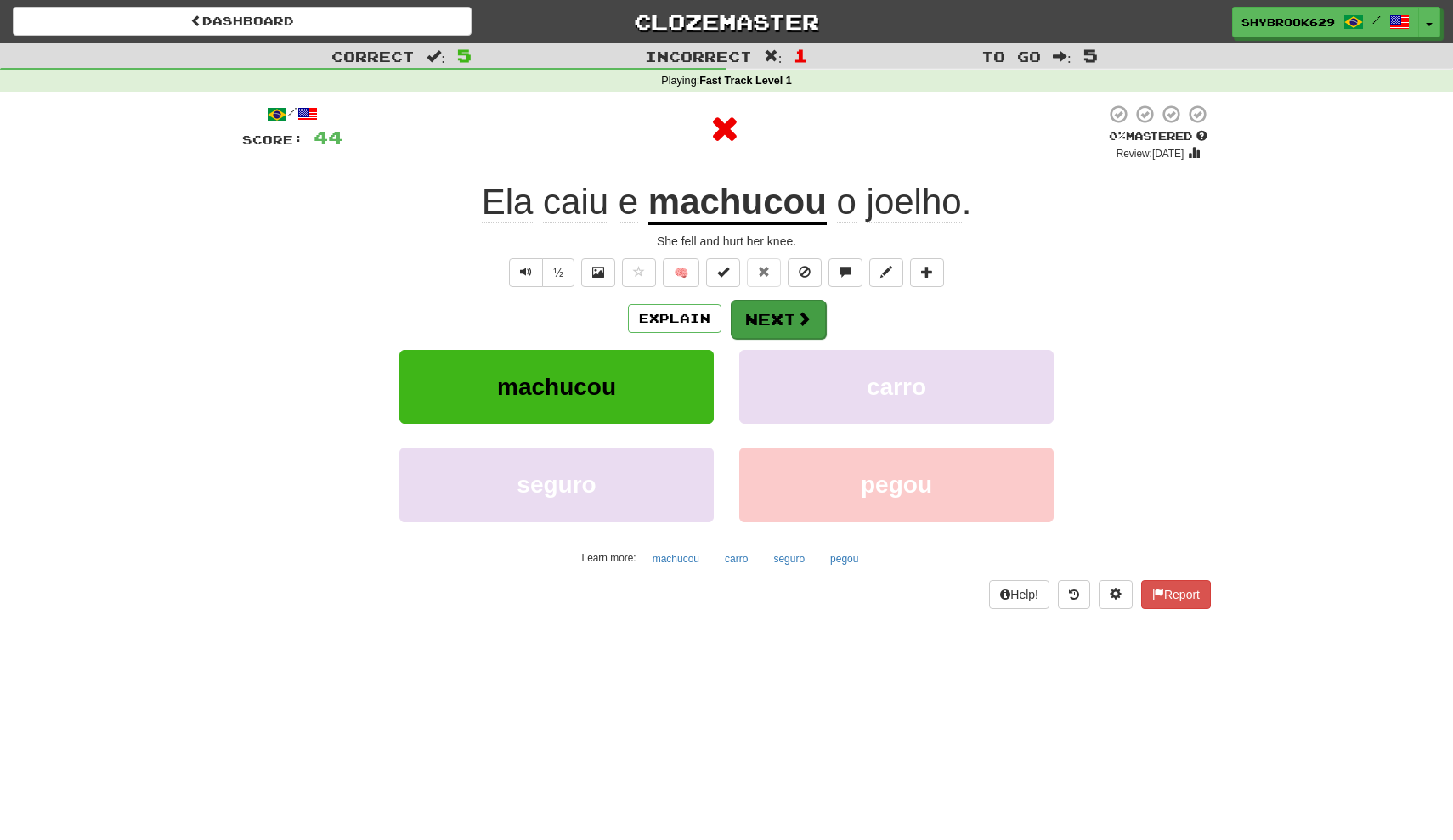
click at [764, 307] on button "Next" at bounding box center [779, 319] width 95 height 39
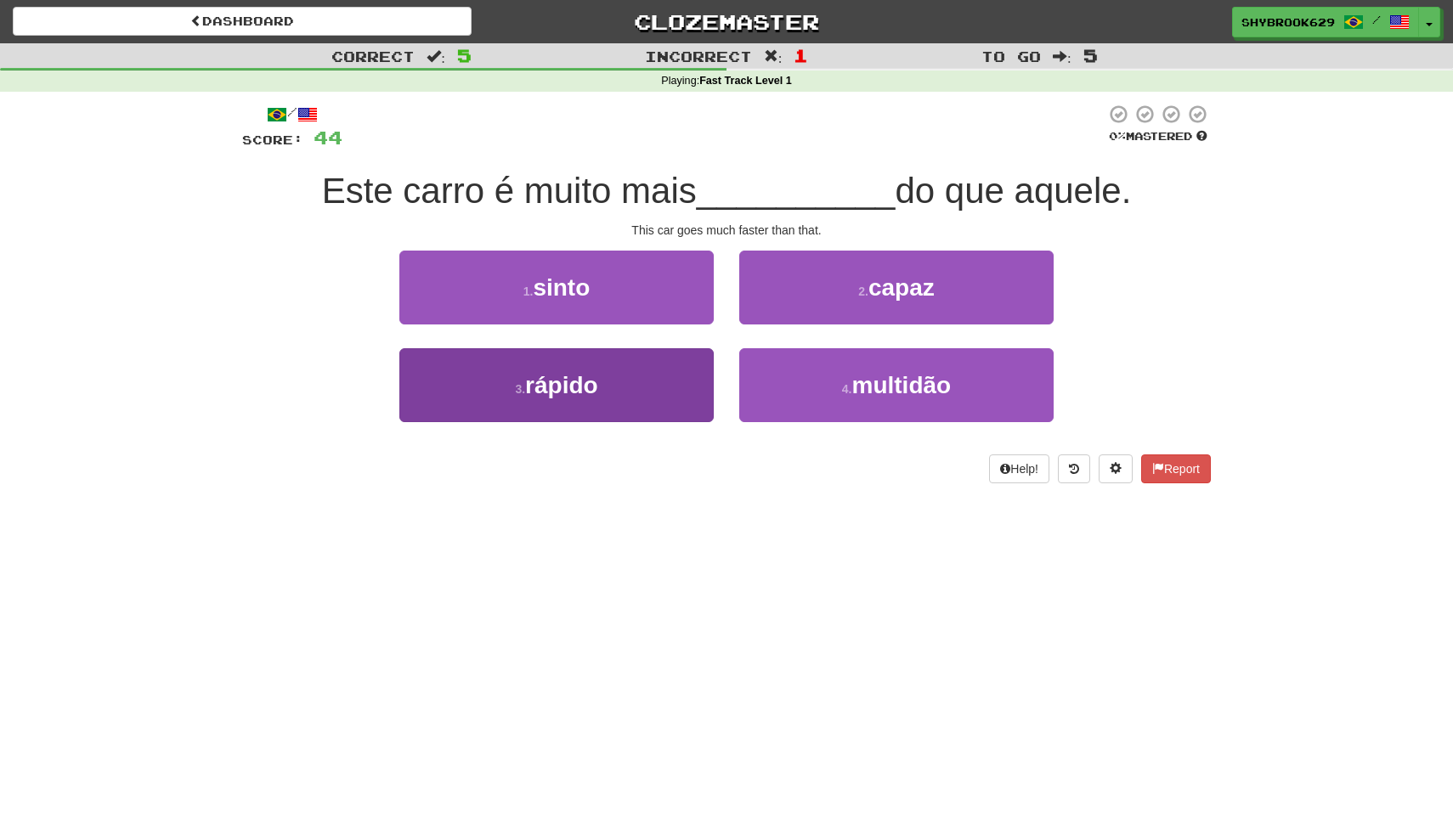
click at [654, 379] on button "3 . rápido" at bounding box center [556, 385] width 315 height 74
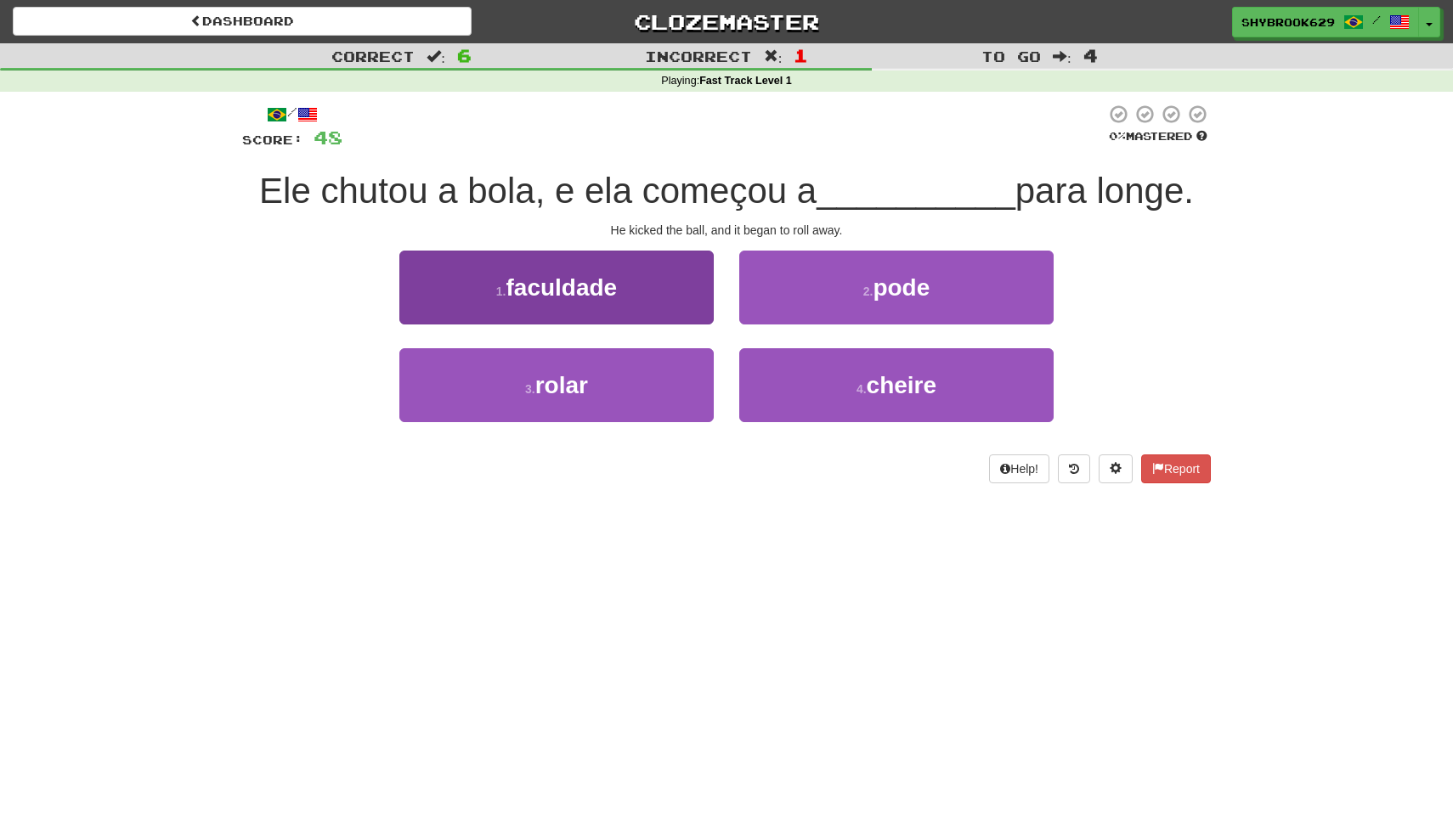
click at [666, 398] on button "3 . rolar" at bounding box center [556, 385] width 315 height 74
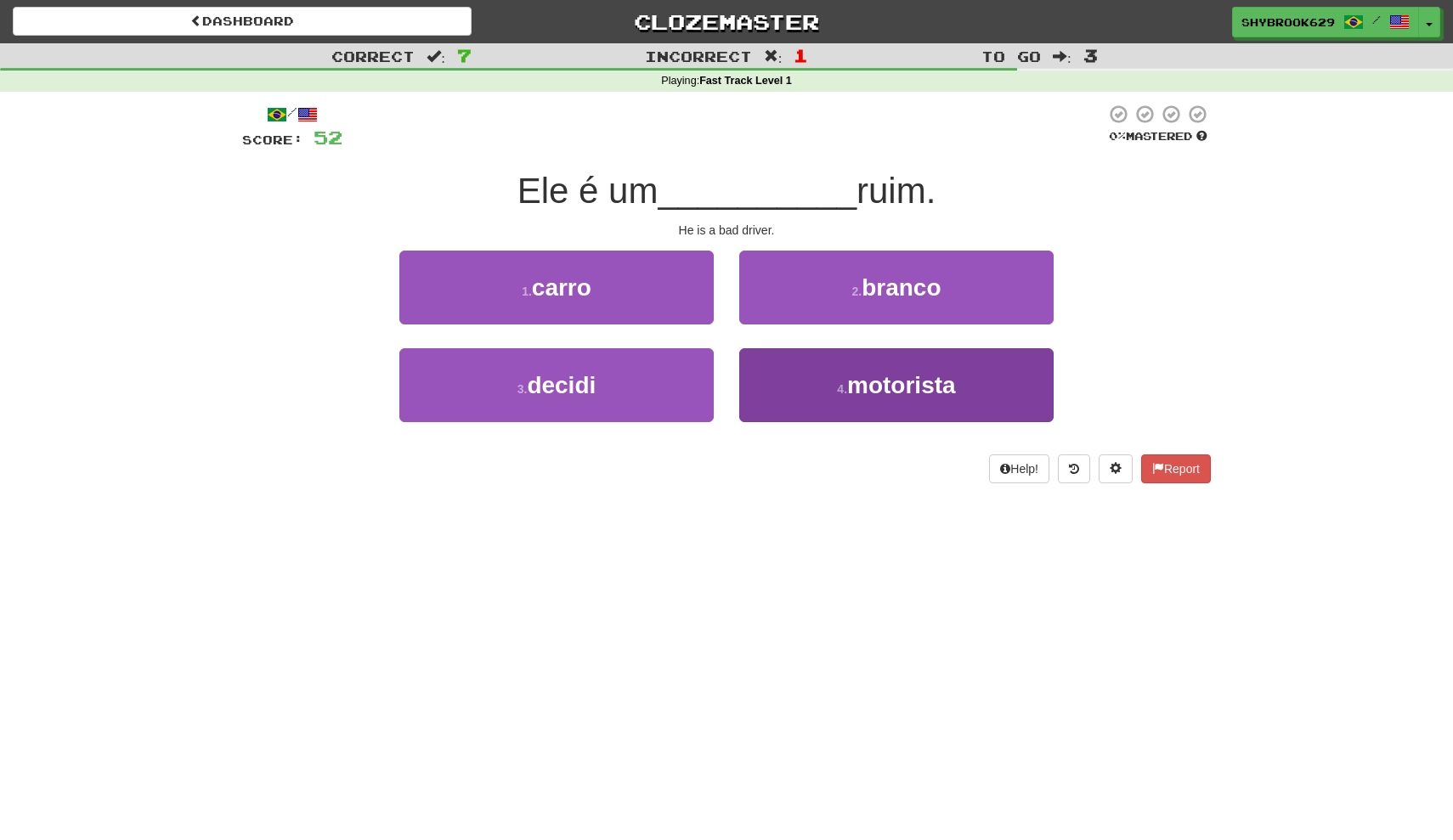
click at [848, 385] on small "4 ." at bounding box center [841, 388] width 10 height 13
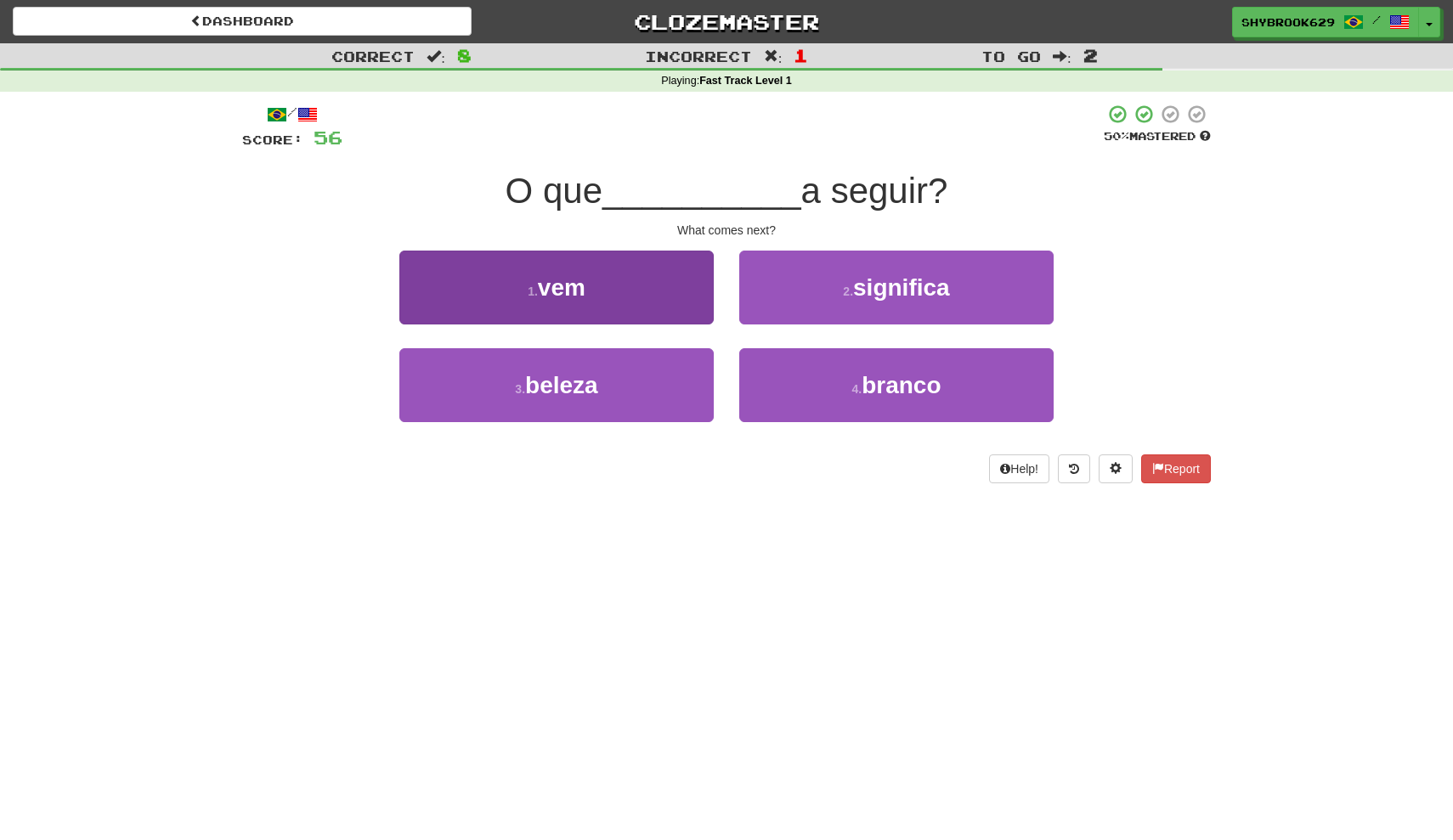
click at [688, 317] on button "1 . vem" at bounding box center [556, 288] width 315 height 74
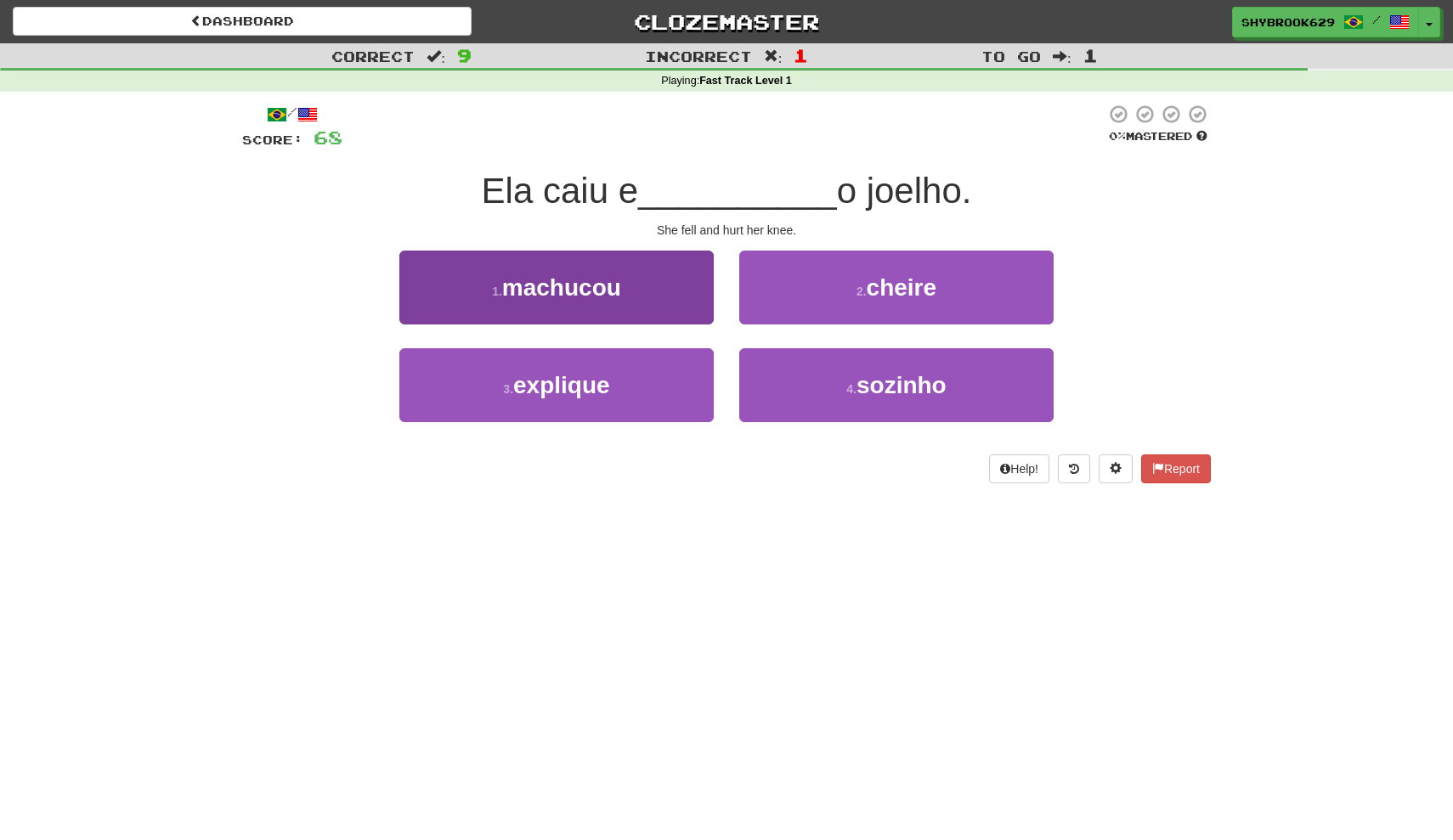
click at [649, 302] on button "1 . machucou" at bounding box center [556, 288] width 315 height 74
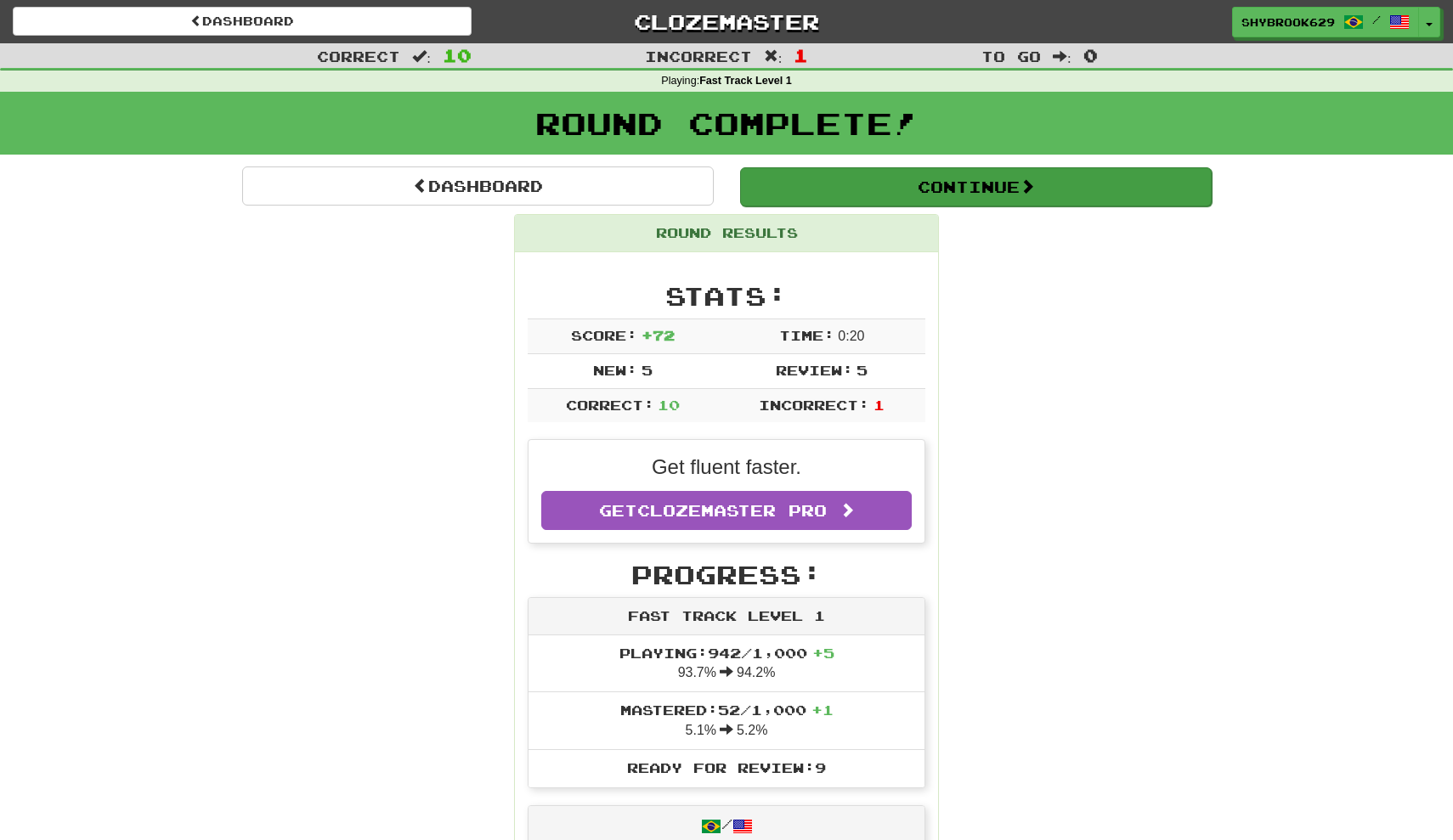
click at [871, 187] on button "Continue" at bounding box center [976, 187] width 472 height 39
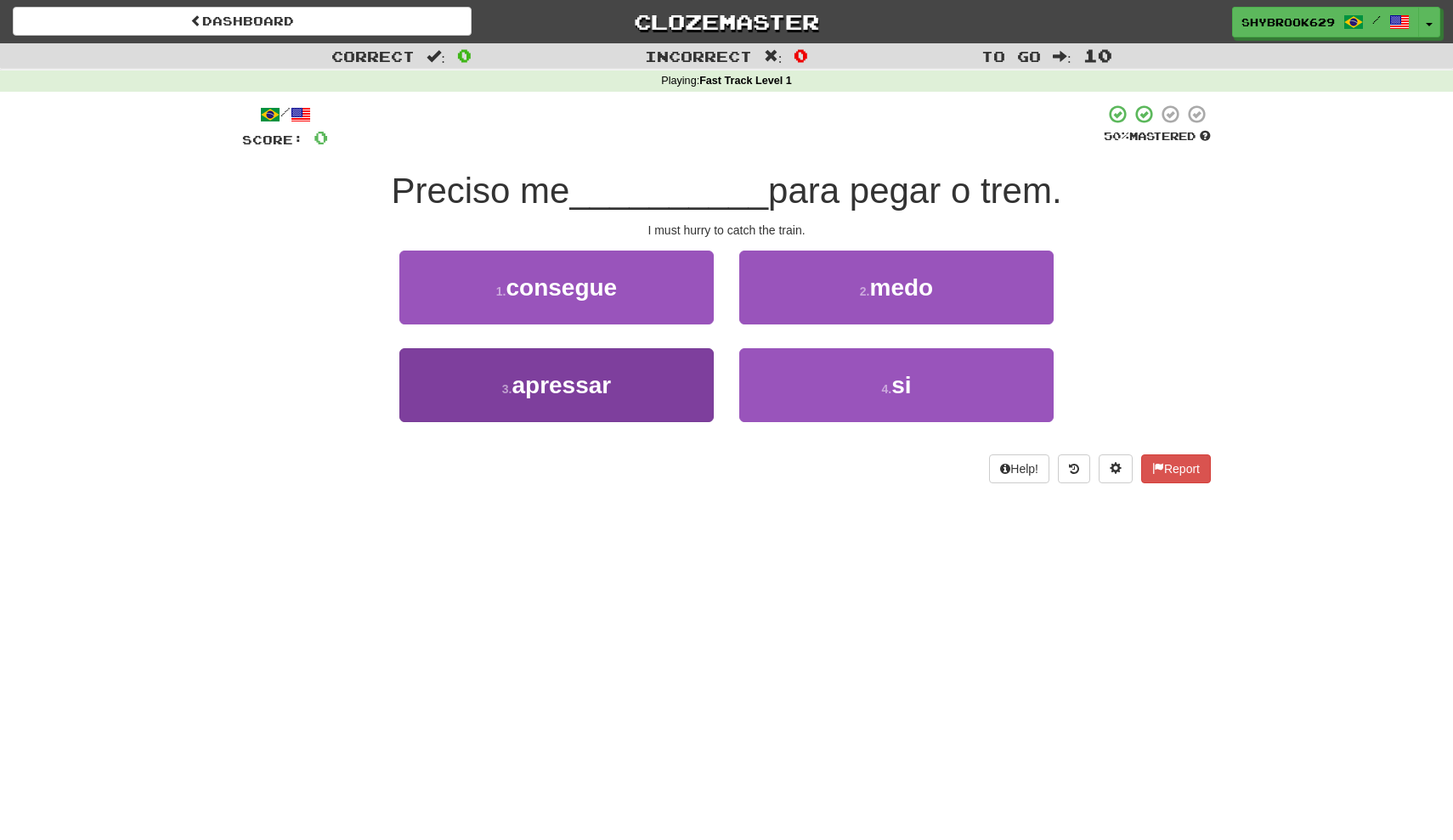
click at [666, 356] on button "3 . apressar" at bounding box center [556, 385] width 315 height 74
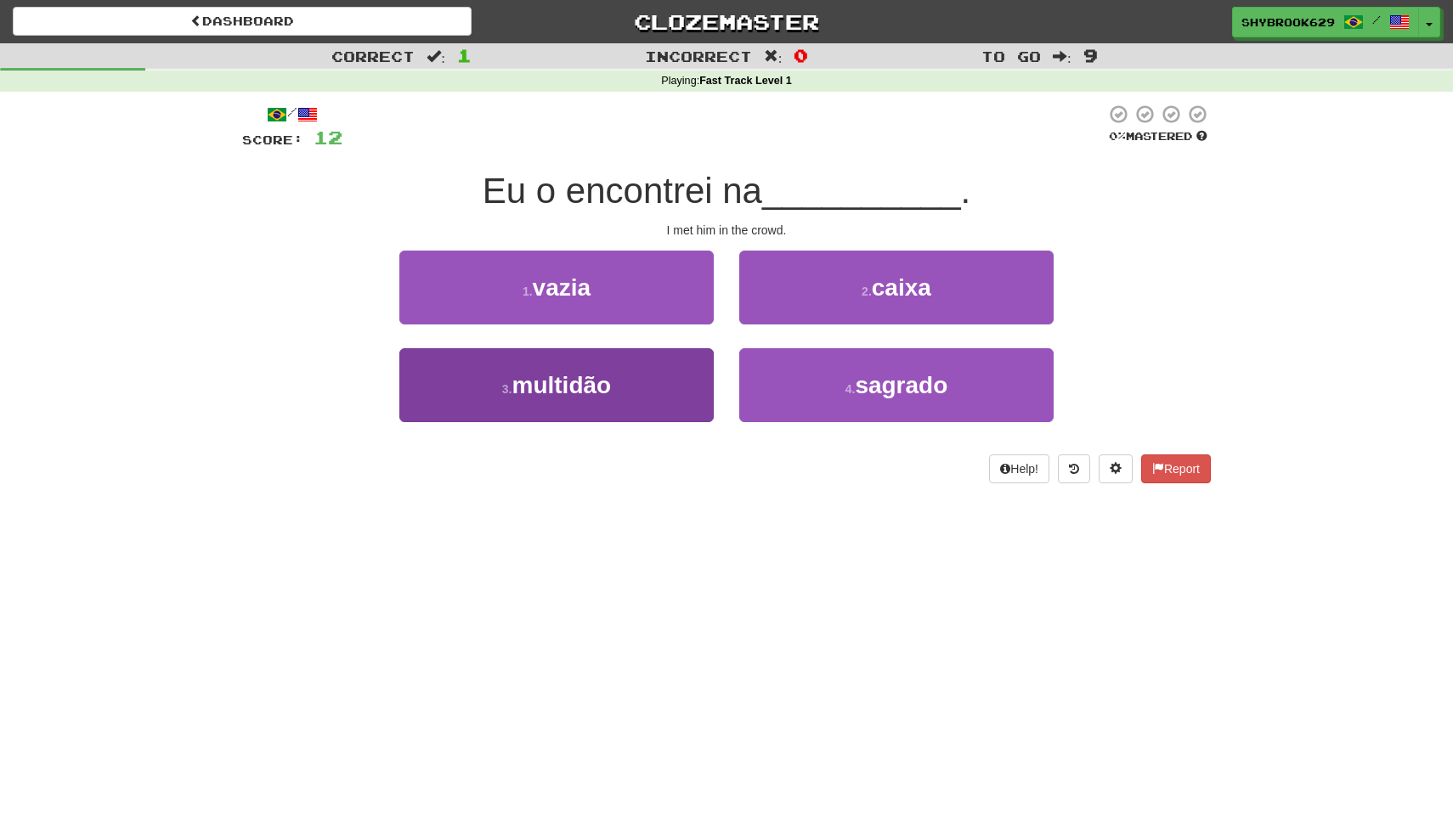
click at [651, 400] on button "3 . multidão" at bounding box center [556, 385] width 315 height 74
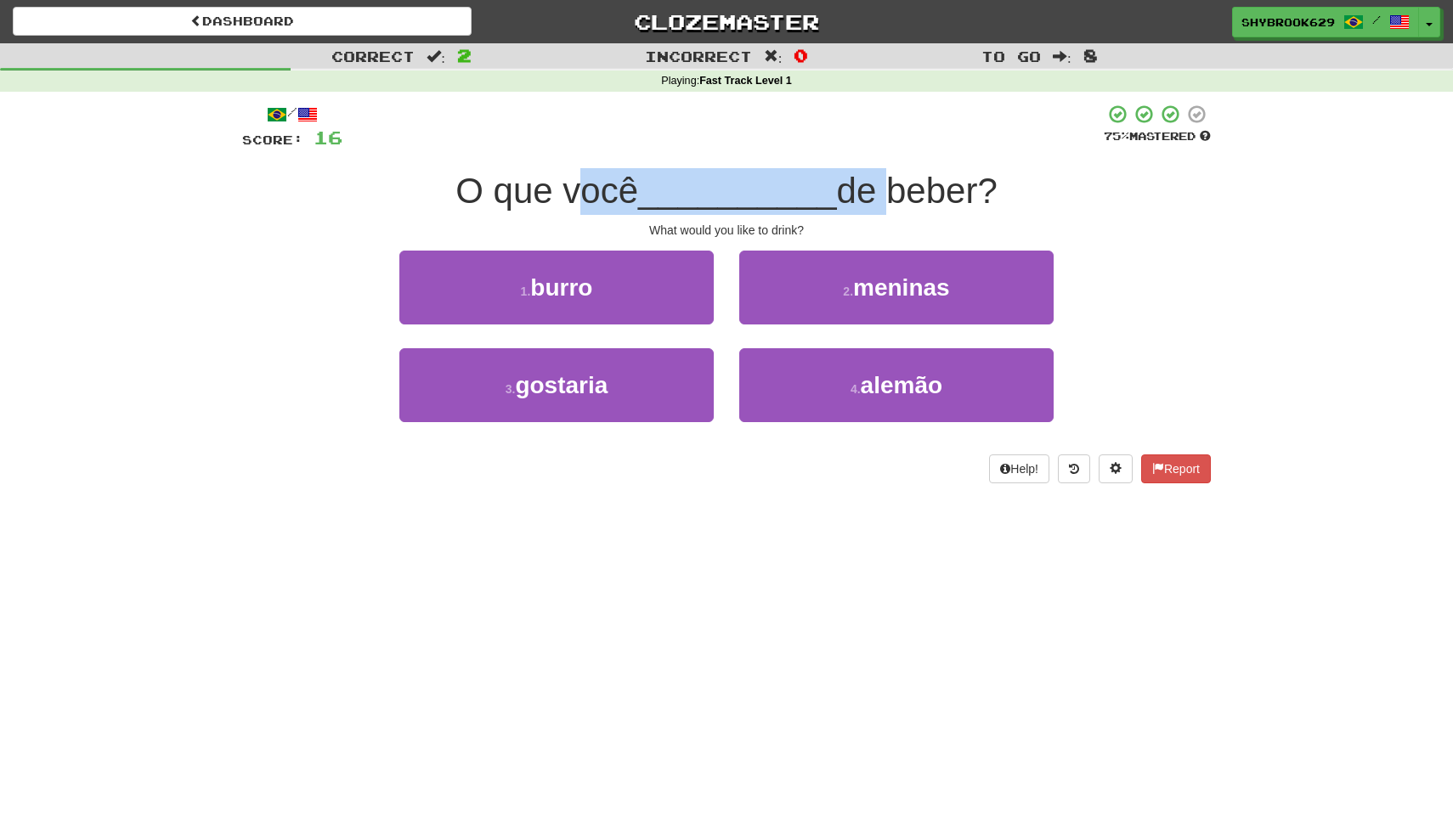
drag, startPoint x: 572, startPoint y: 194, endPoint x: 872, endPoint y: 192, distance: 300.0
click at [872, 194] on div "O que você __________ de beber?" at bounding box center [726, 192] width 969 height 47
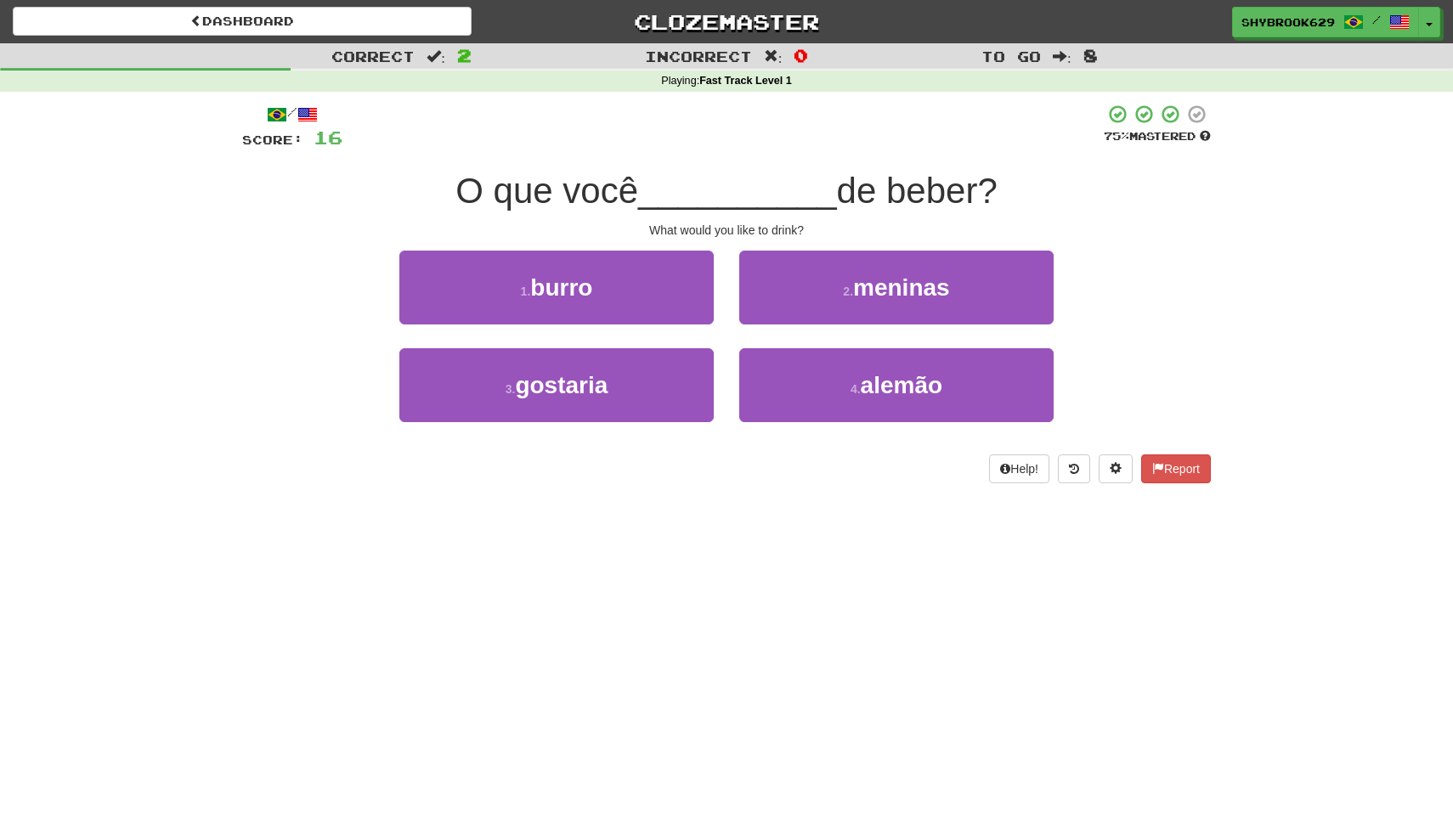
click at [892, 216] on div "/ Score: 16 75 % Mastered O que você __________ de beber? What would you like t…" at bounding box center [726, 294] width 969 height 380
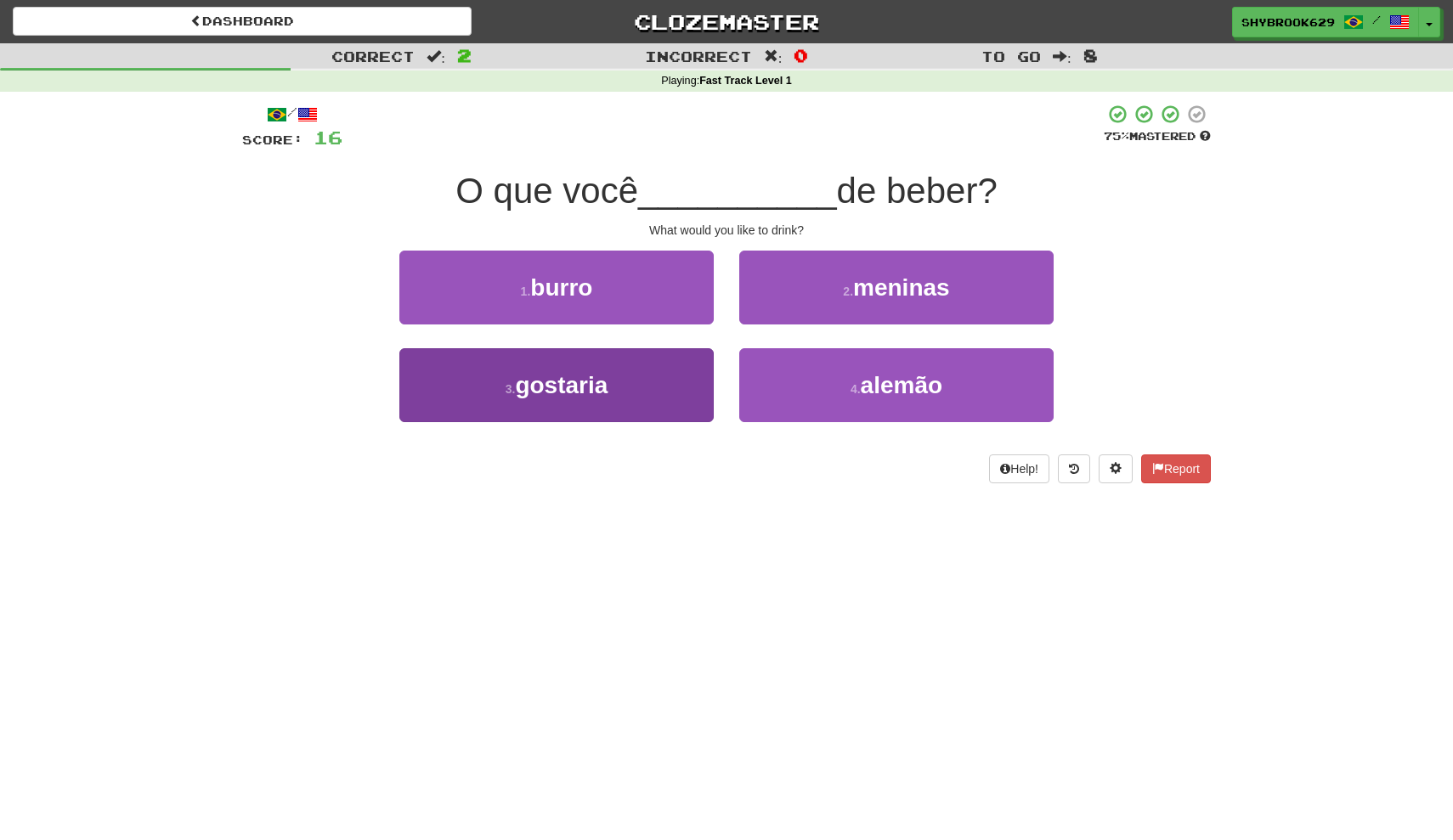
click at [639, 396] on button "3 . gostaria" at bounding box center [556, 385] width 315 height 74
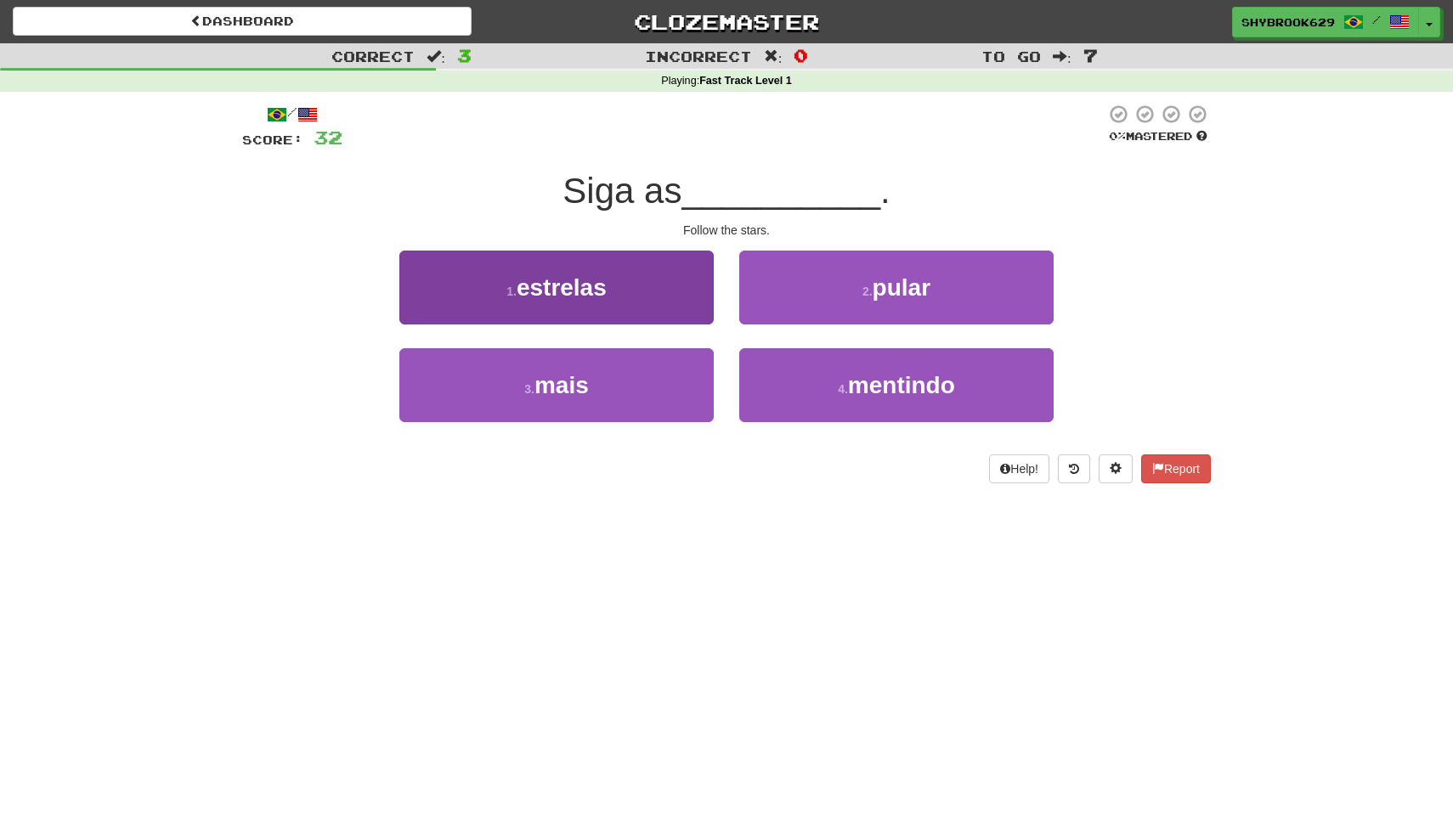
click at [620, 304] on button "1 . estrelas" at bounding box center [556, 288] width 315 height 74
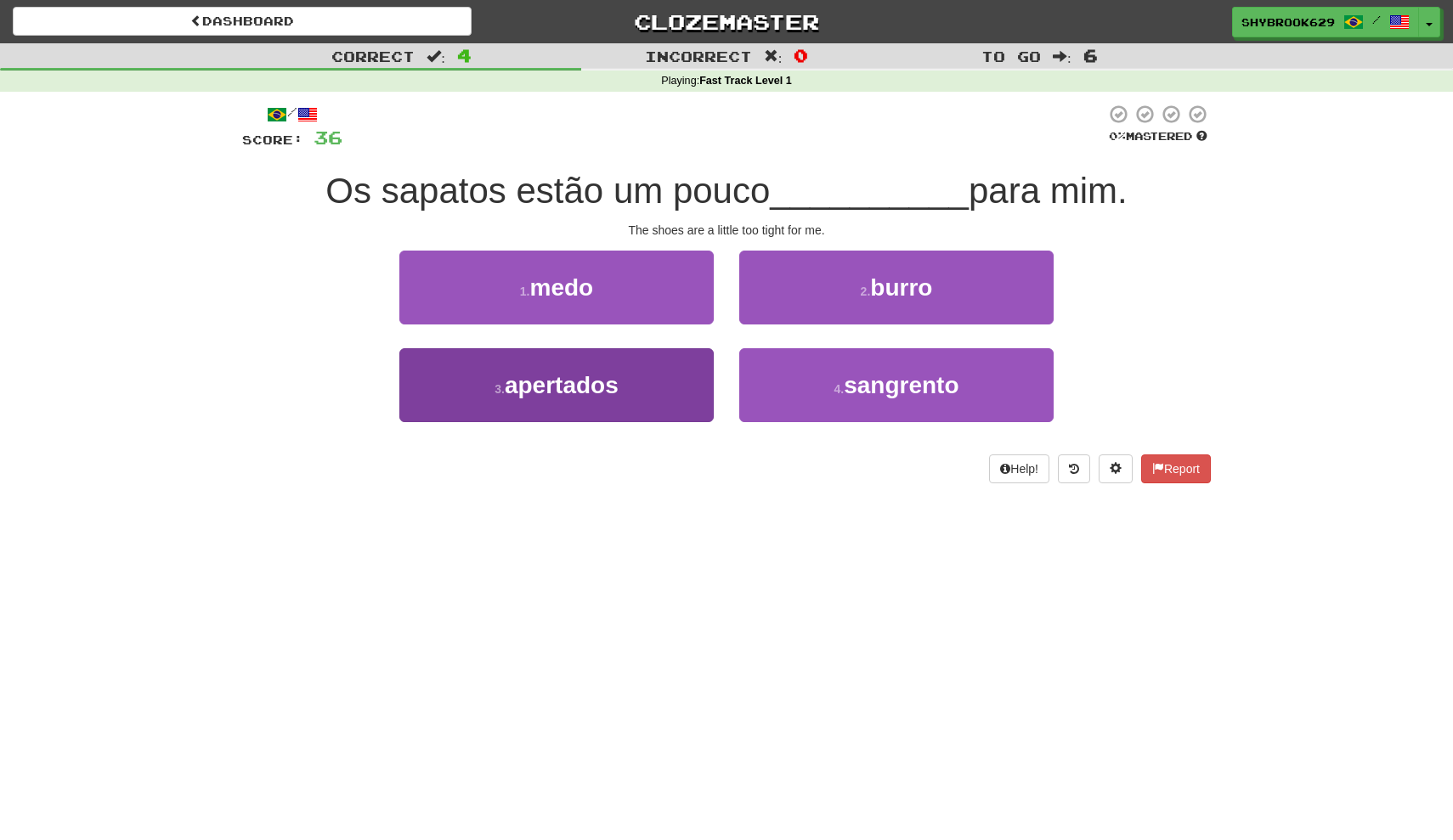
click at [615, 364] on button "3 . apertados" at bounding box center [556, 385] width 315 height 74
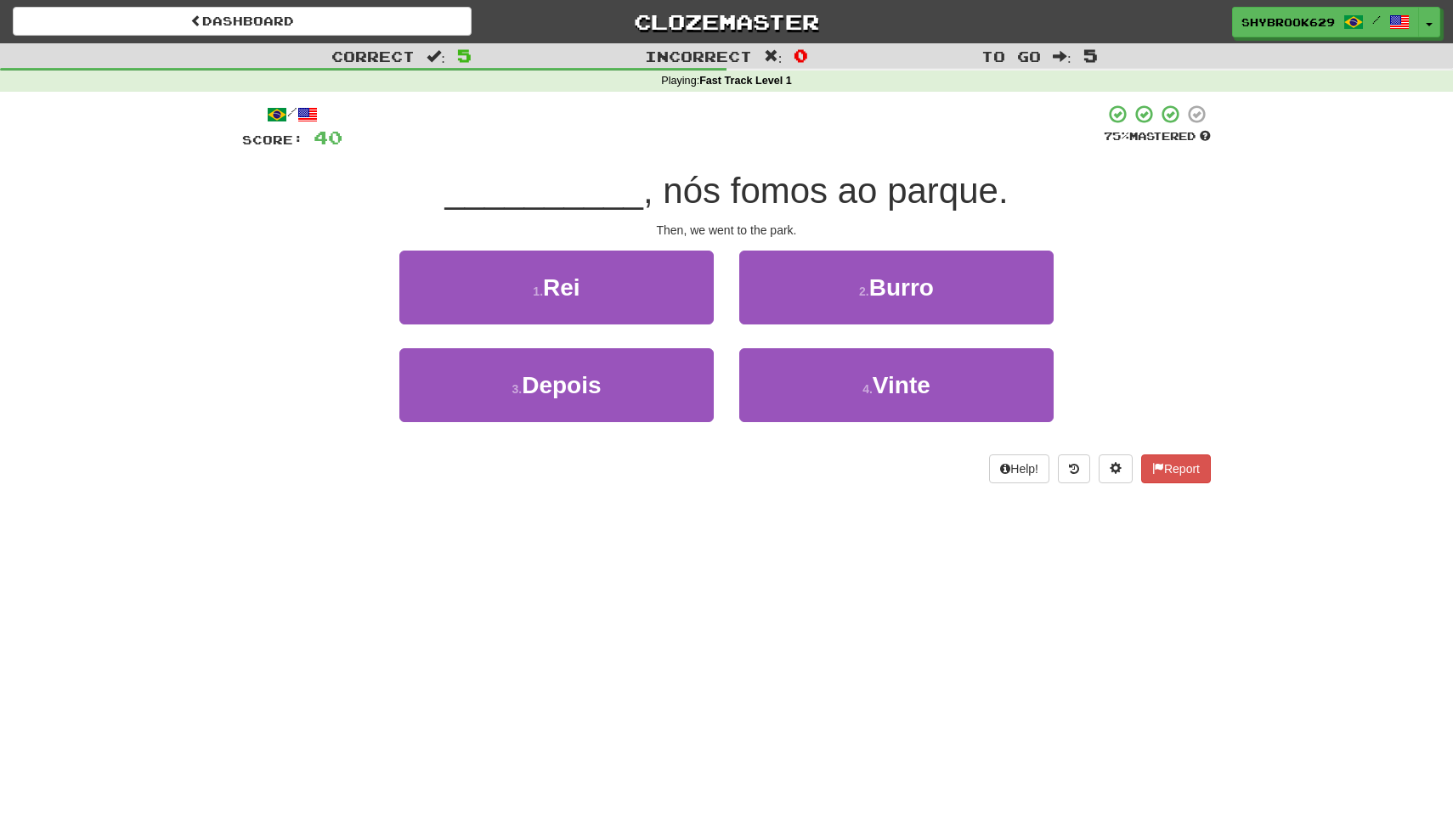
click at [616, 423] on div "3 . Depois" at bounding box center [556, 396] width 340 height 98
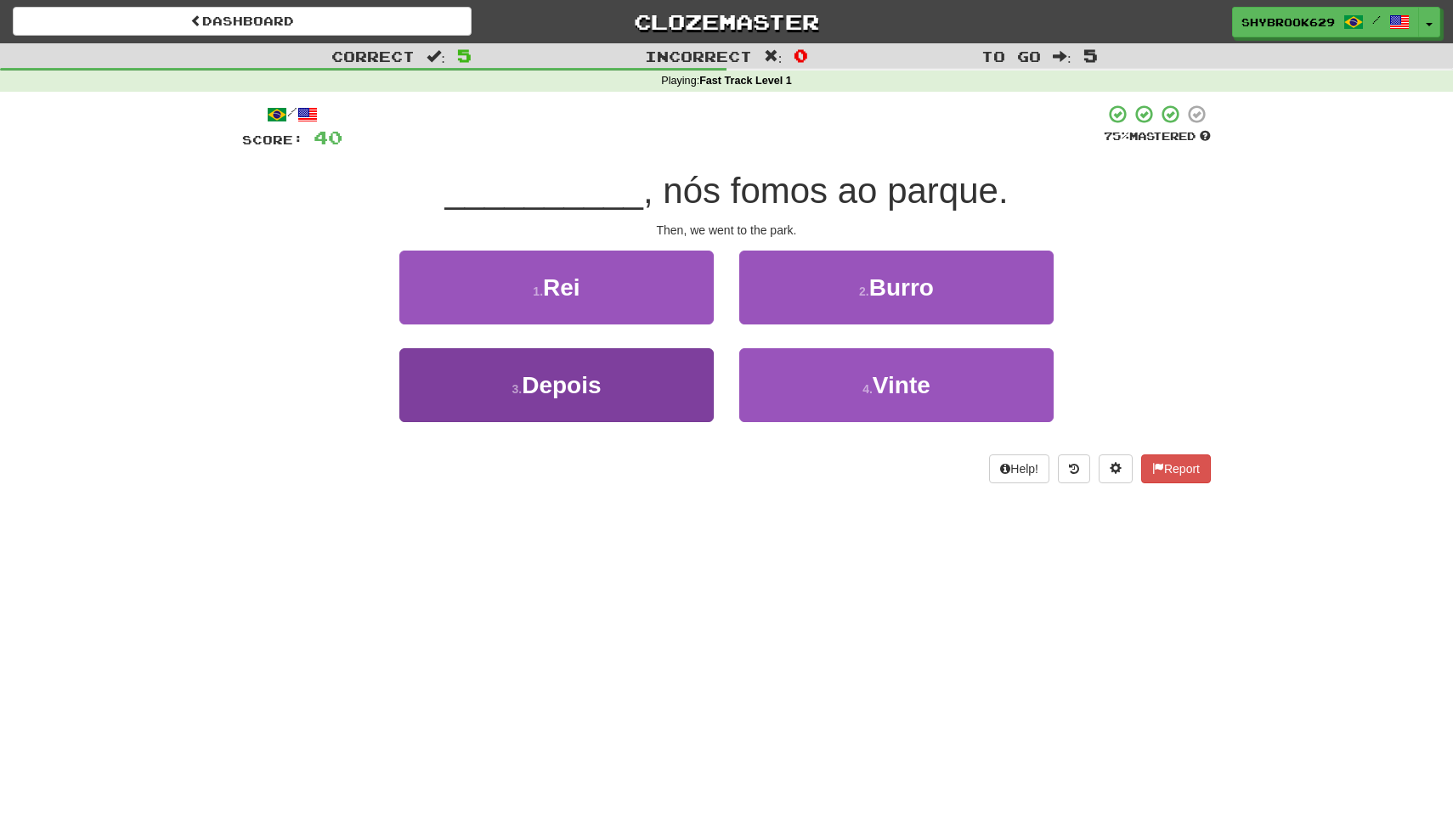
click at [610, 397] on button "3 . Depois" at bounding box center [556, 385] width 315 height 74
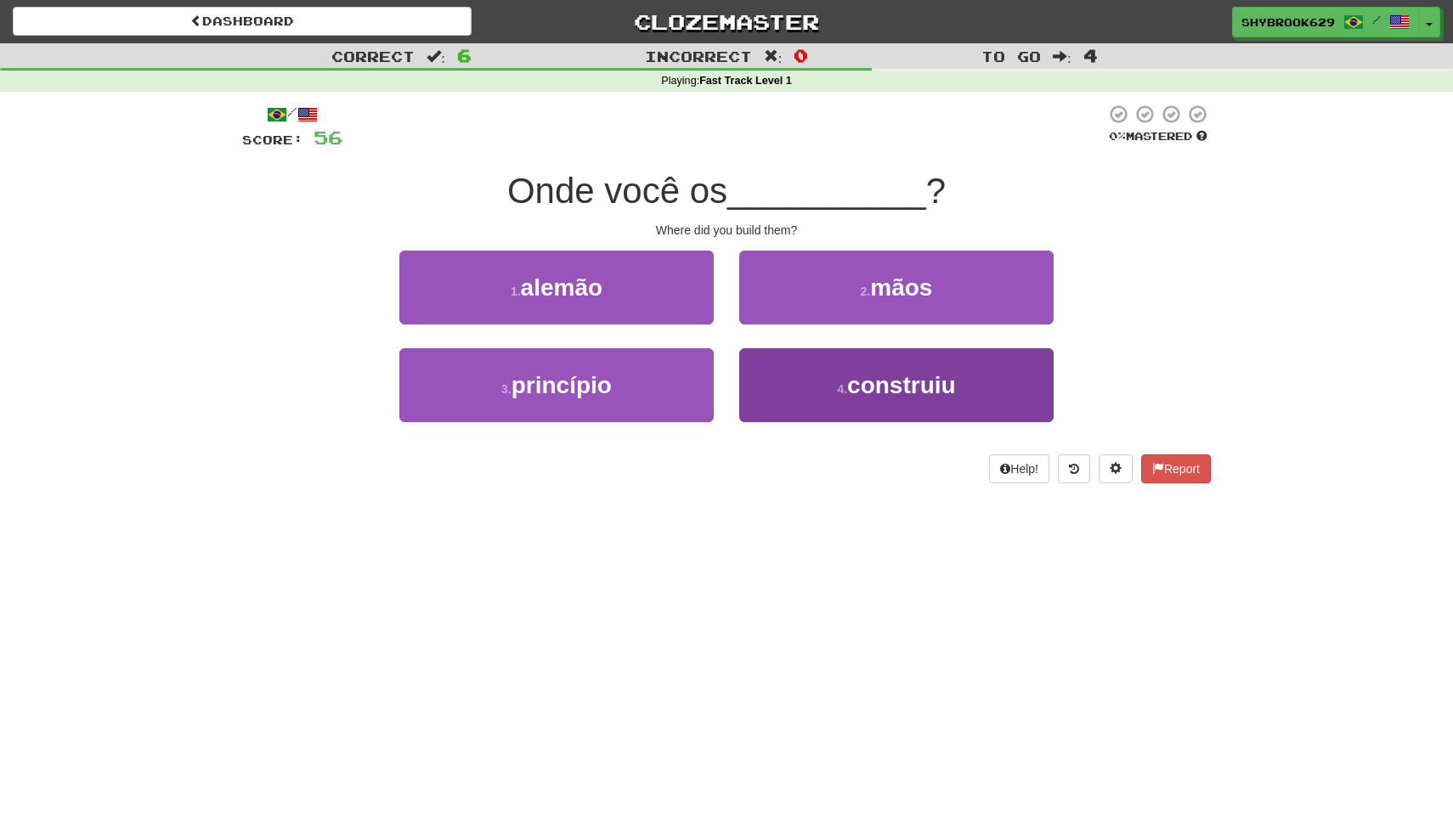
click at [814, 393] on button "4 . construiu" at bounding box center [896, 385] width 315 height 74
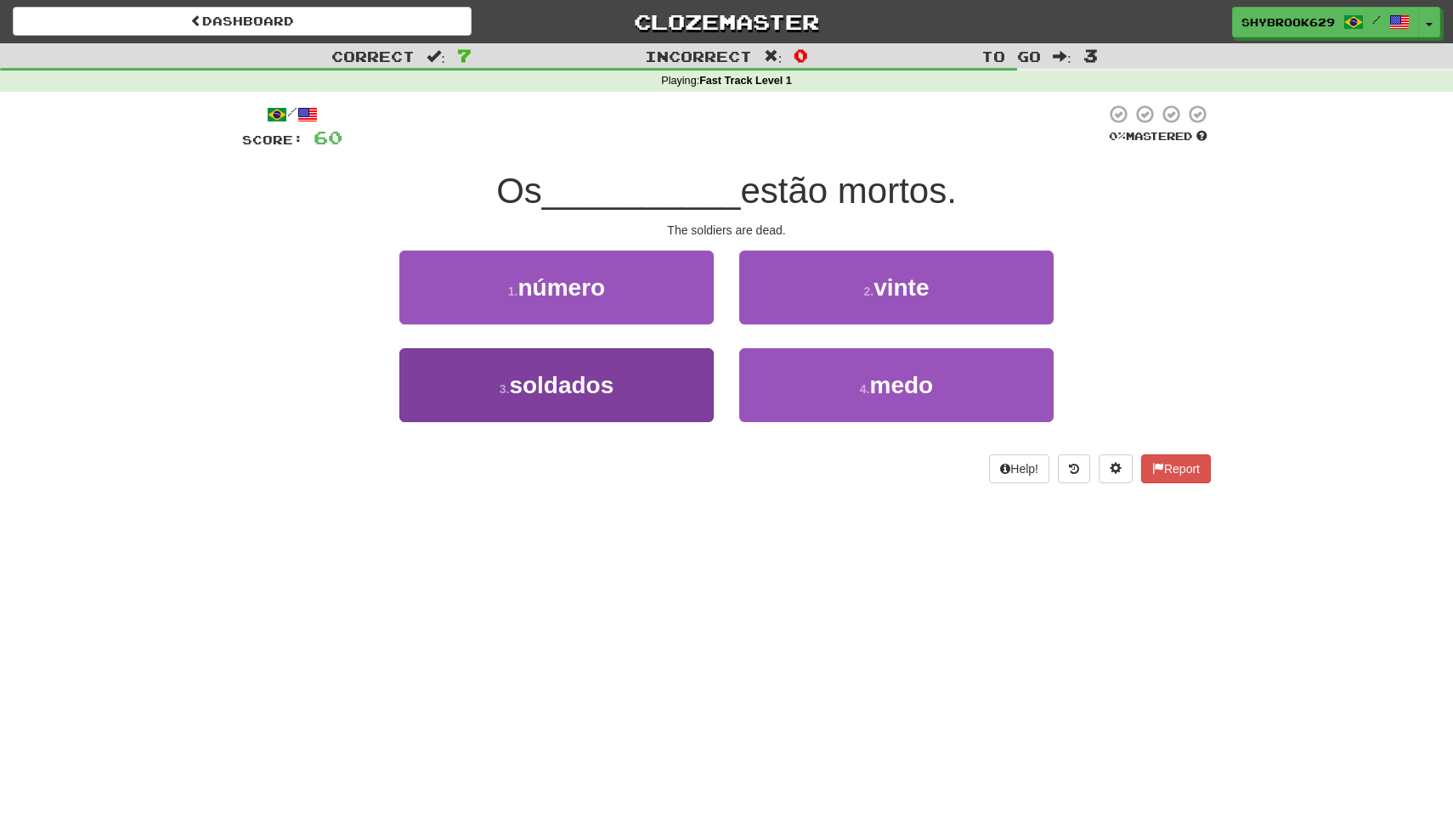
click at [662, 359] on button "3 . soldados" at bounding box center [556, 385] width 315 height 74
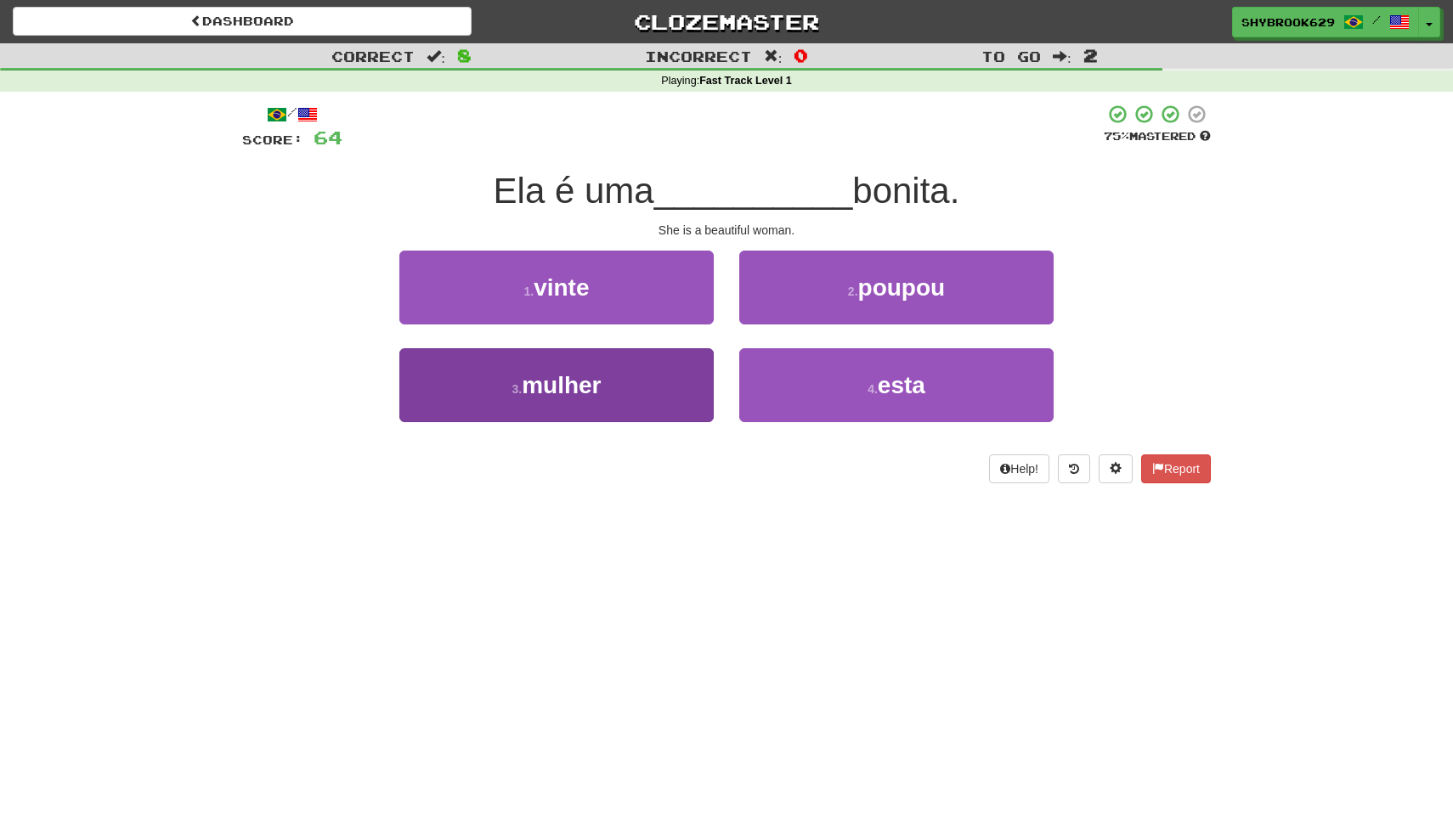
click at [661, 382] on button "3 . mulher" at bounding box center [556, 385] width 315 height 74
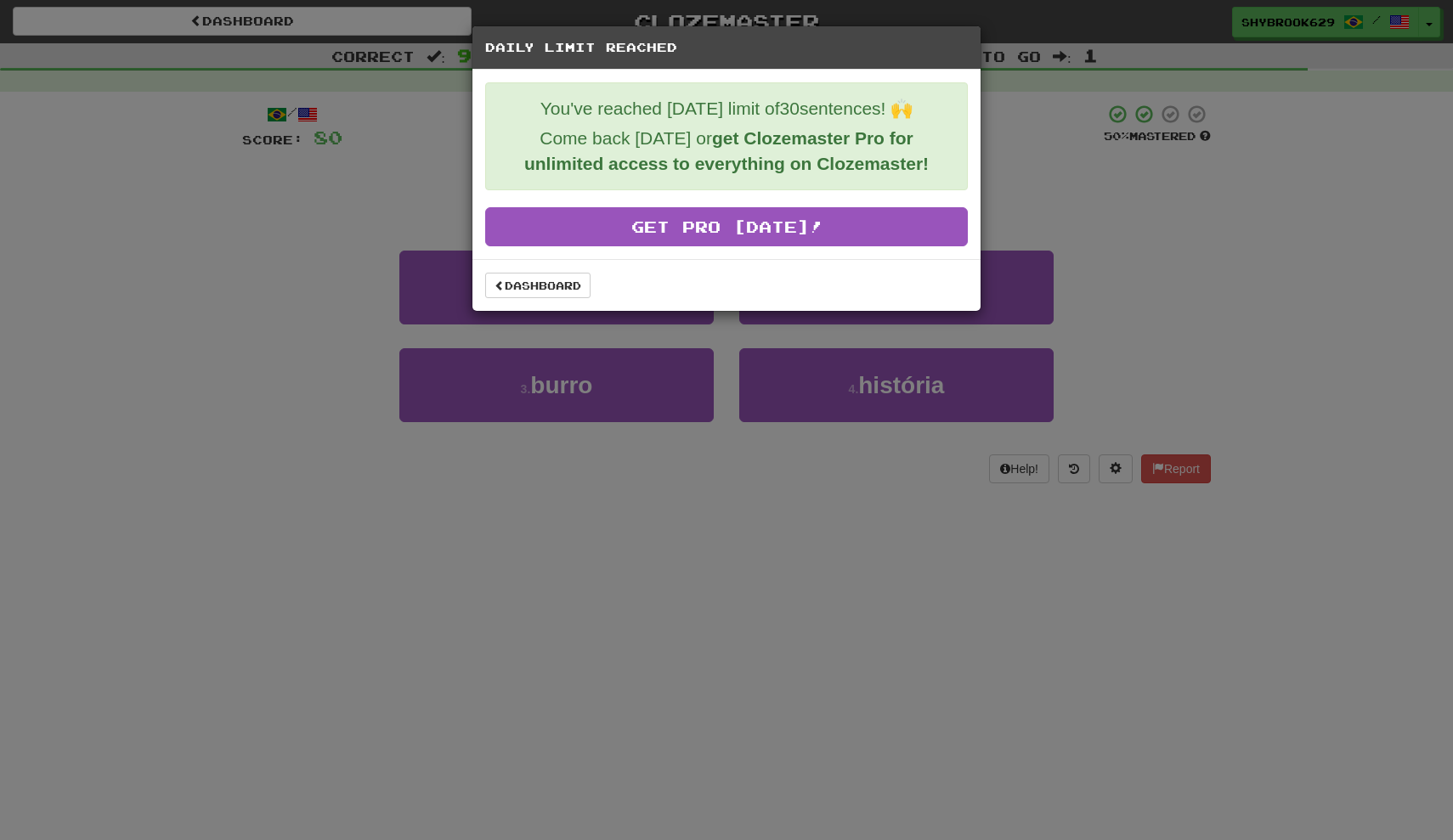
click at [544, 300] on div "Dashboard" at bounding box center [726, 285] width 509 height 52
click at [550, 296] on link "Dashboard" at bounding box center [537, 285] width 105 height 25
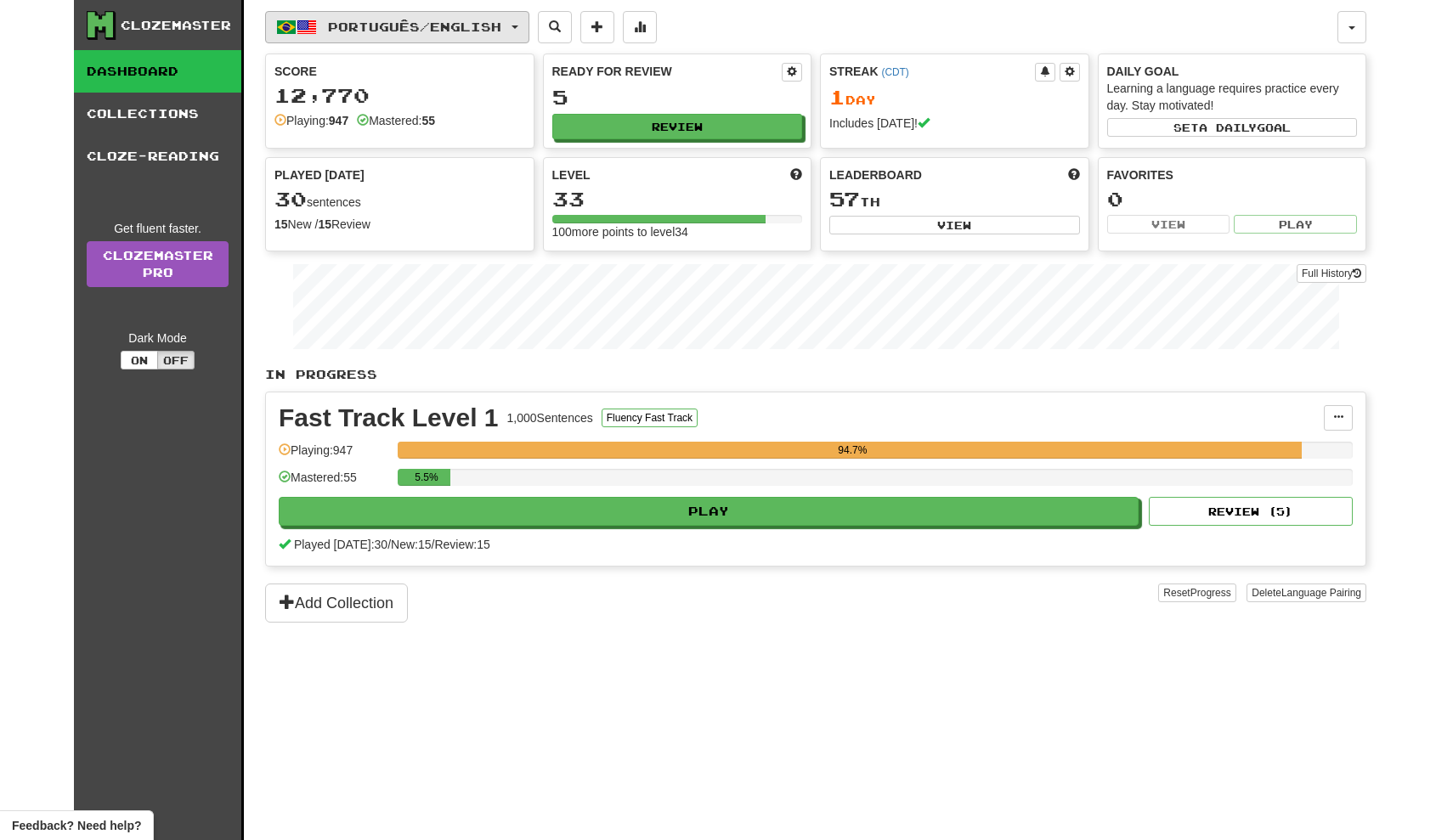
click at [455, 13] on button "Português / English" at bounding box center [397, 27] width 265 height 32
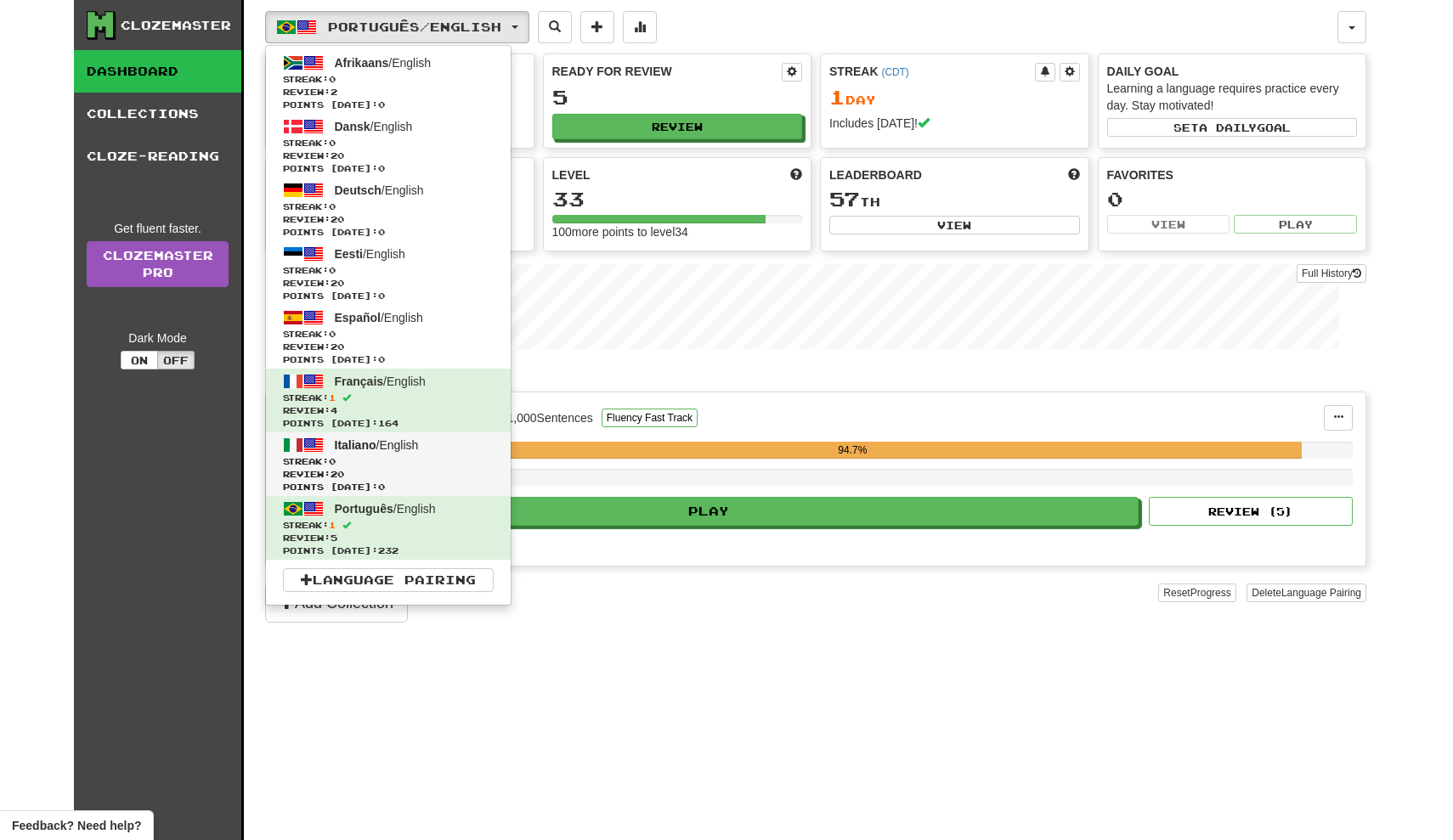
click at [417, 445] on span "Italiano / English" at bounding box center [377, 445] width 84 height 13
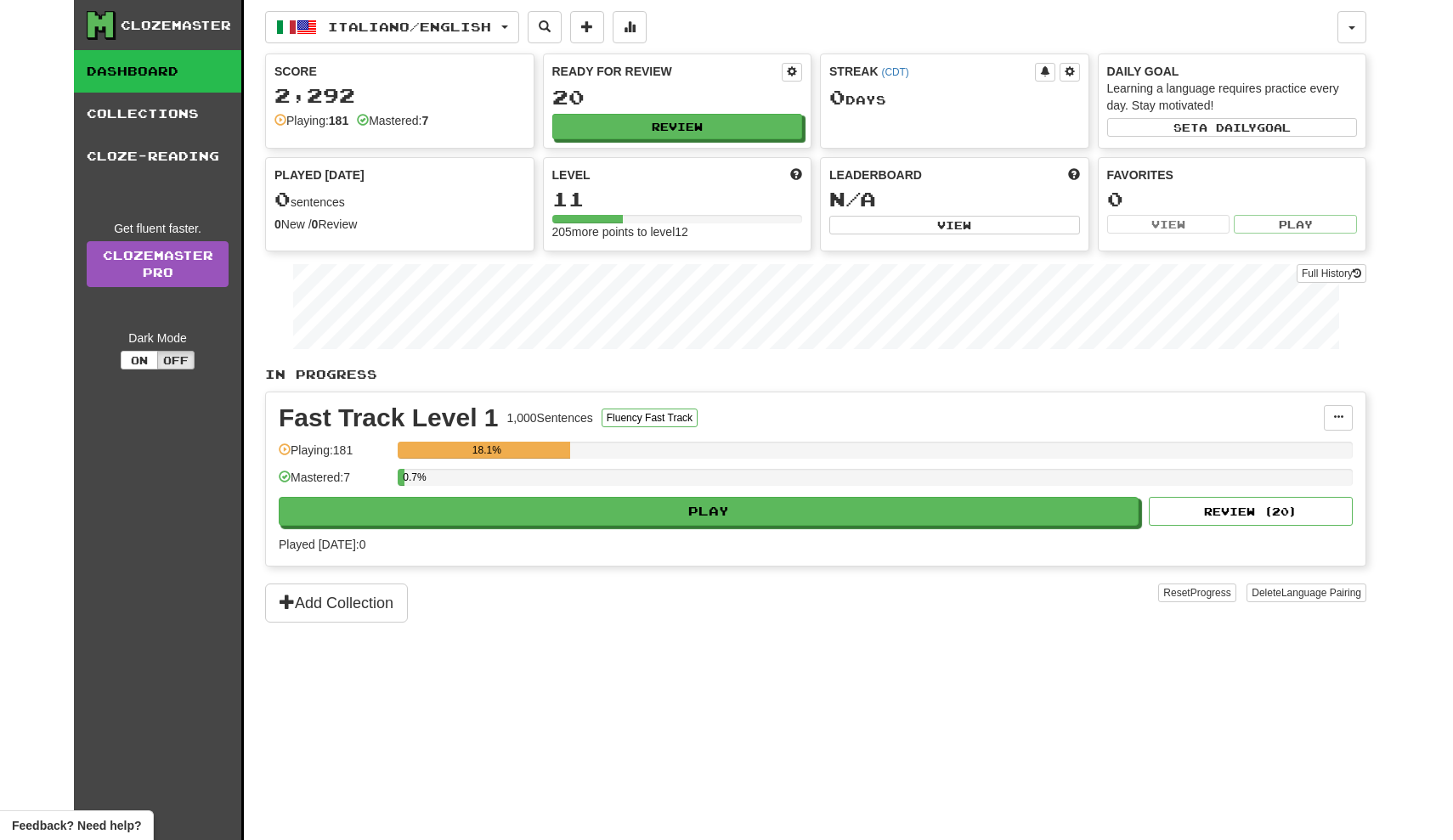
click at [604, 481] on div "0.7%" at bounding box center [874, 477] width 955 height 17
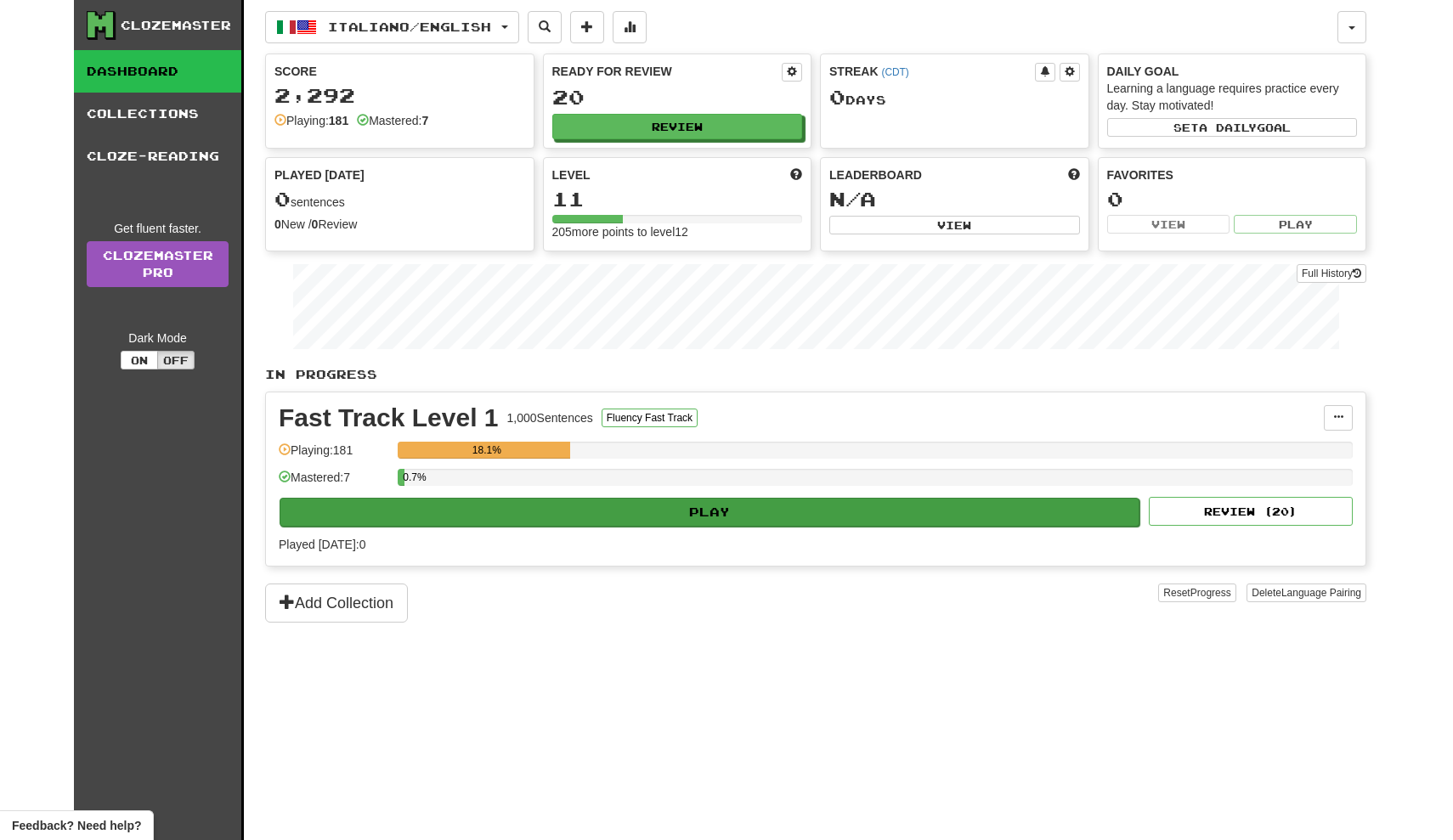
click at [620, 515] on button "Play" at bounding box center [709, 512] width 860 height 29
select select "**"
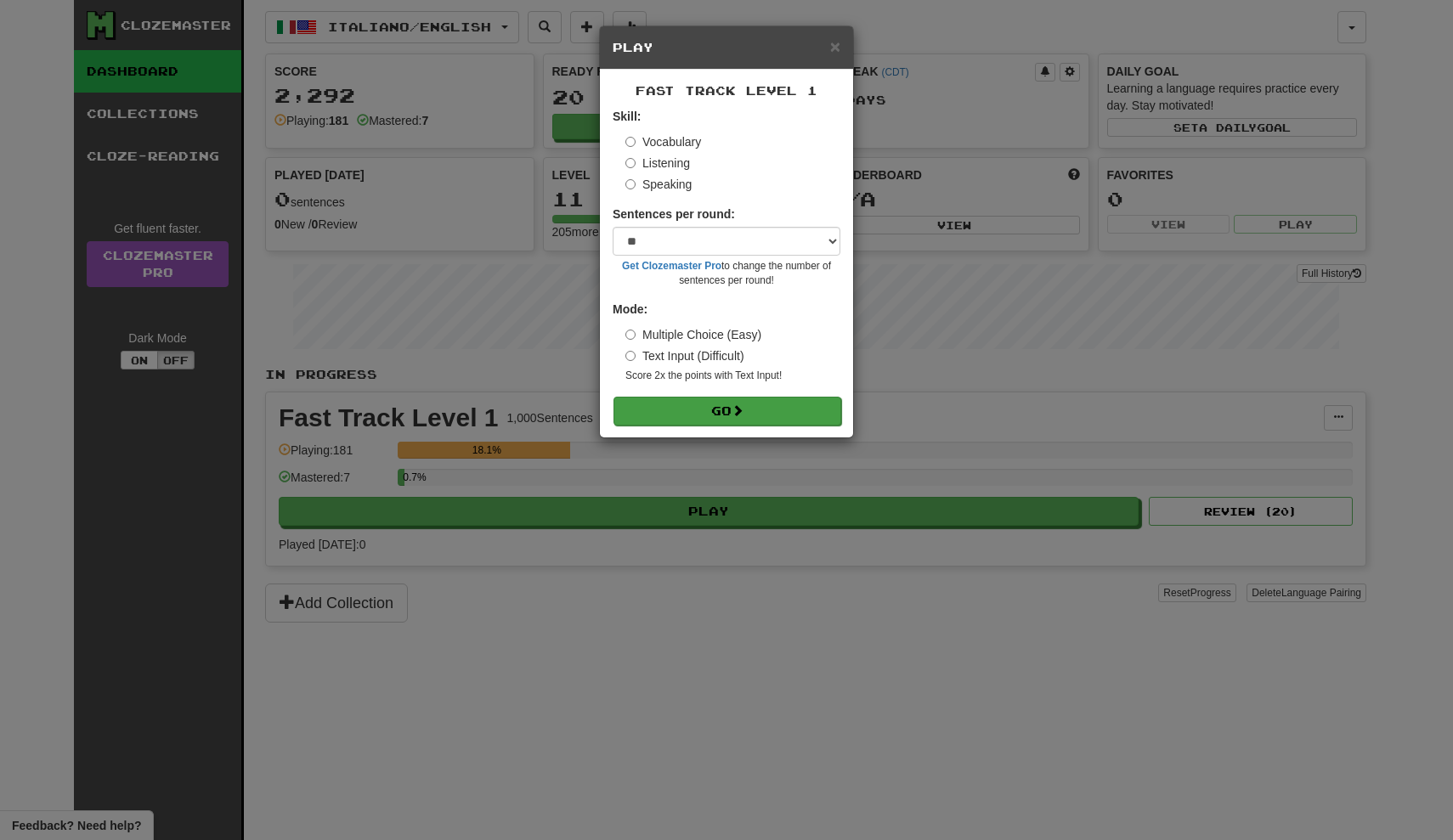
click at [686, 411] on button "Go" at bounding box center [727, 411] width 228 height 29
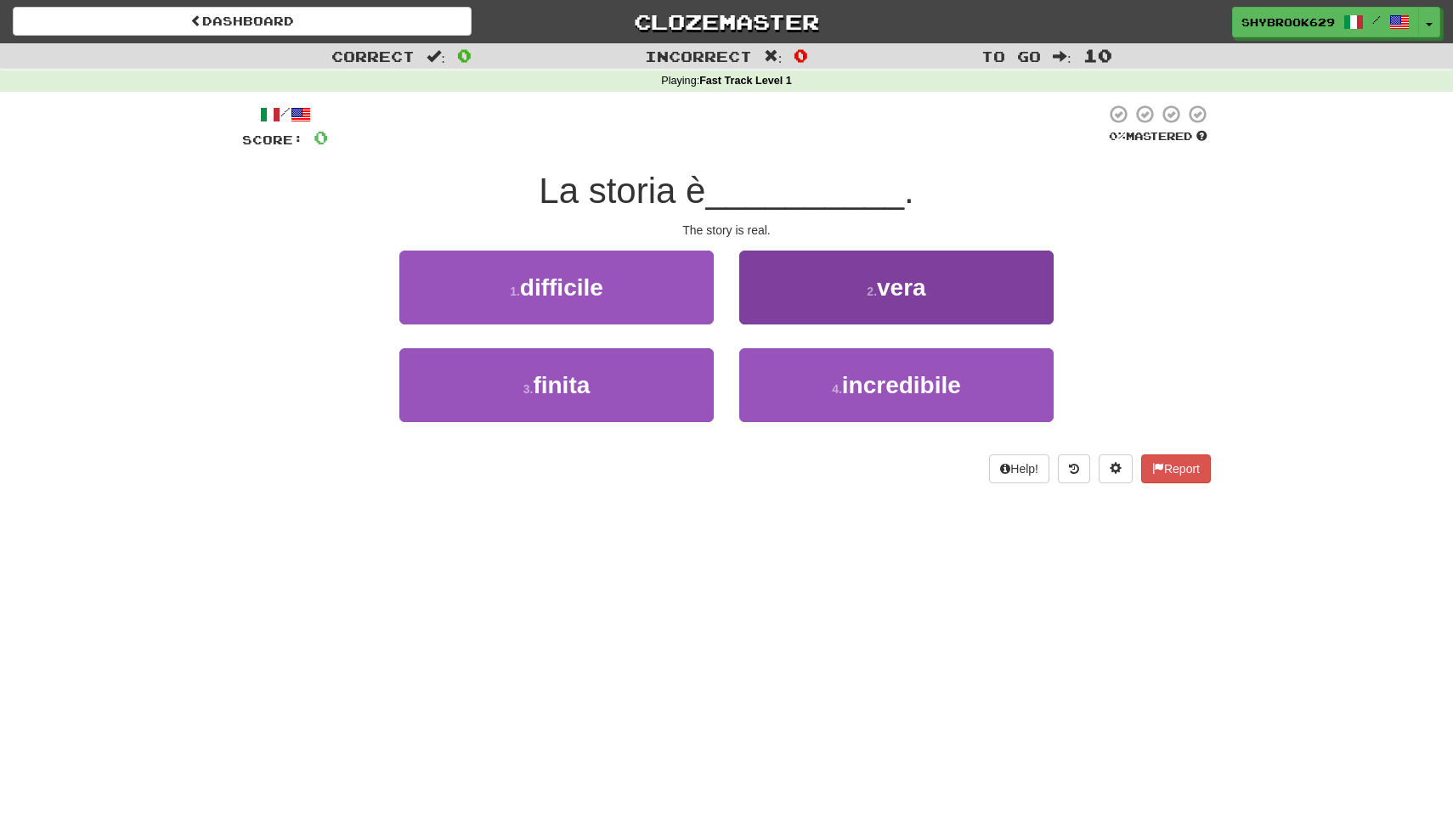
click at [825, 308] on button "2 . vera" at bounding box center [896, 288] width 315 height 74
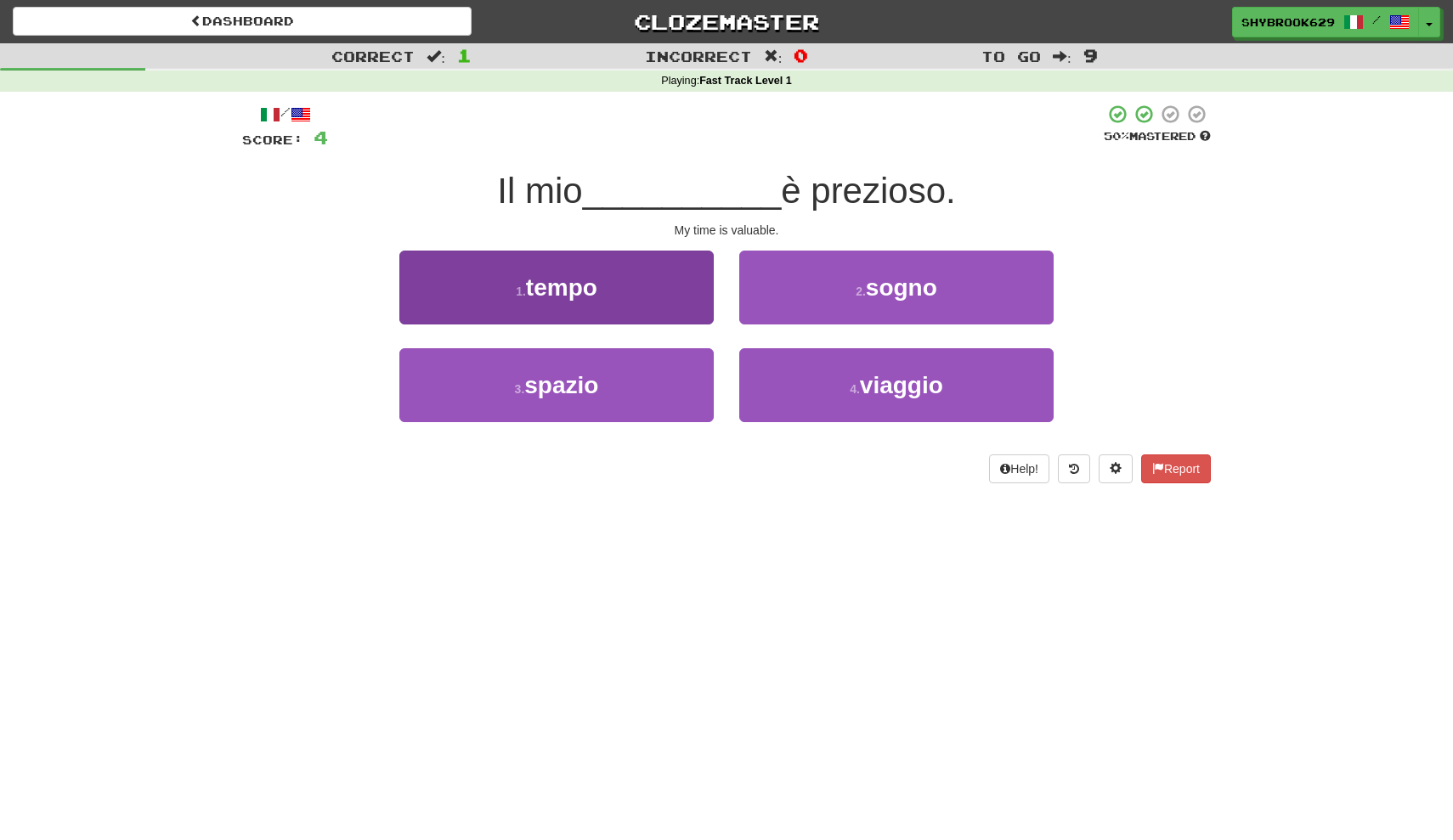
click at [665, 307] on button "1 . tempo" at bounding box center [556, 288] width 315 height 74
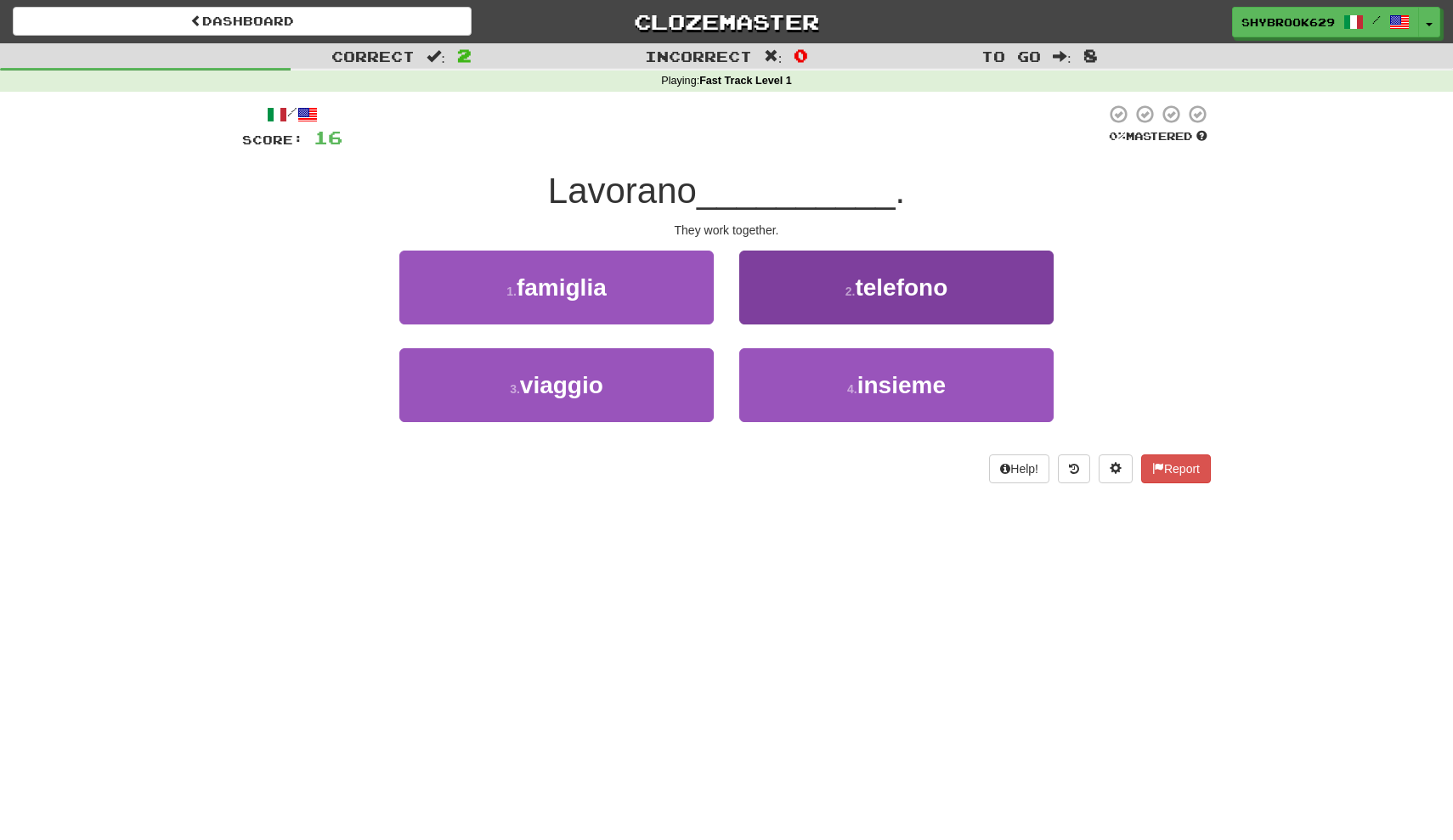
click at [857, 358] on button "4 . insieme" at bounding box center [896, 385] width 315 height 74
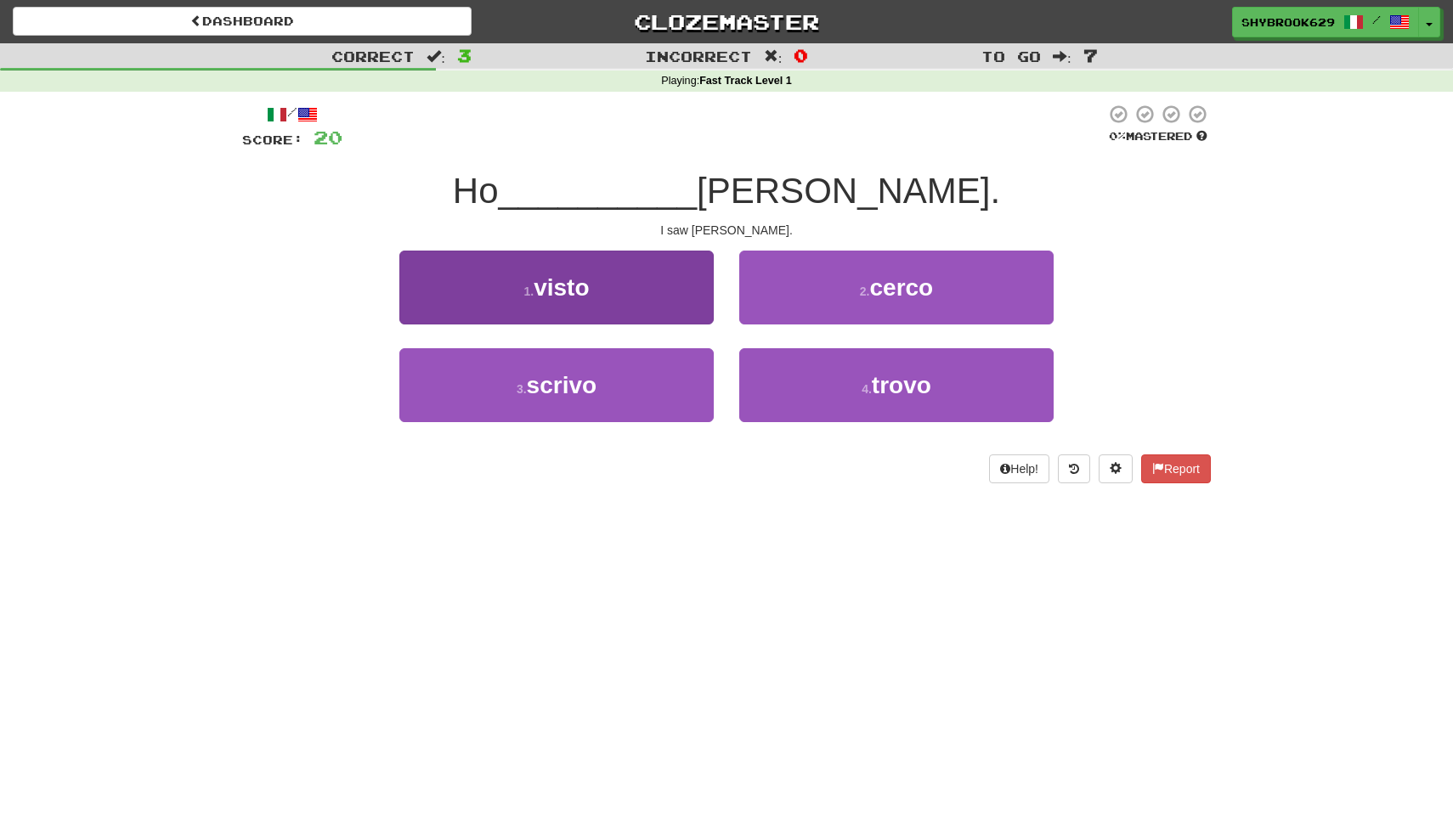
click at [682, 307] on button "1 . visto" at bounding box center [556, 288] width 315 height 74
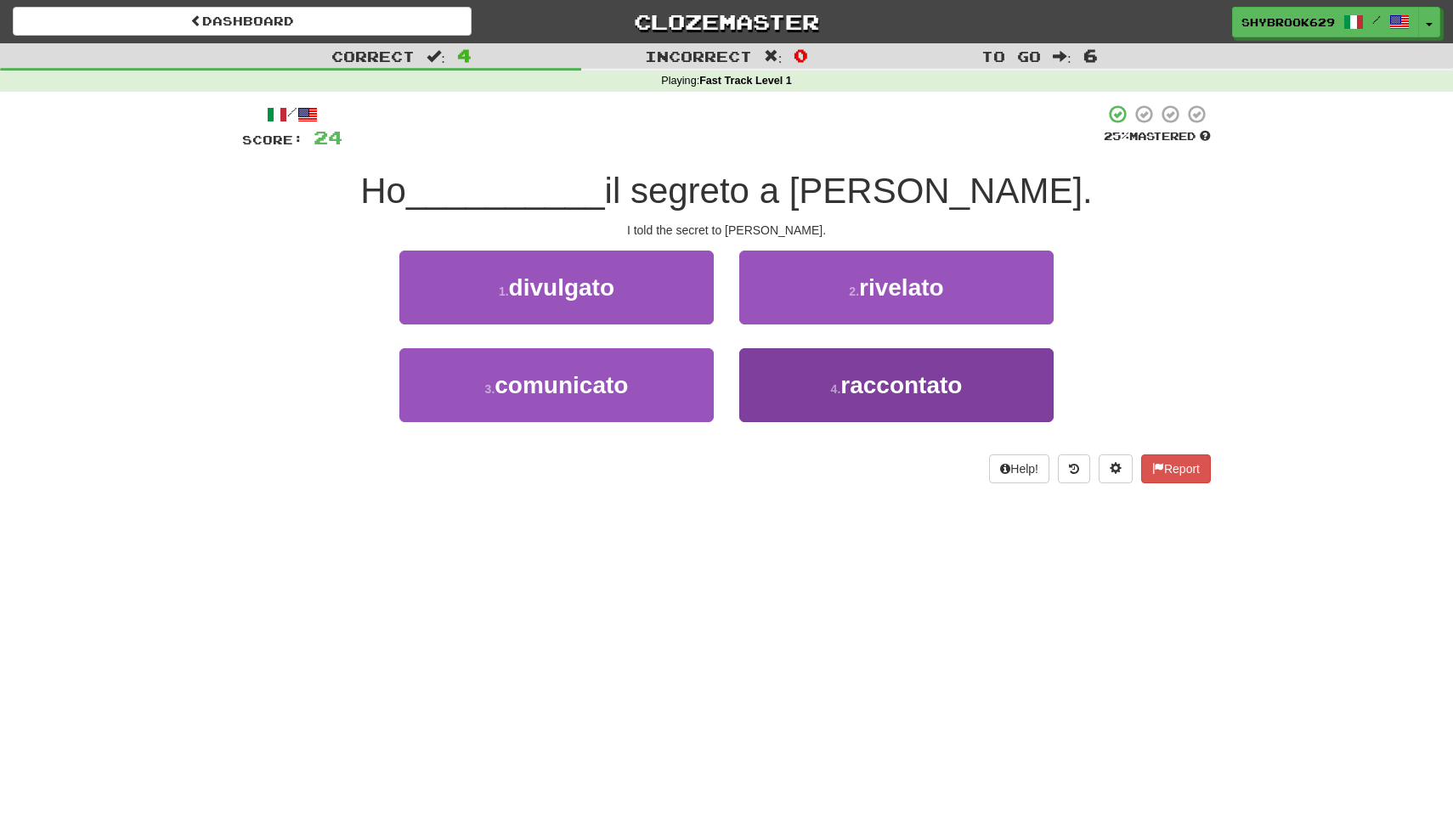
click at [851, 372] on span "raccontato" at bounding box center [901, 385] width 121 height 26
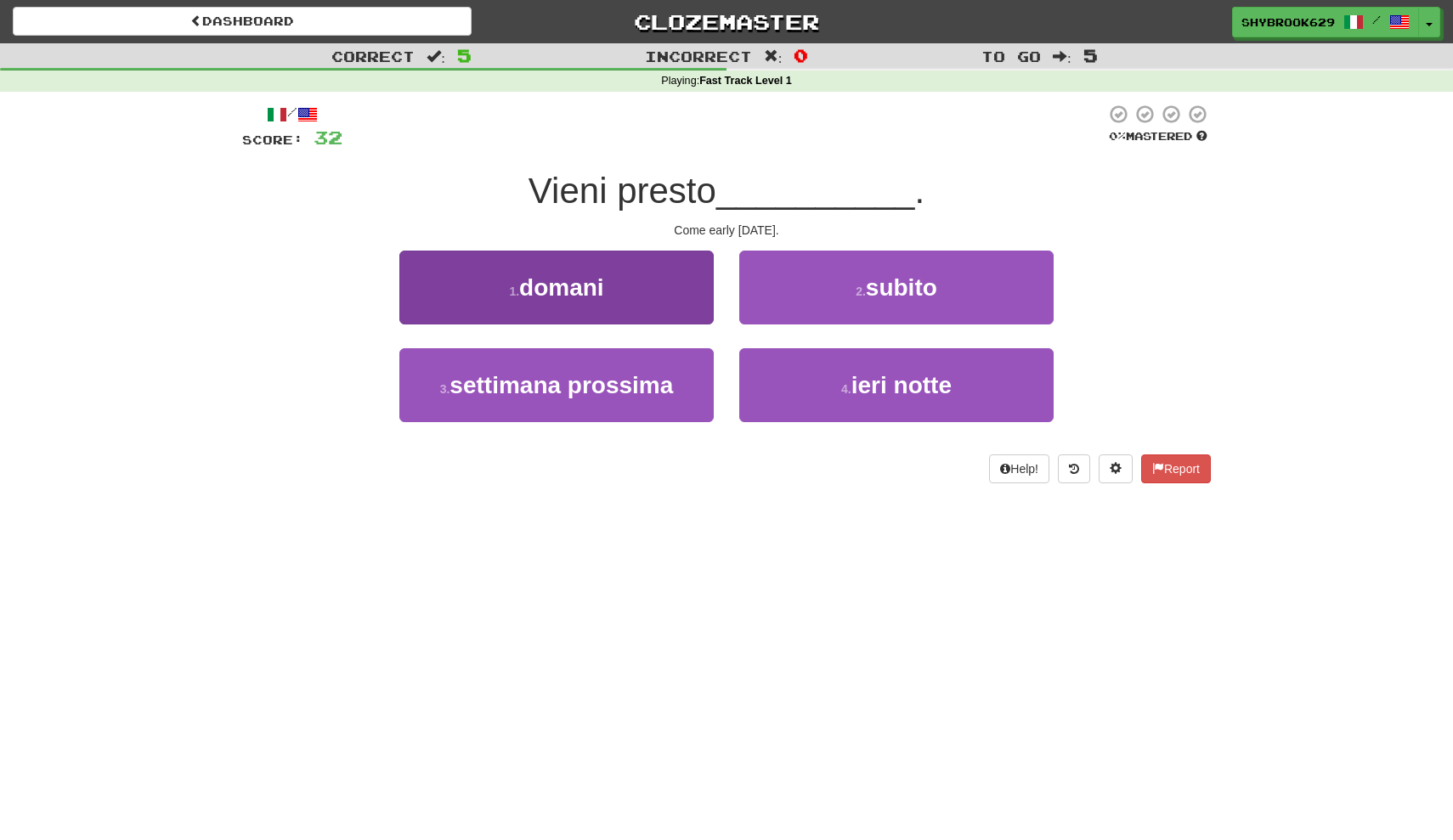
click at [688, 274] on button "1 . domani" at bounding box center [556, 288] width 315 height 74
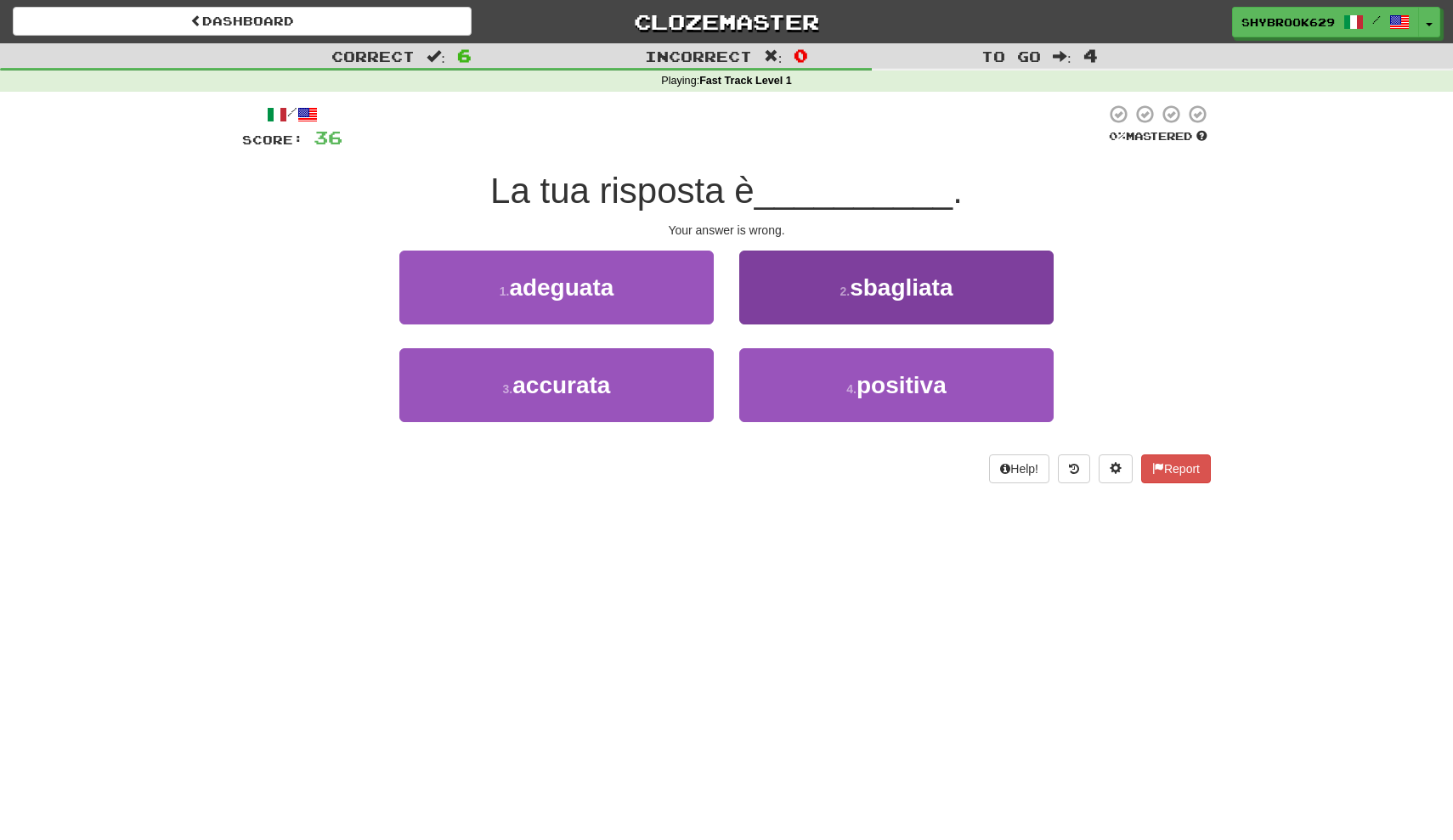
click at [868, 316] on button "2 . sbagliata" at bounding box center [896, 288] width 315 height 74
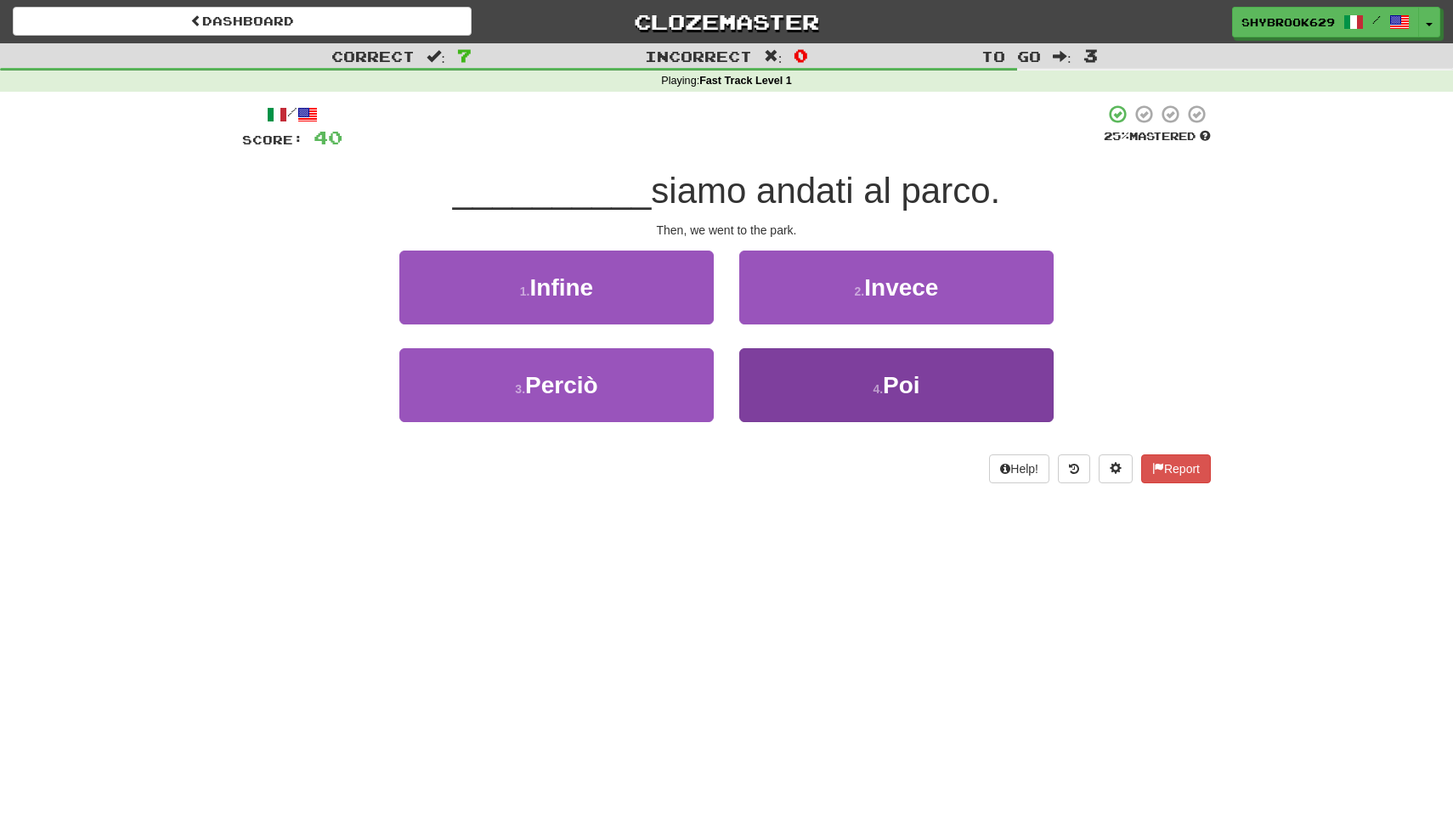
click at [848, 371] on button "4 . Poi" at bounding box center [896, 385] width 315 height 74
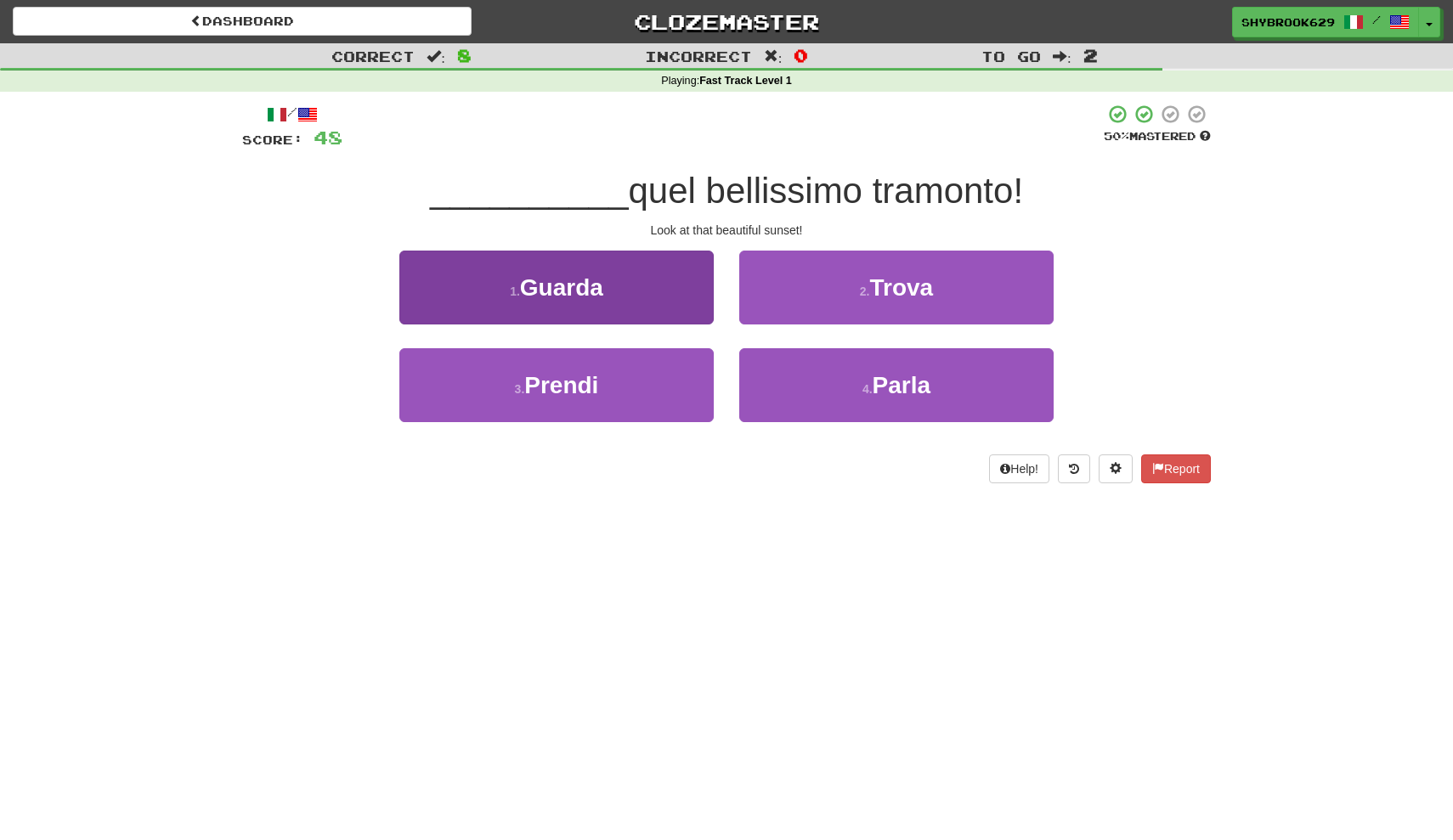
click at [662, 313] on button "1 . Guarda" at bounding box center [556, 288] width 315 height 74
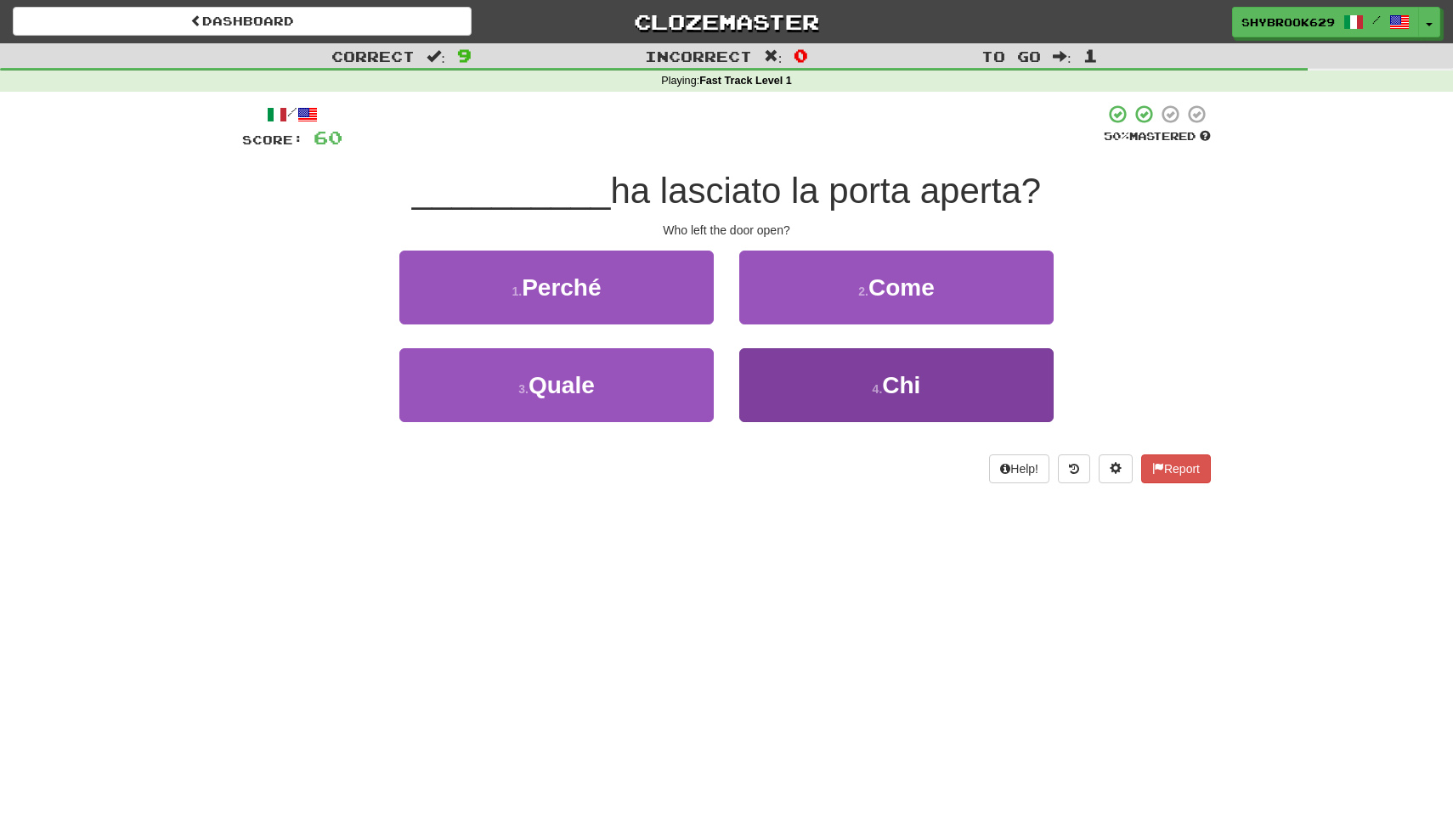
click at [864, 376] on button "4 . Chi" at bounding box center [896, 385] width 315 height 74
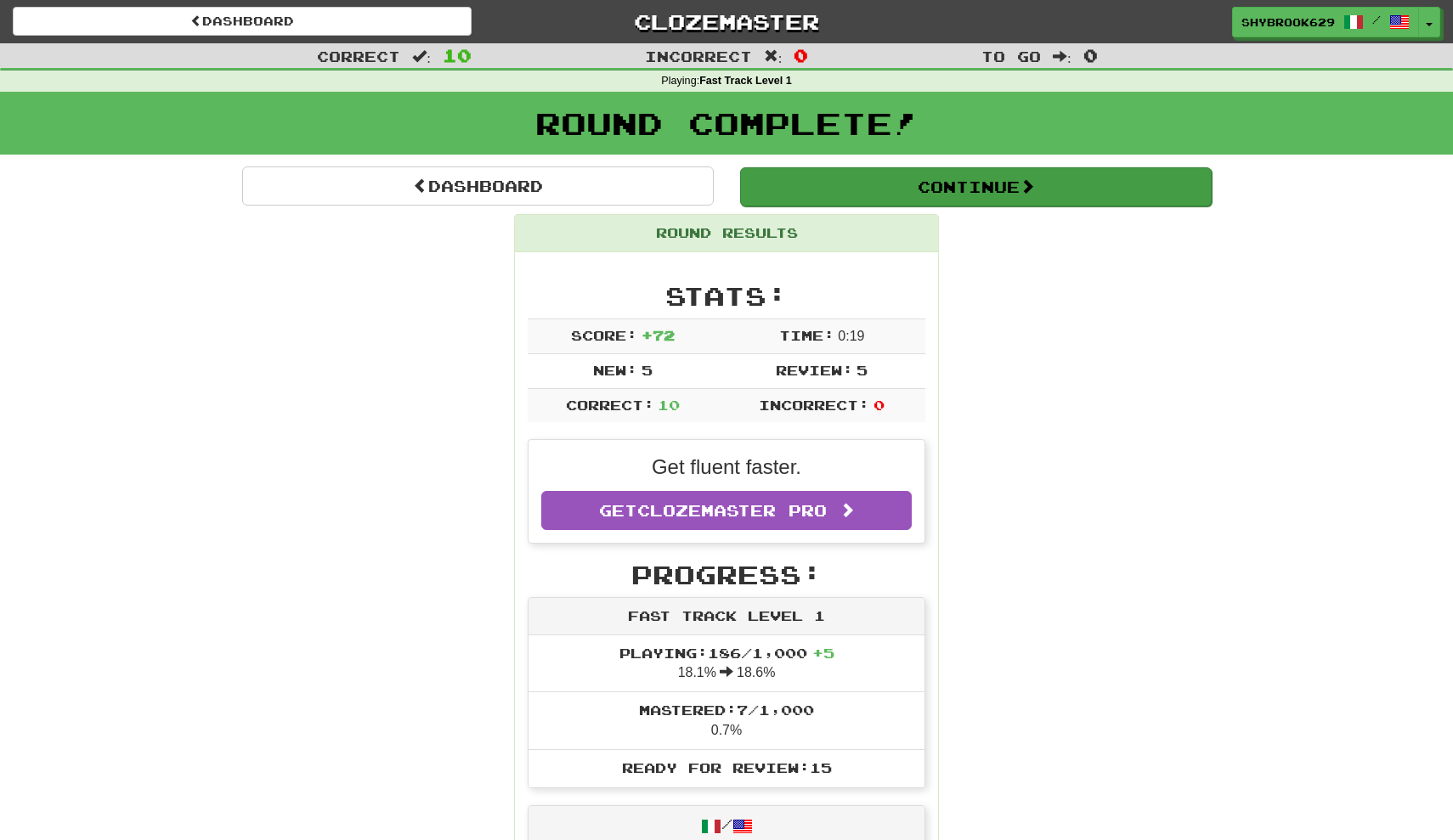
click at [840, 186] on button "Continue" at bounding box center [976, 187] width 472 height 39
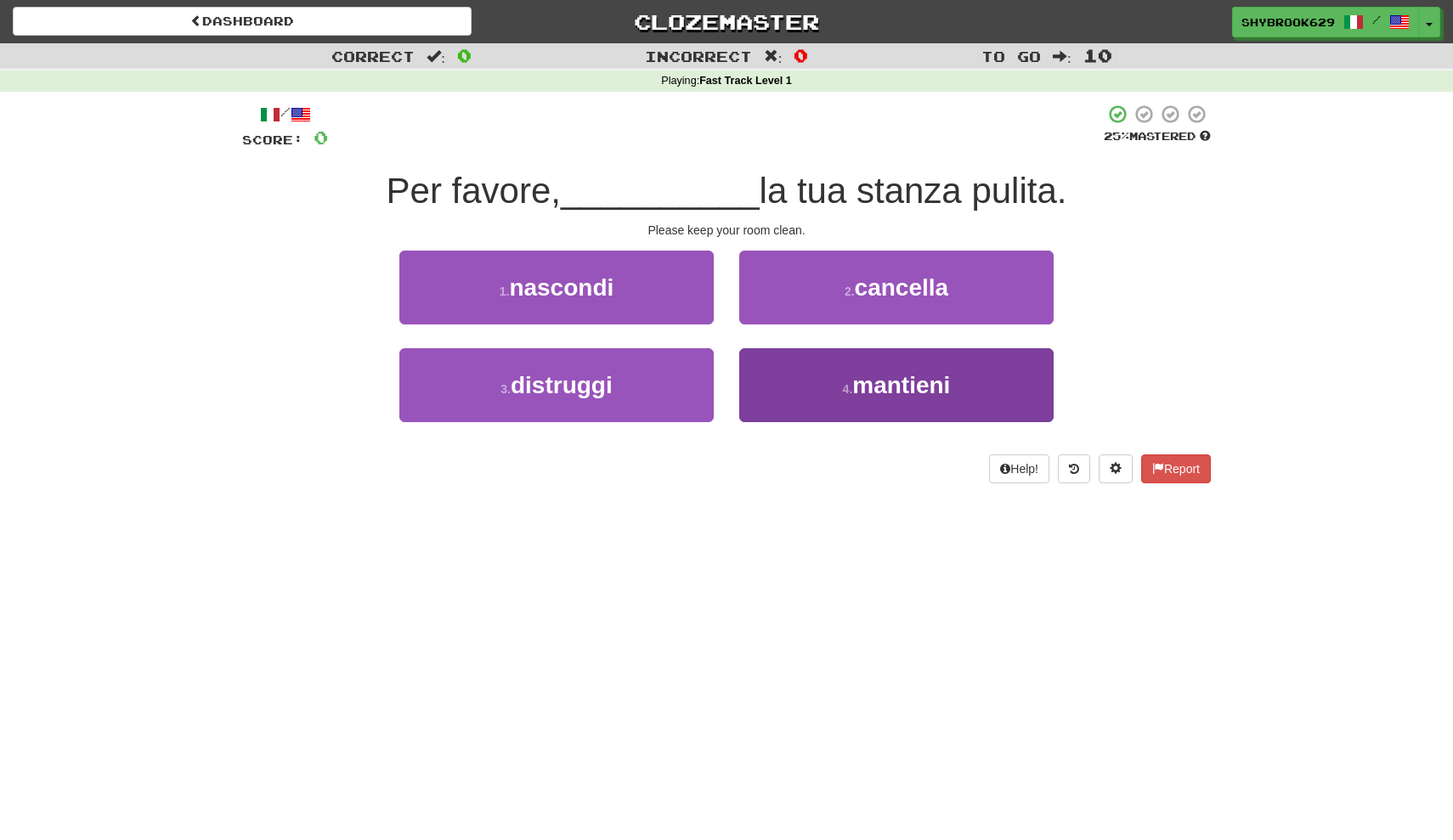
click at [887, 364] on button "4 . mantieni" at bounding box center [896, 385] width 315 height 74
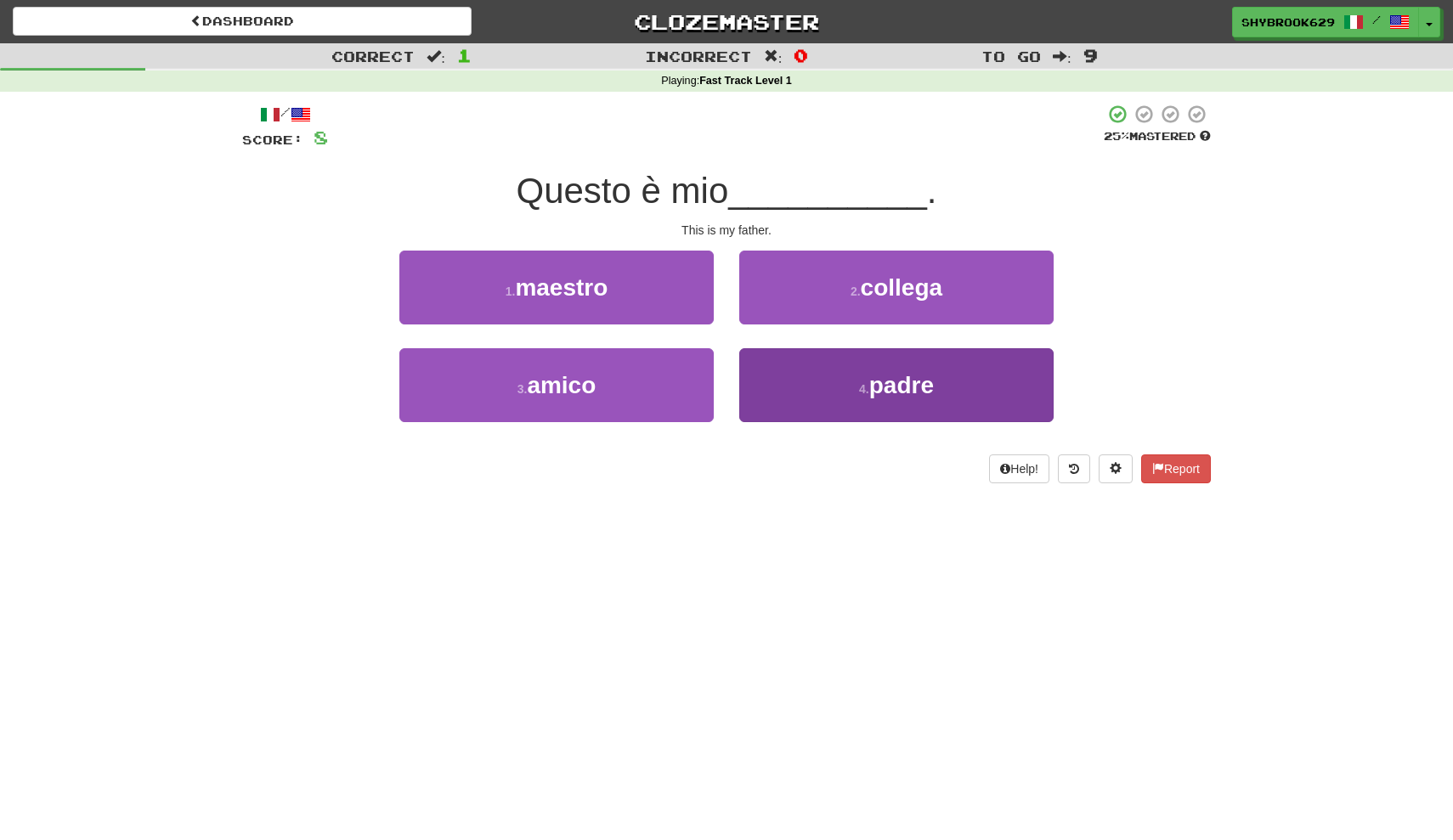
click at [809, 412] on button "4 . padre" at bounding box center [896, 385] width 315 height 74
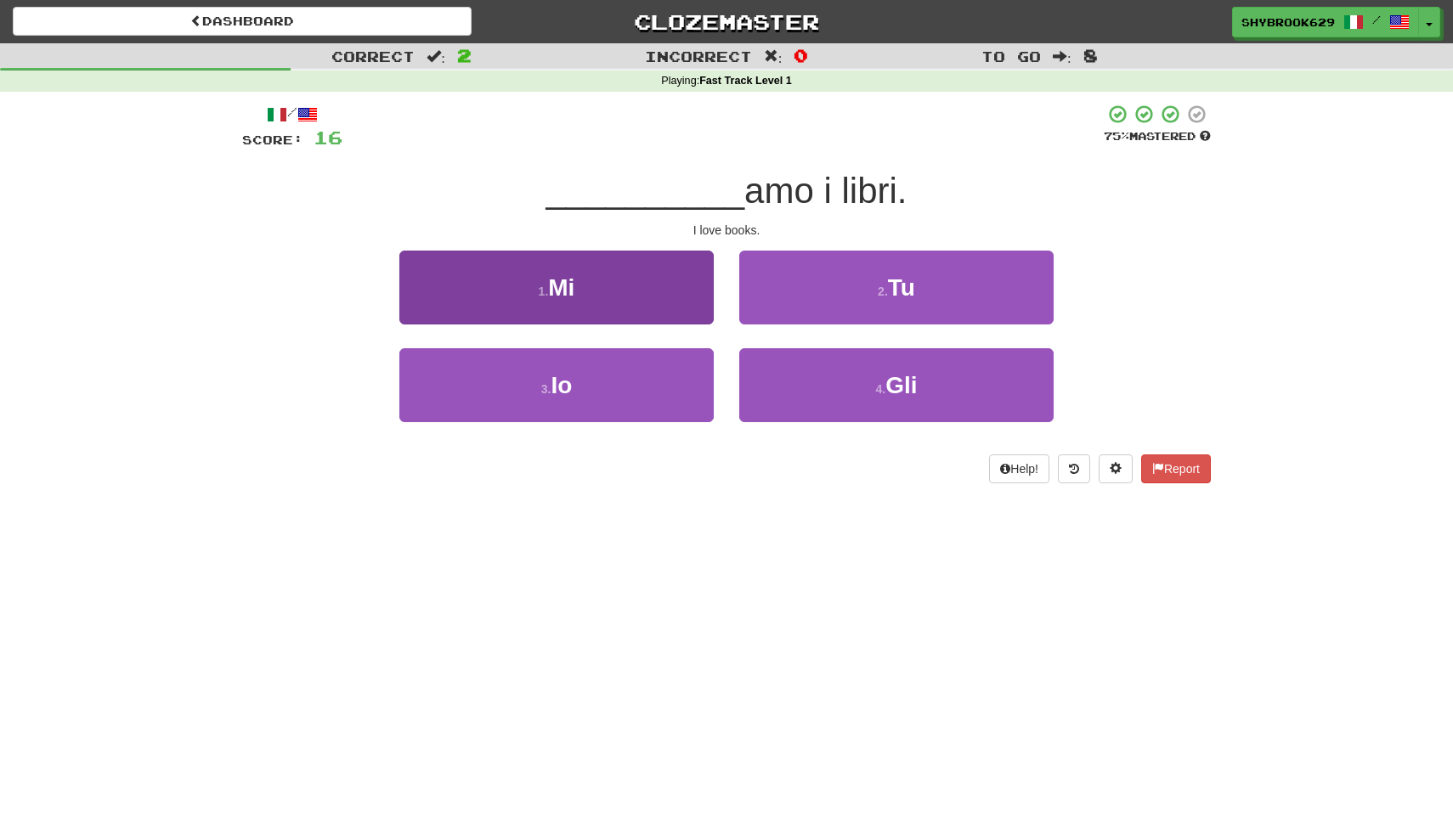
click at [649, 290] on button "1 . Mi" at bounding box center [556, 288] width 315 height 74
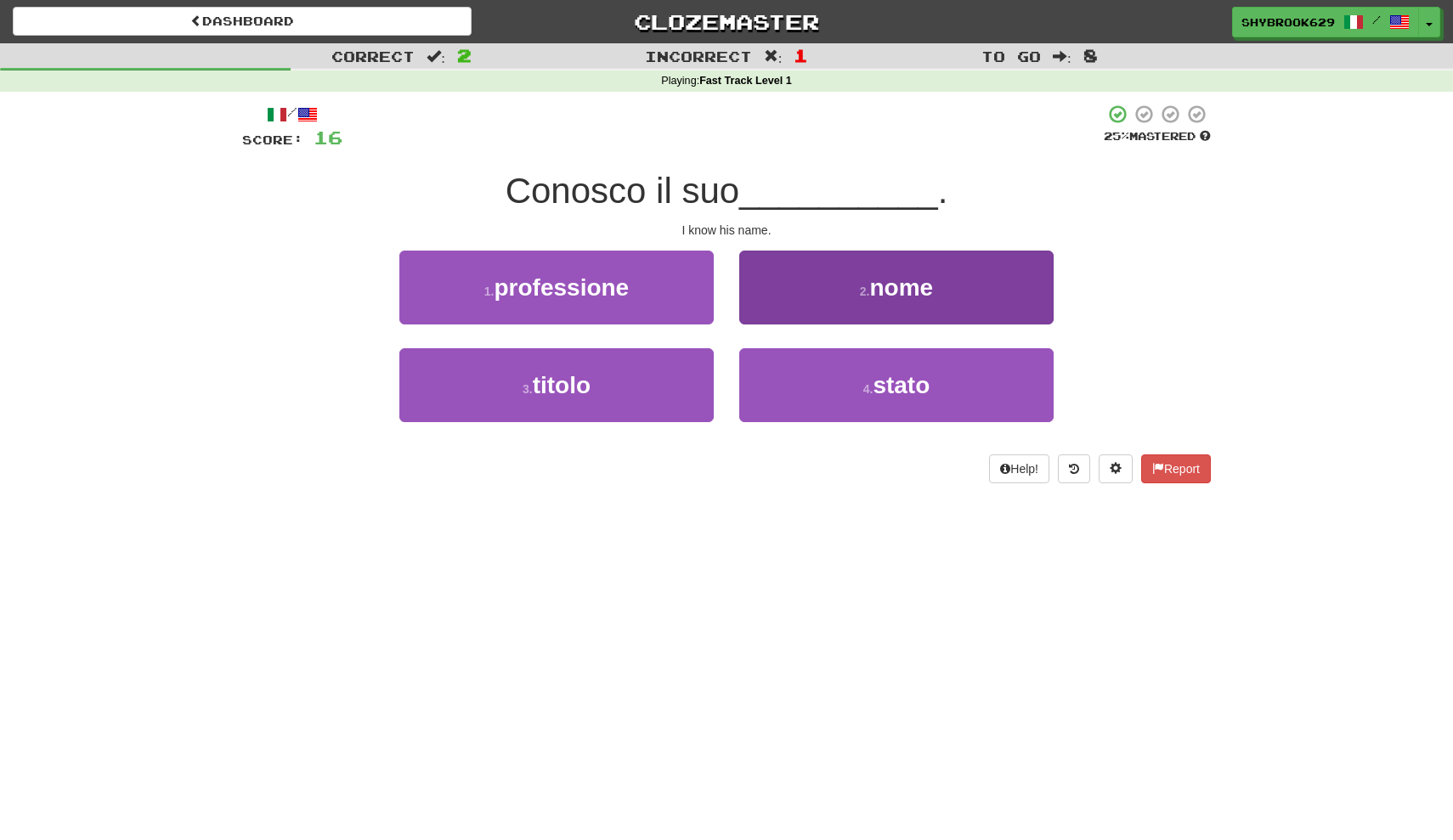
click at [815, 300] on button "2 . nome" at bounding box center [896, 288] width 315 height 74
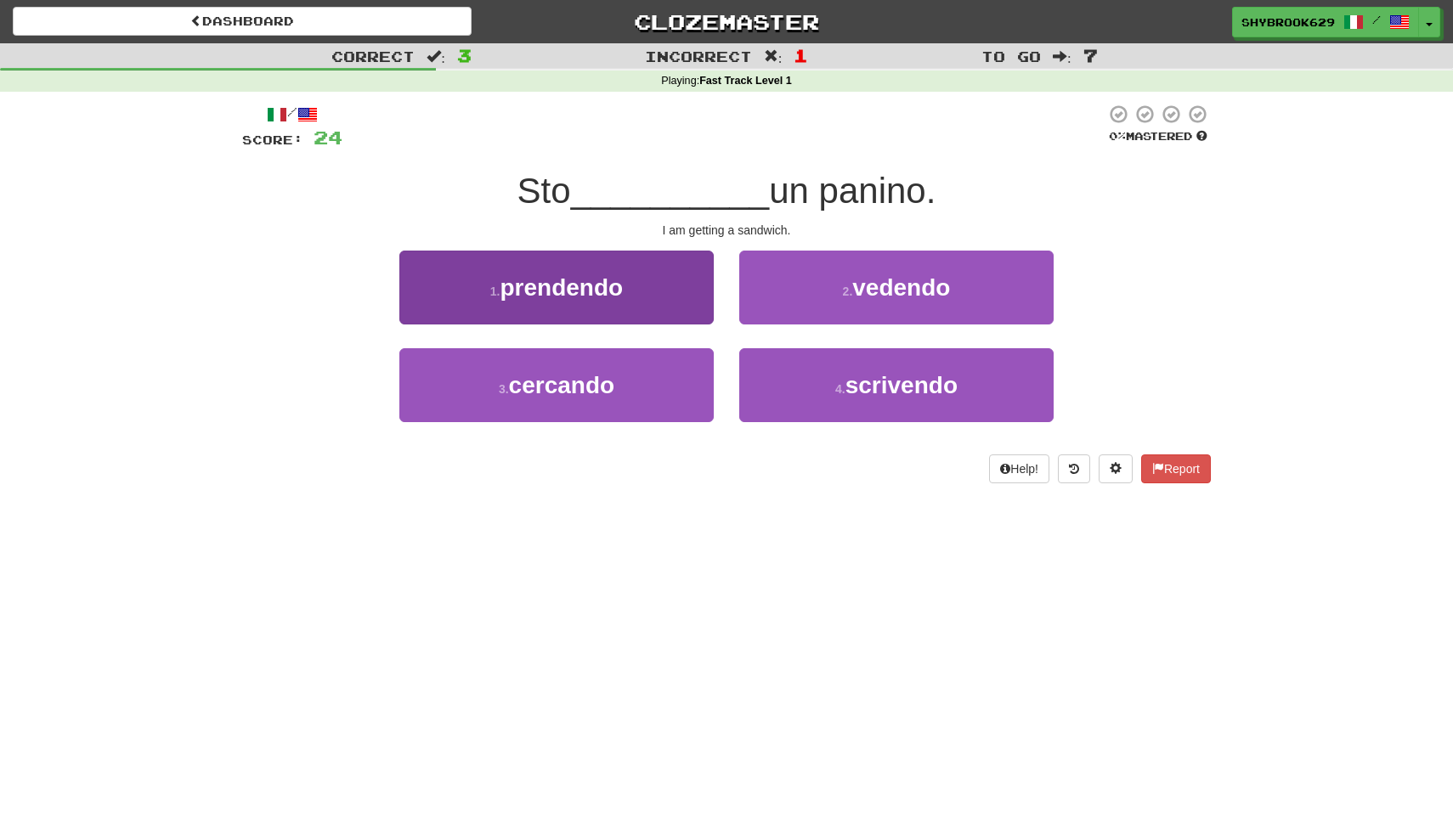
click at [655, 307] on button "1 . prendendo" at bounding box center [556, 288] width 315 height 74
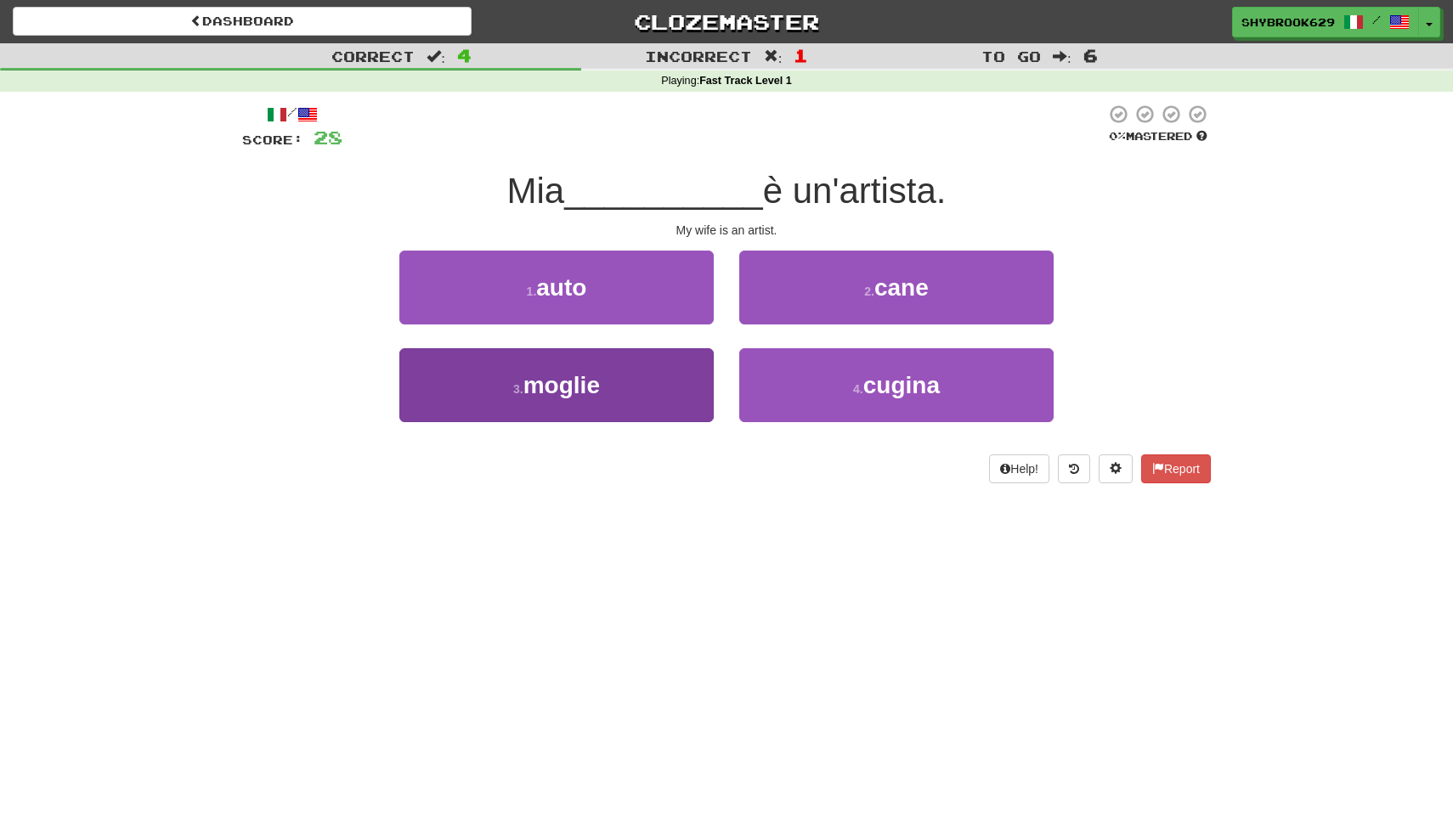
click at [664, 389] on button "3 . moglie" at bounding box center [556, 385] width 315 height 74
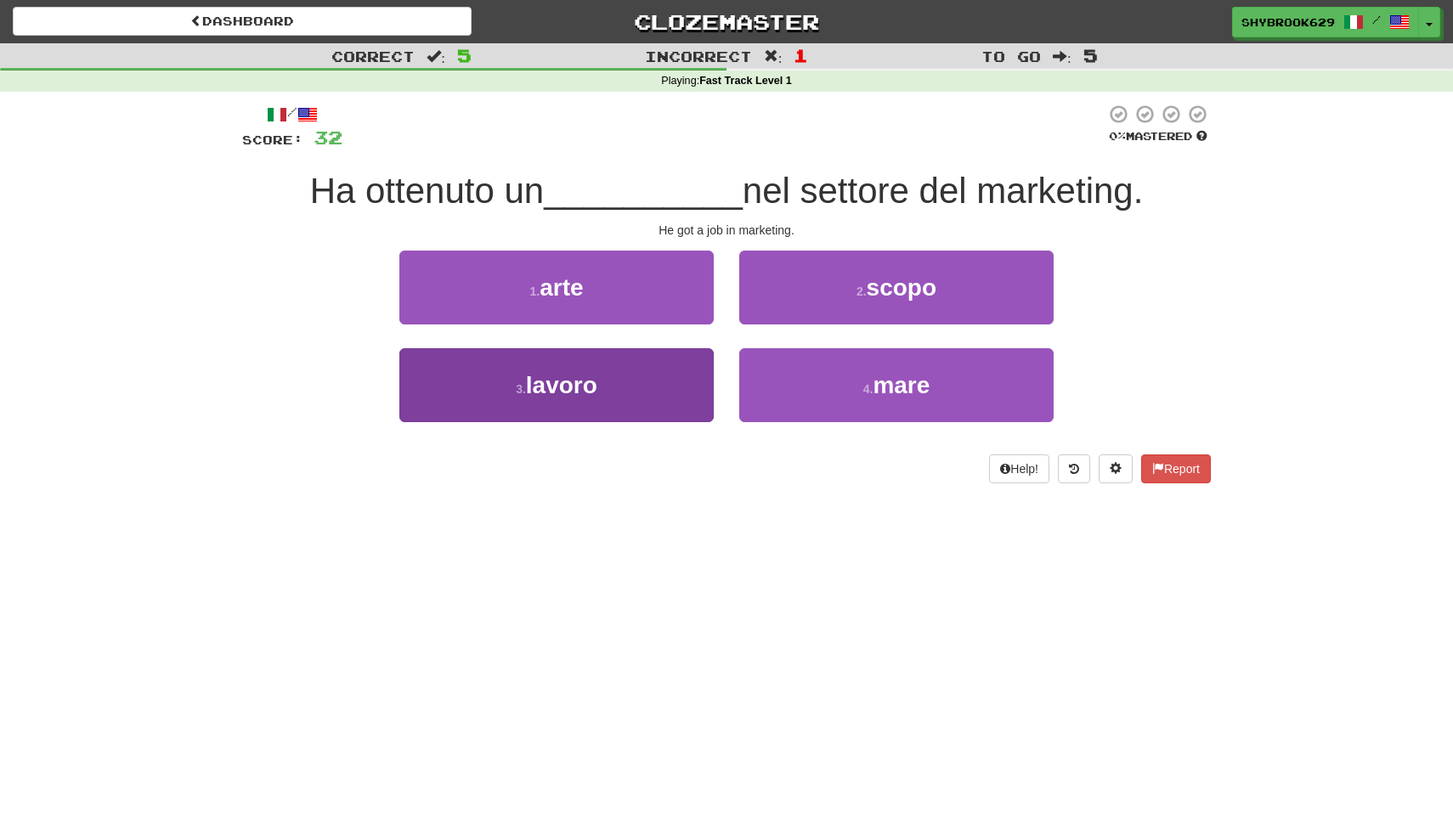
click at [690, 374] on button "3 . lavoro" at bounding box center [556, 385] width 315 height 74
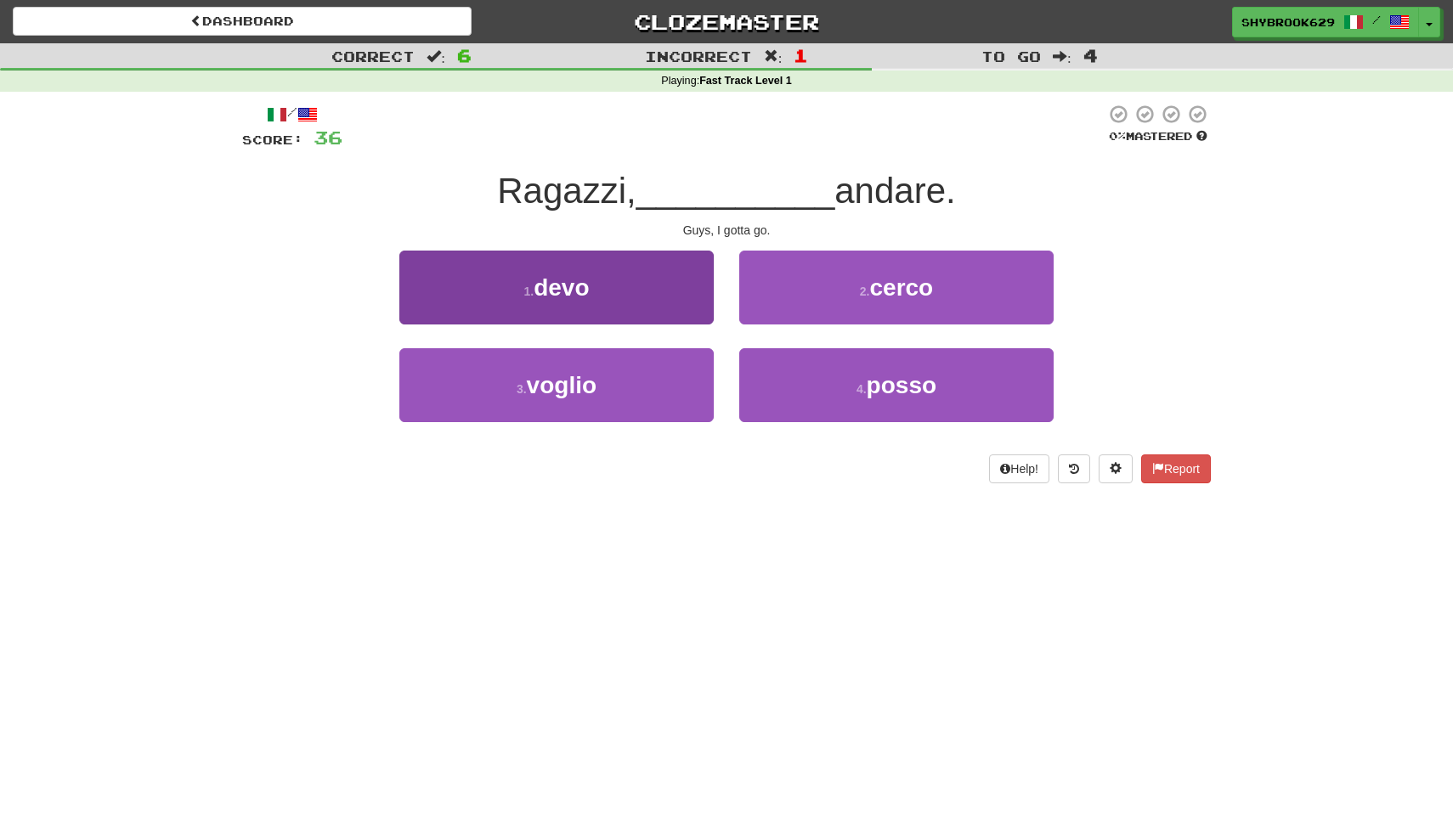
click at [658, 294] on button "1 . devo" at bounding box center [556, 288] width 315 height 74
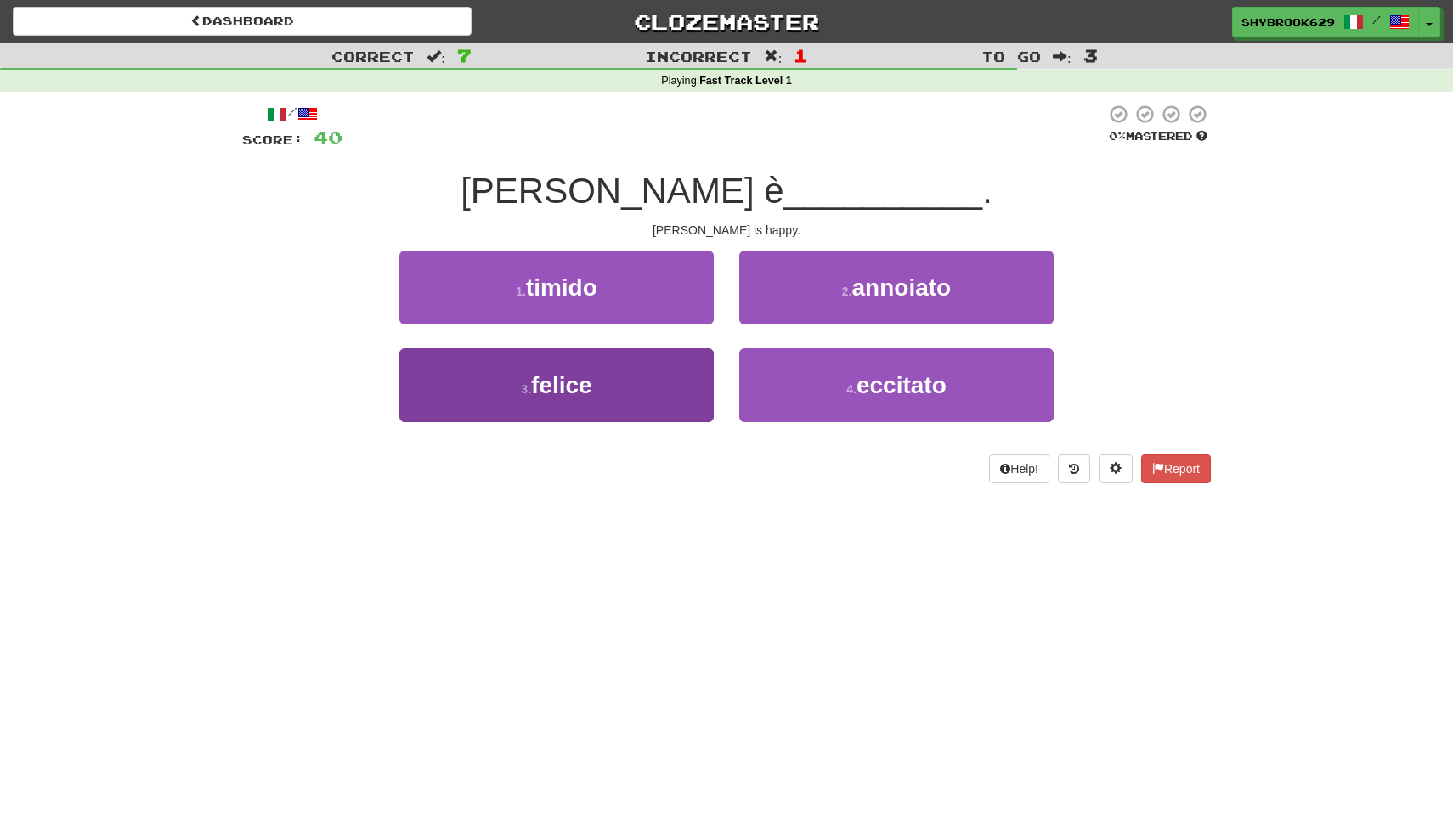
click at [630, 377] on button "3 . felice" at bounding box center [556, 385] width 315 height 74
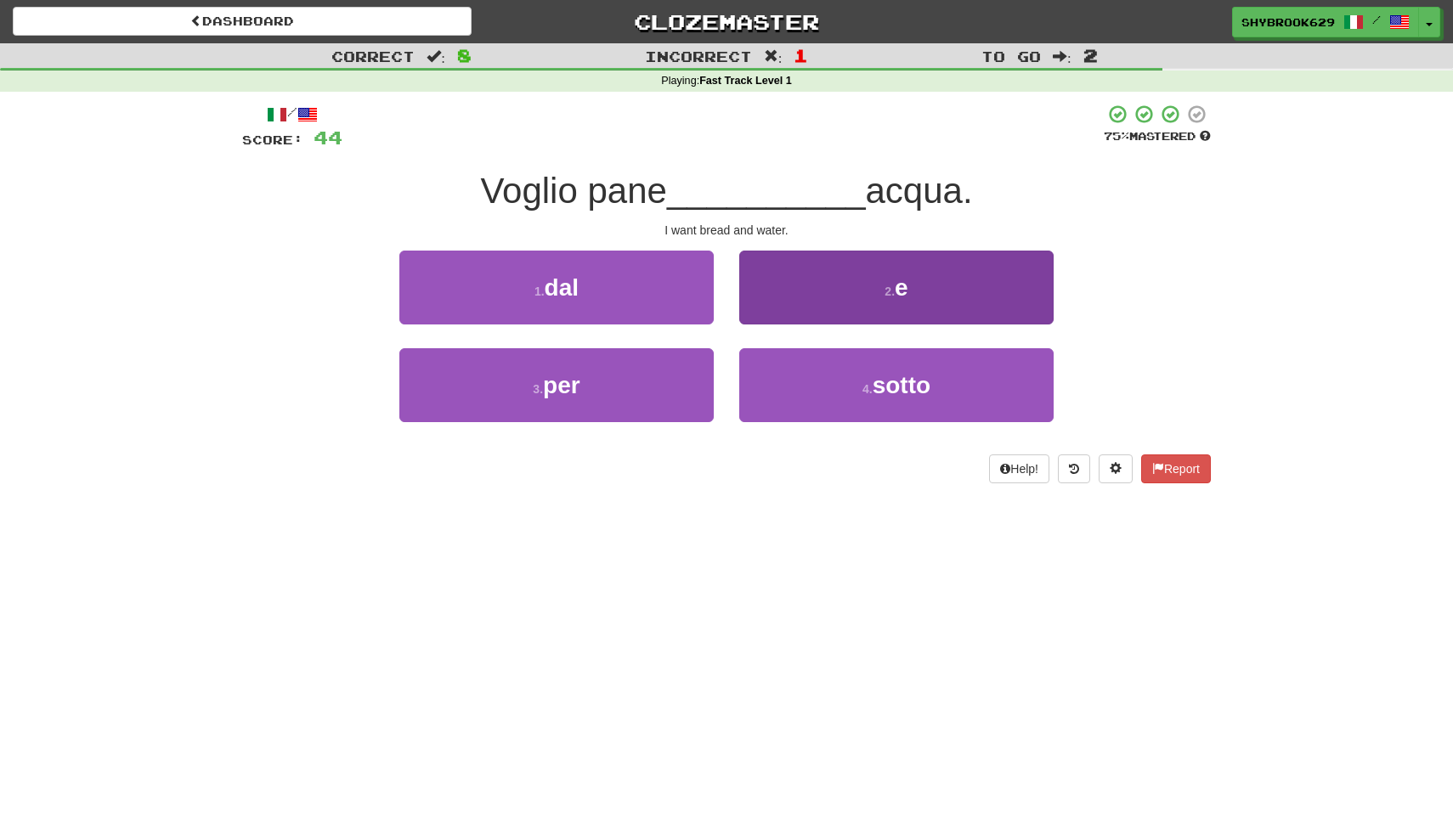
click at [838, 285] on button "2 . e" at bounding box center [896, 288] width 315 height 74
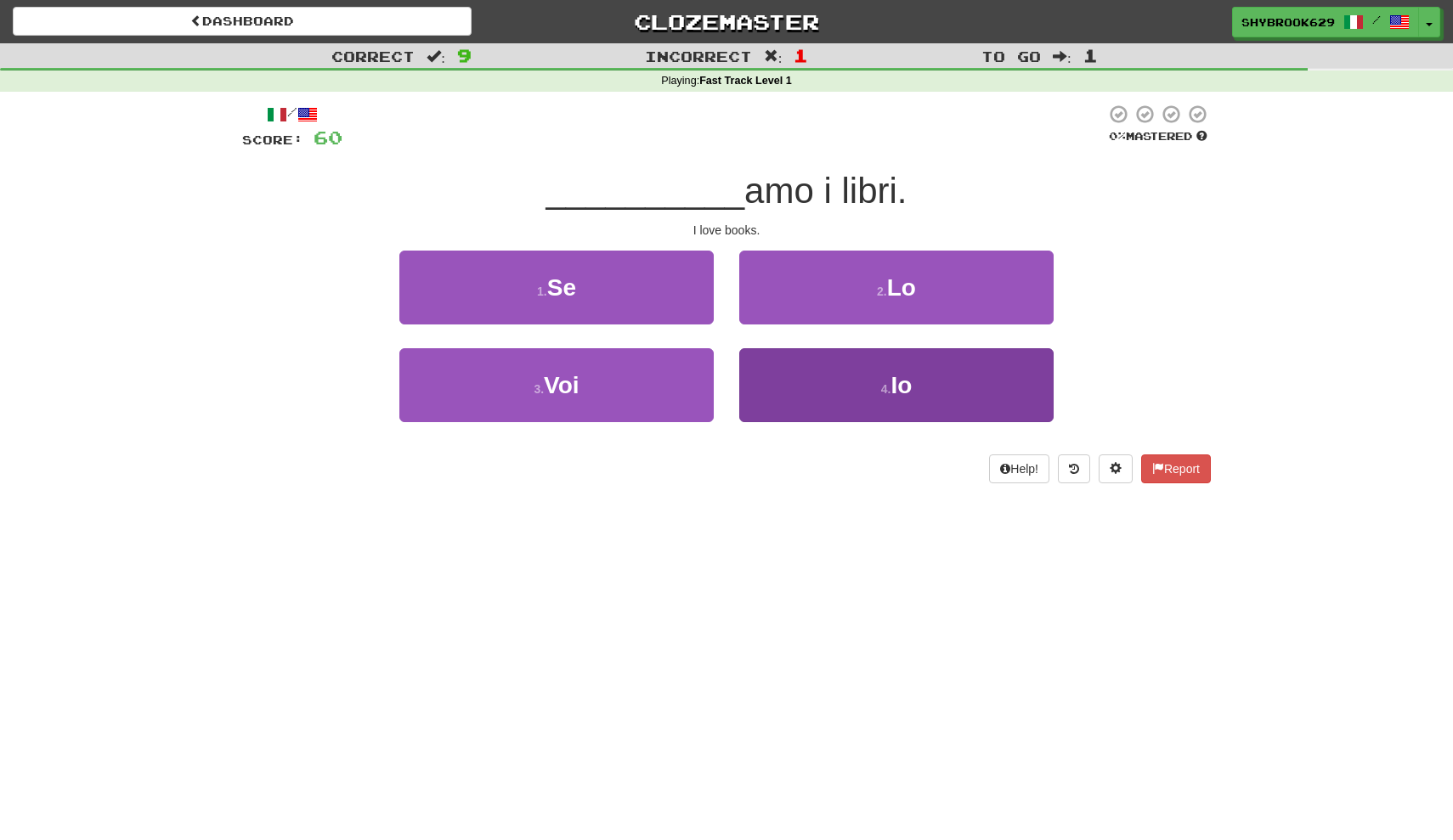
click at [843, 372] on button "4 . Io" at bounding box center [896, 385] width 315 height 74
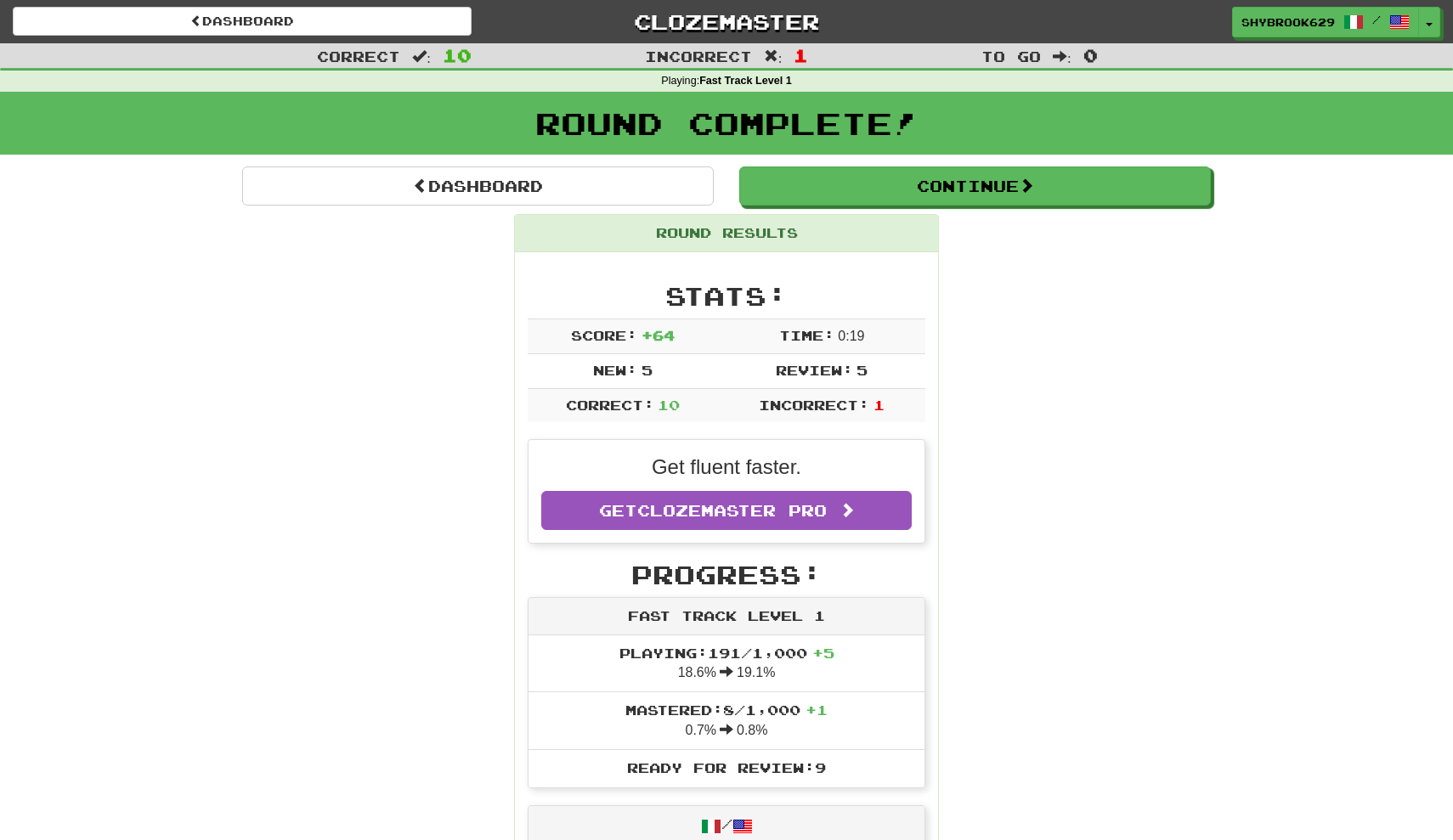
click at [874, 152] on div "Round Complete!" at bounding box center [726, 123] width 1453 height 63
click at [881, 196] on button "Continue" at bounding box center [976, 187] width 472 height 39
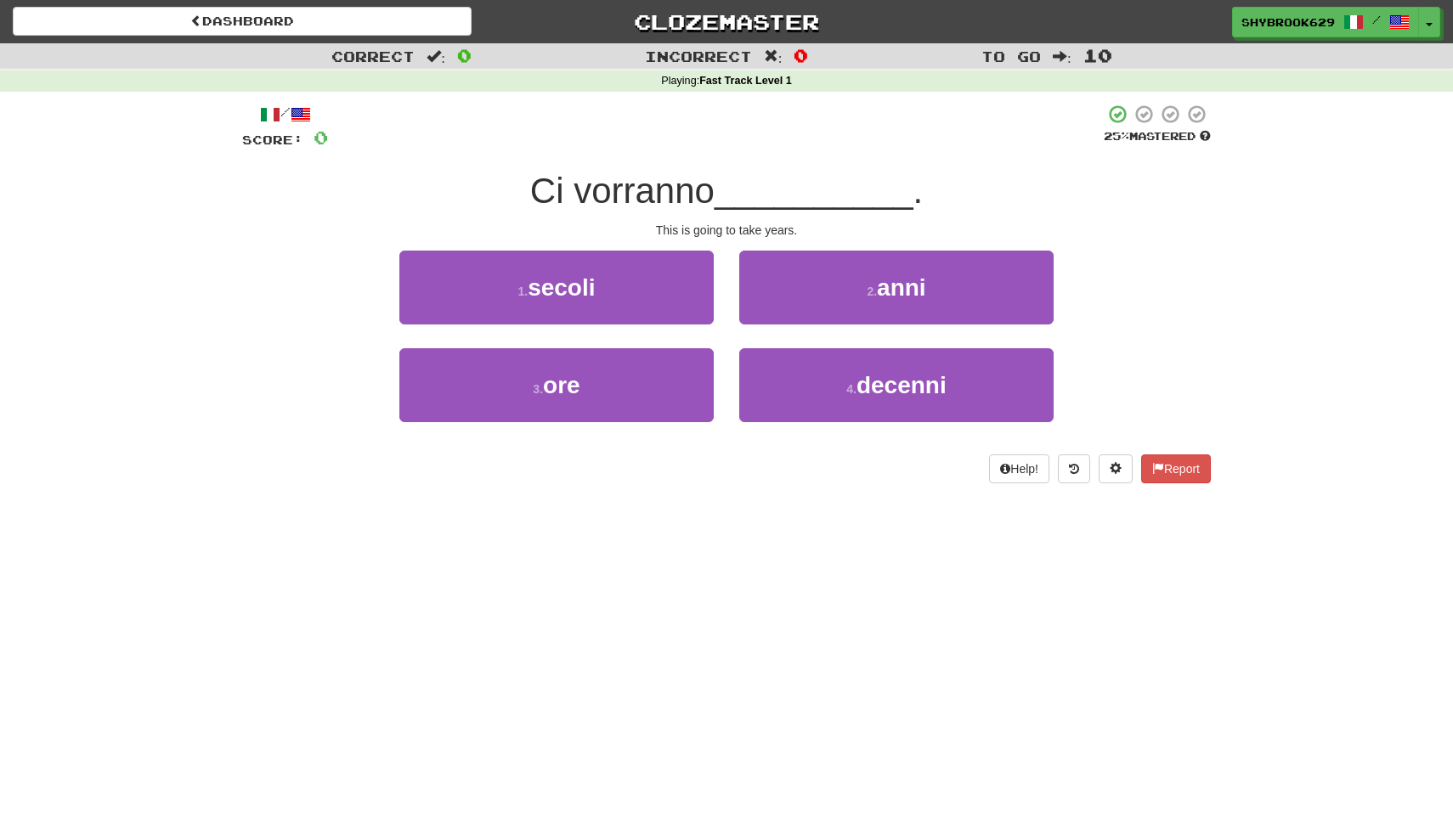
click at [957, 245] on div "/ Score: 0 25 % Mastered Ci vorranno __________ . This is going to take years. …" at bounding box center [726, 294] width 969 height 380
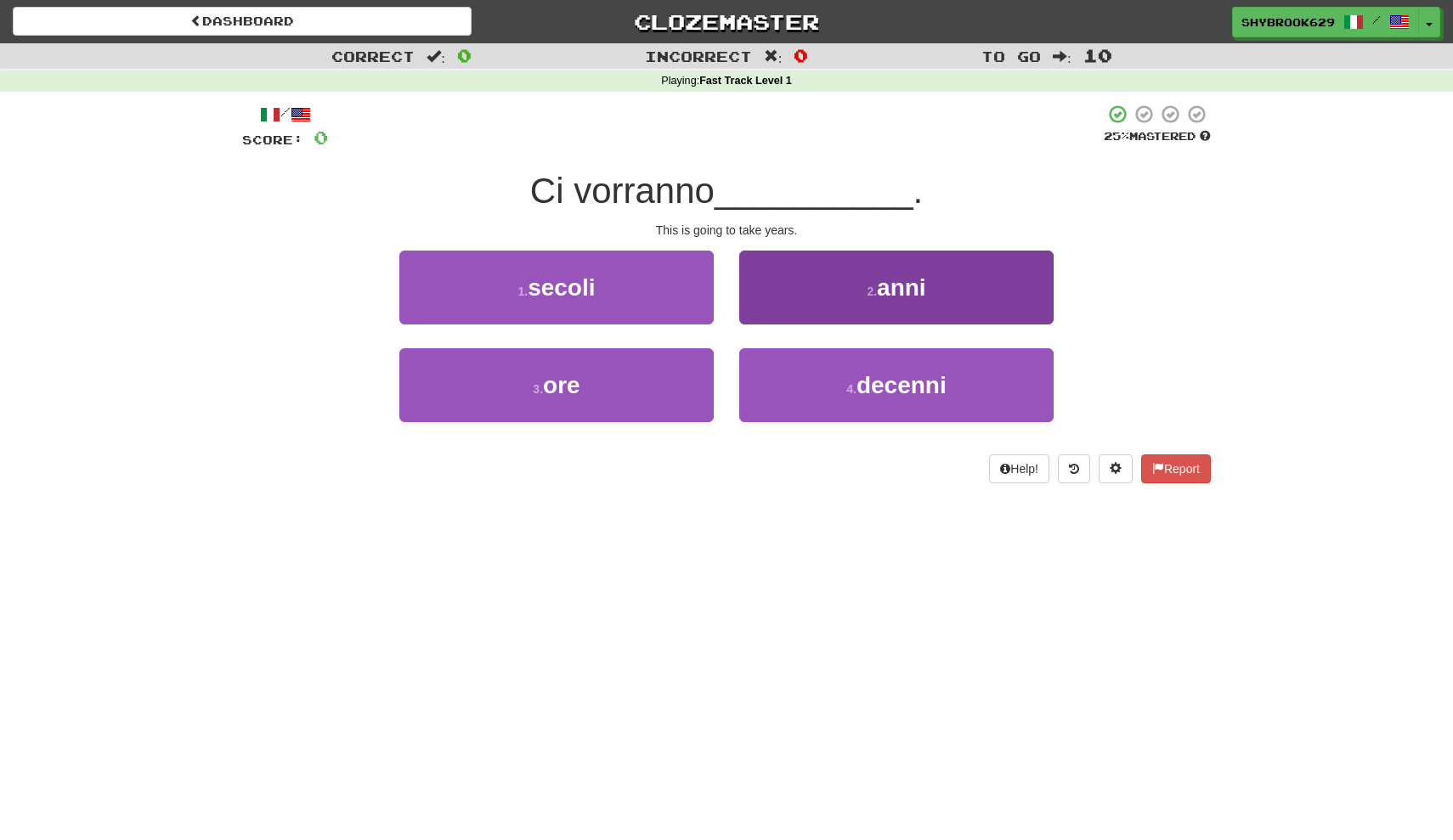
click at [955, 289] on button "2 . anni" at bounding box center [896, 288] width 315 height 74
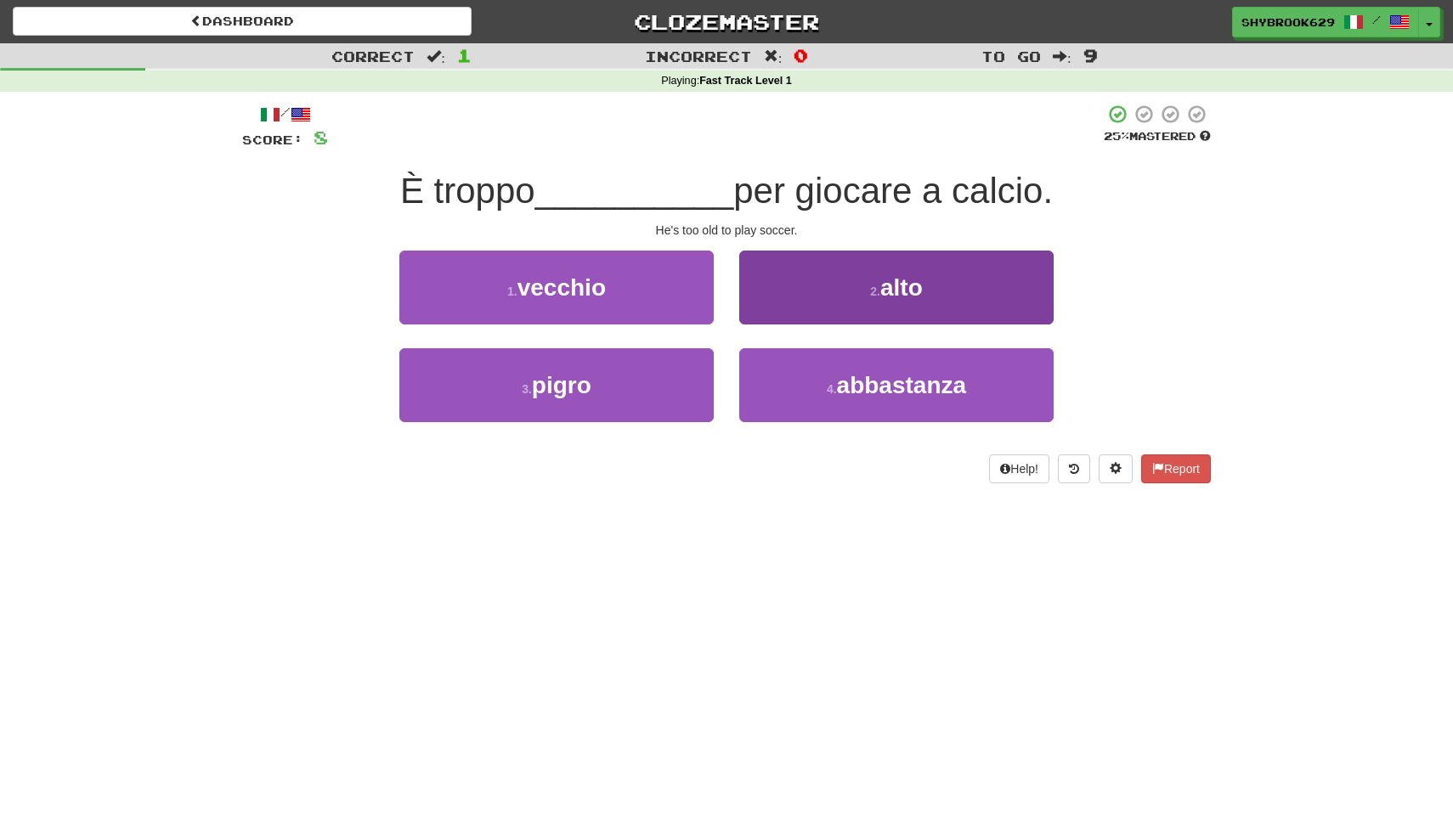
click at [910, 290] on span "alto" at bounding box center [901, 287] width 42 height 26
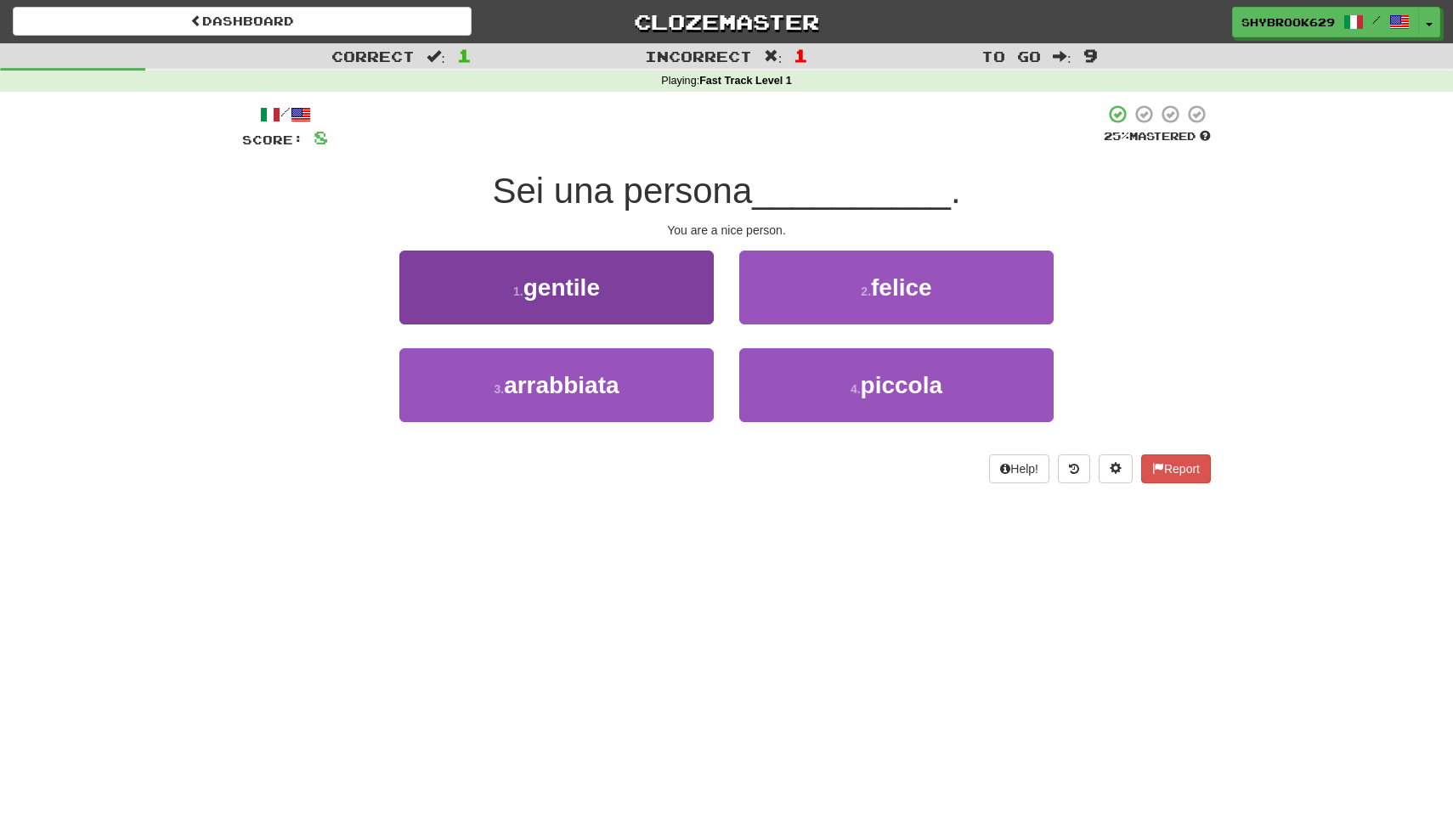
click at [622, 297] on button "1 . gentile" at bounding box center [556, 288] width 315 height 74
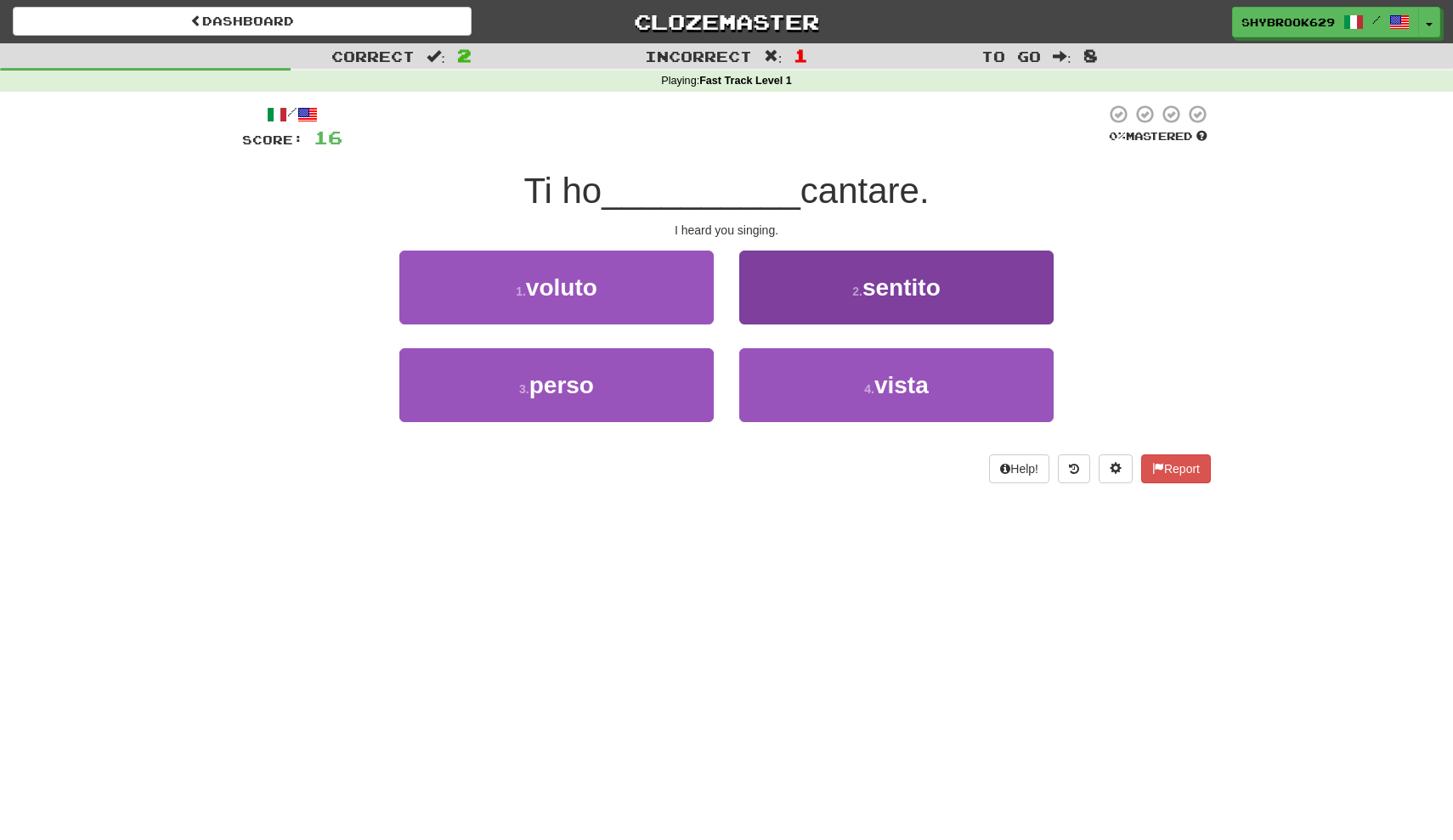
click at [915, 294] on span "sentito" at bounding box center [901, 287] width 78 height 26
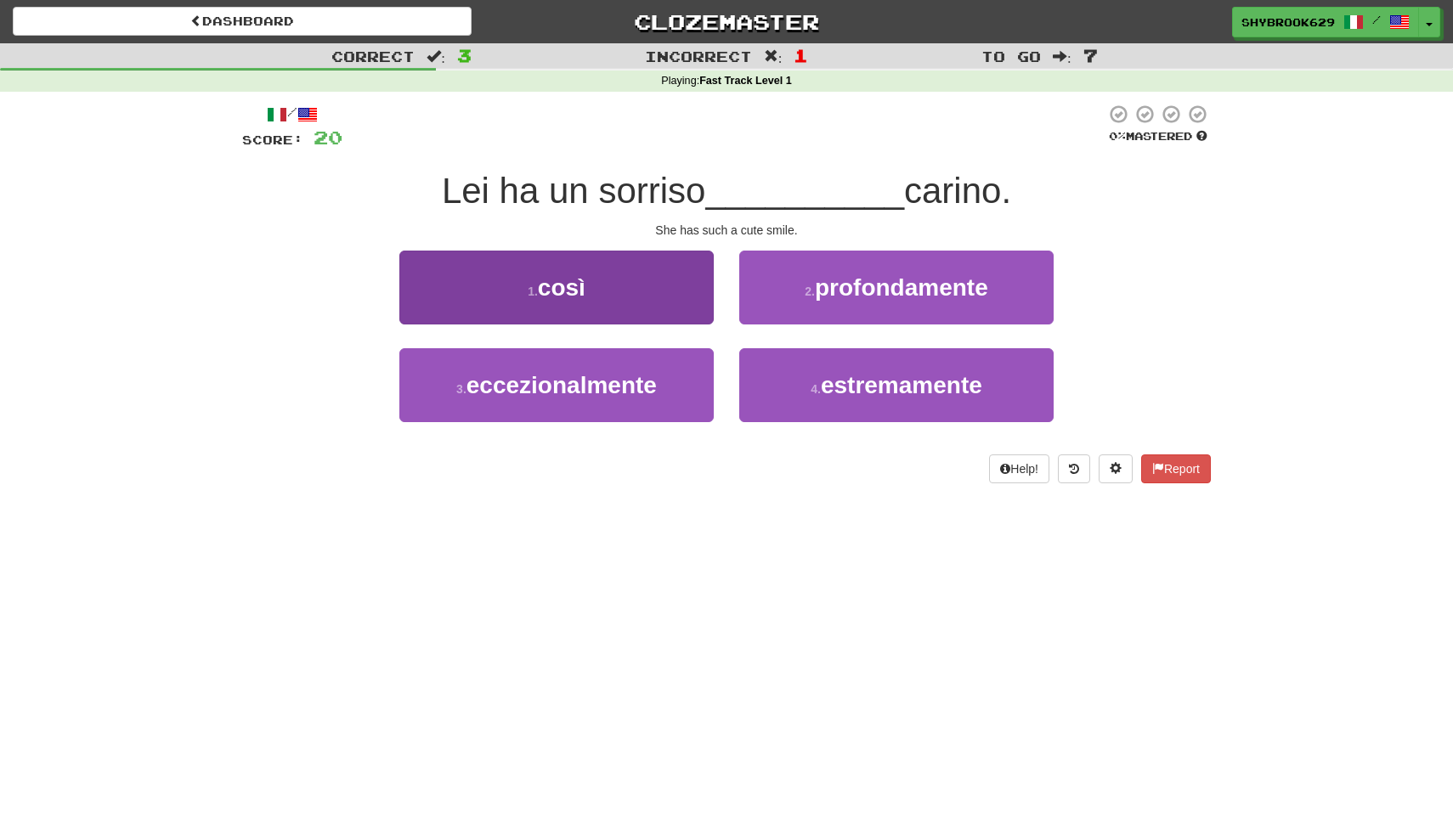
click at [653, 296] on button "1 . così" at bounding box center [556, 288] width 315 height 74
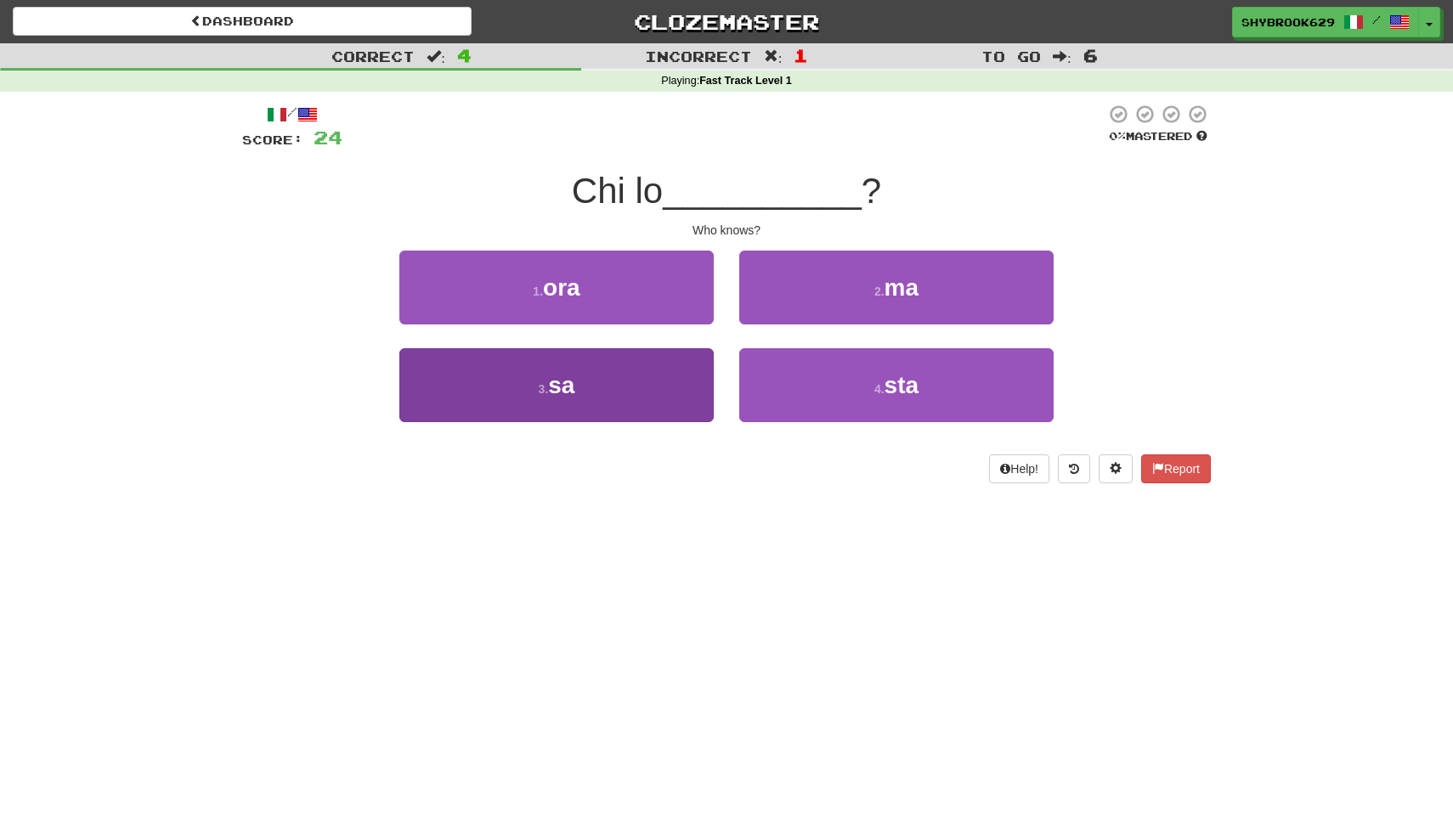
click at [642, 385] on button "3 . sa" at bounding box center [556, 385] width 315 height 74
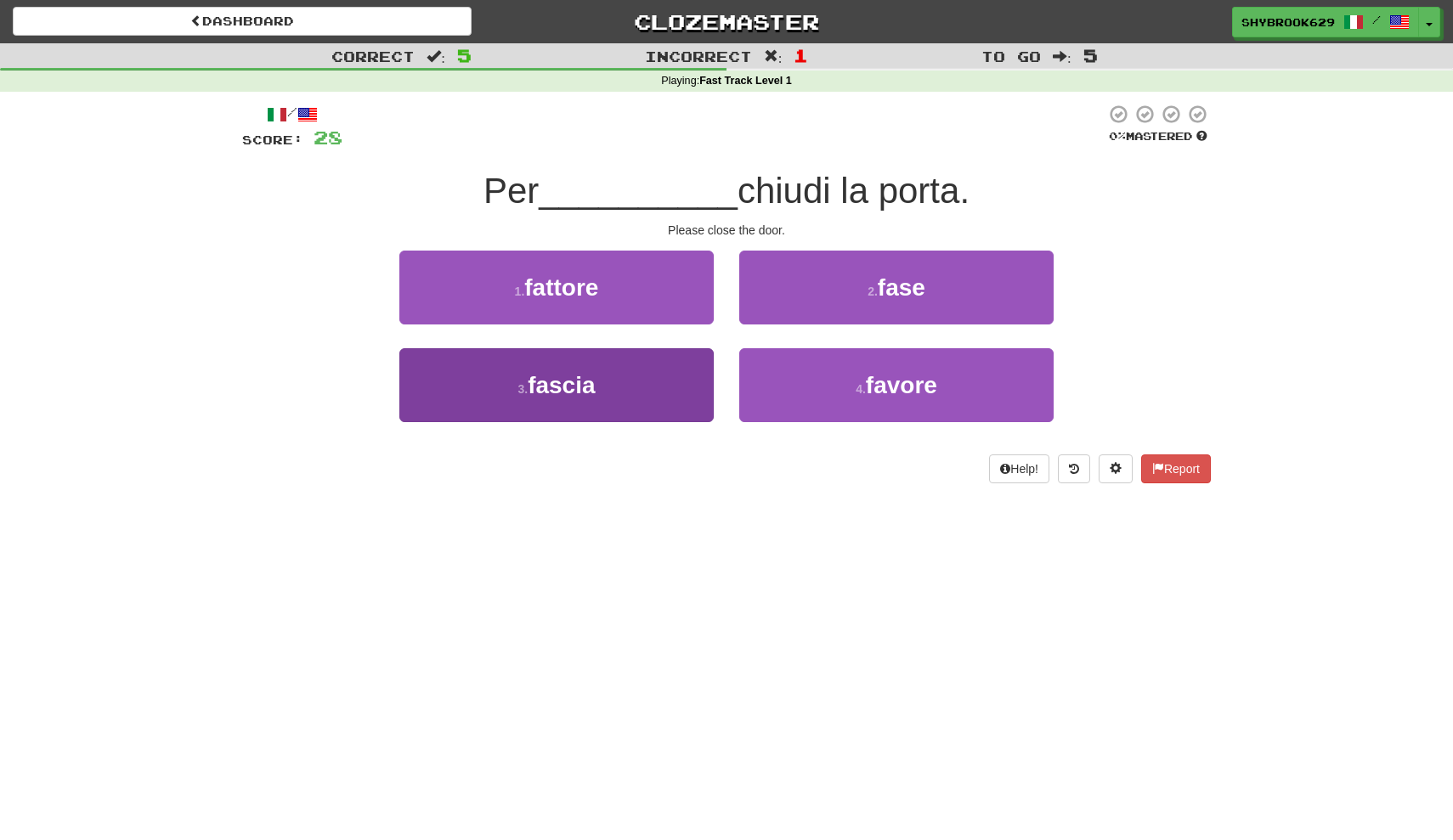
click at [686, 372] on button "3 . fascia" at bounding box center [556, 385] width 315 height 74
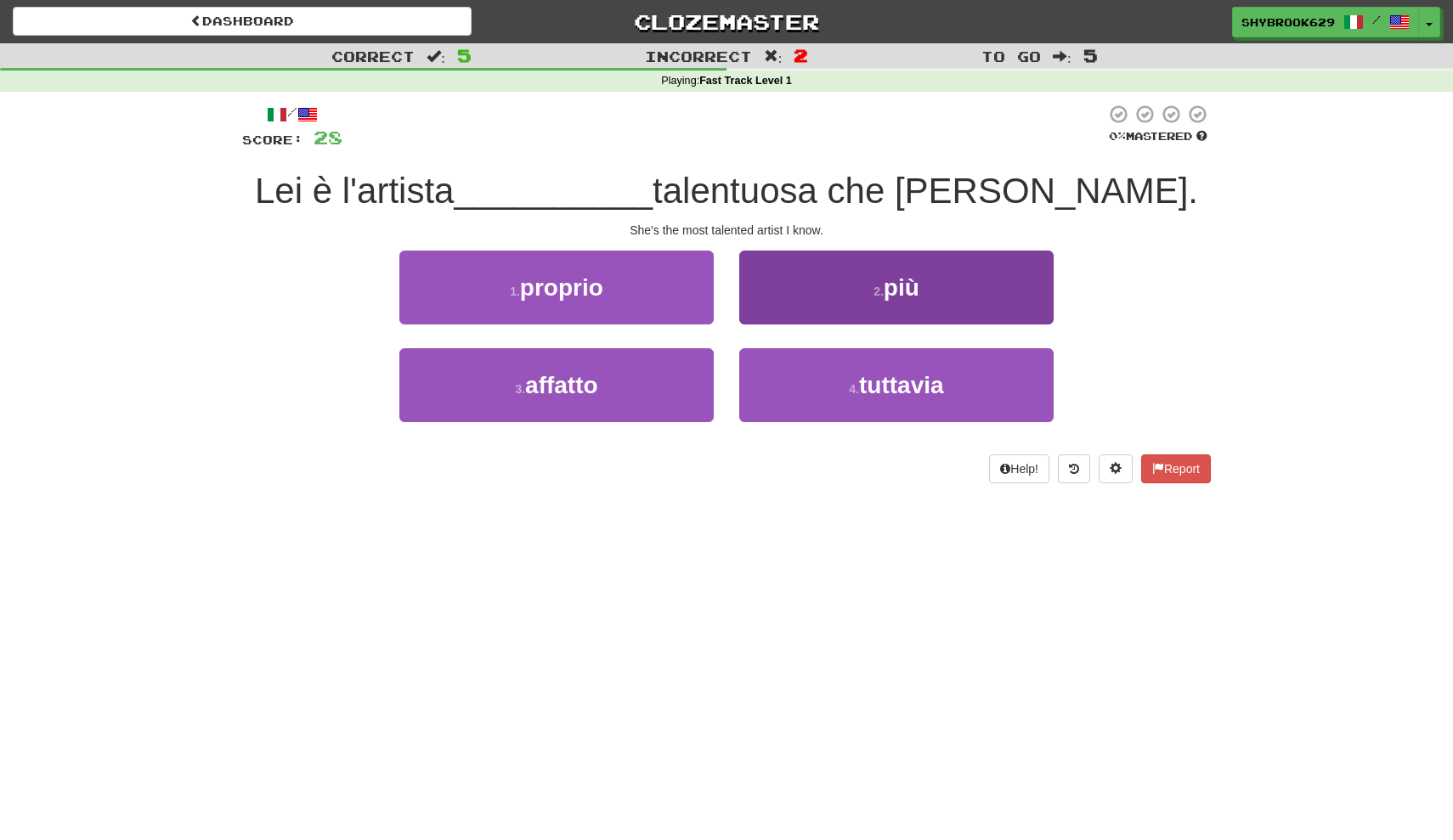
click at [825, 283] on button "2 . più" at bounding box center [896, 288] width 315 height 74
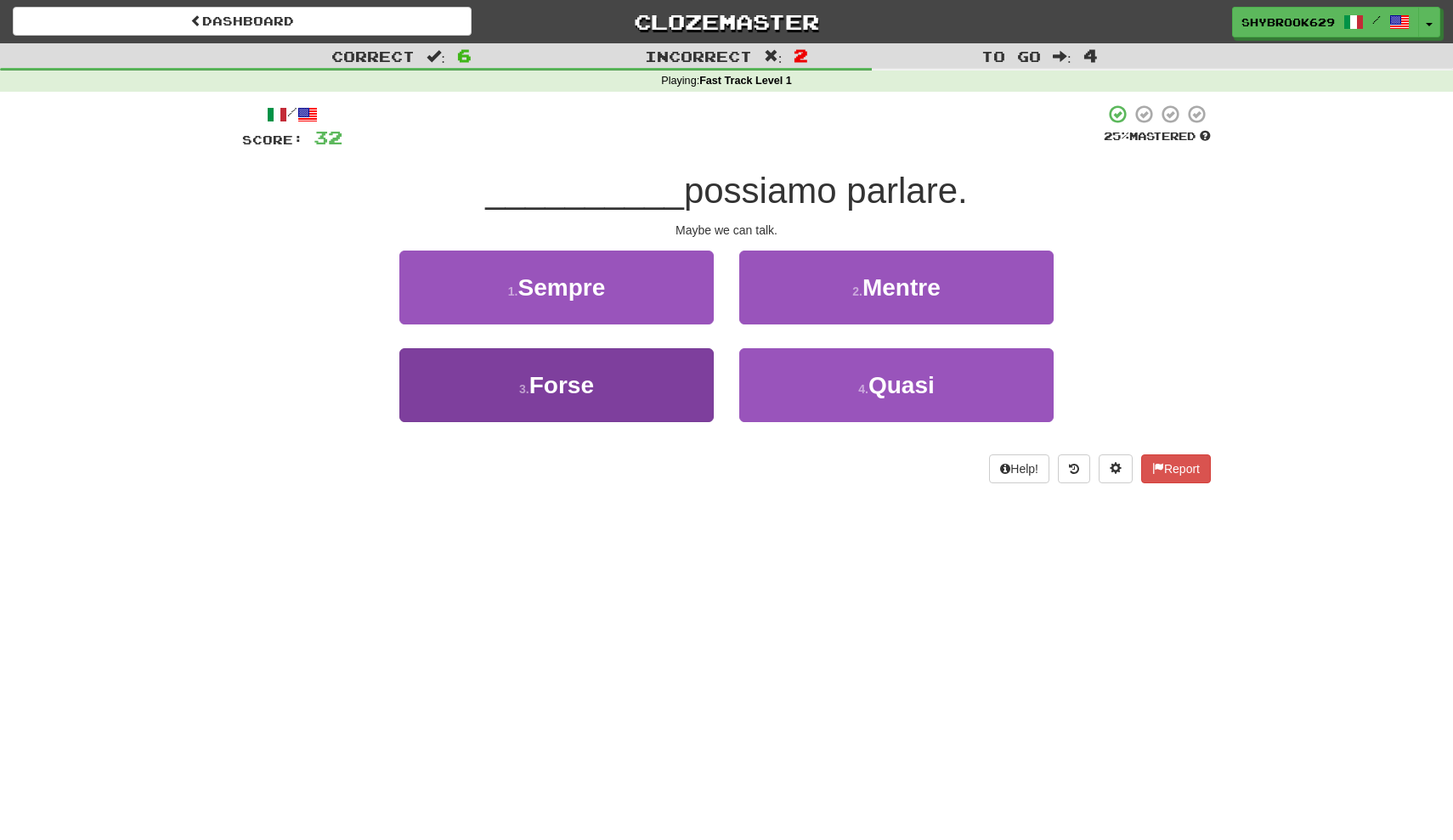
click at [666, 377] on button "3 . Forse" at bounding box center [556, 385] width 315 height 74
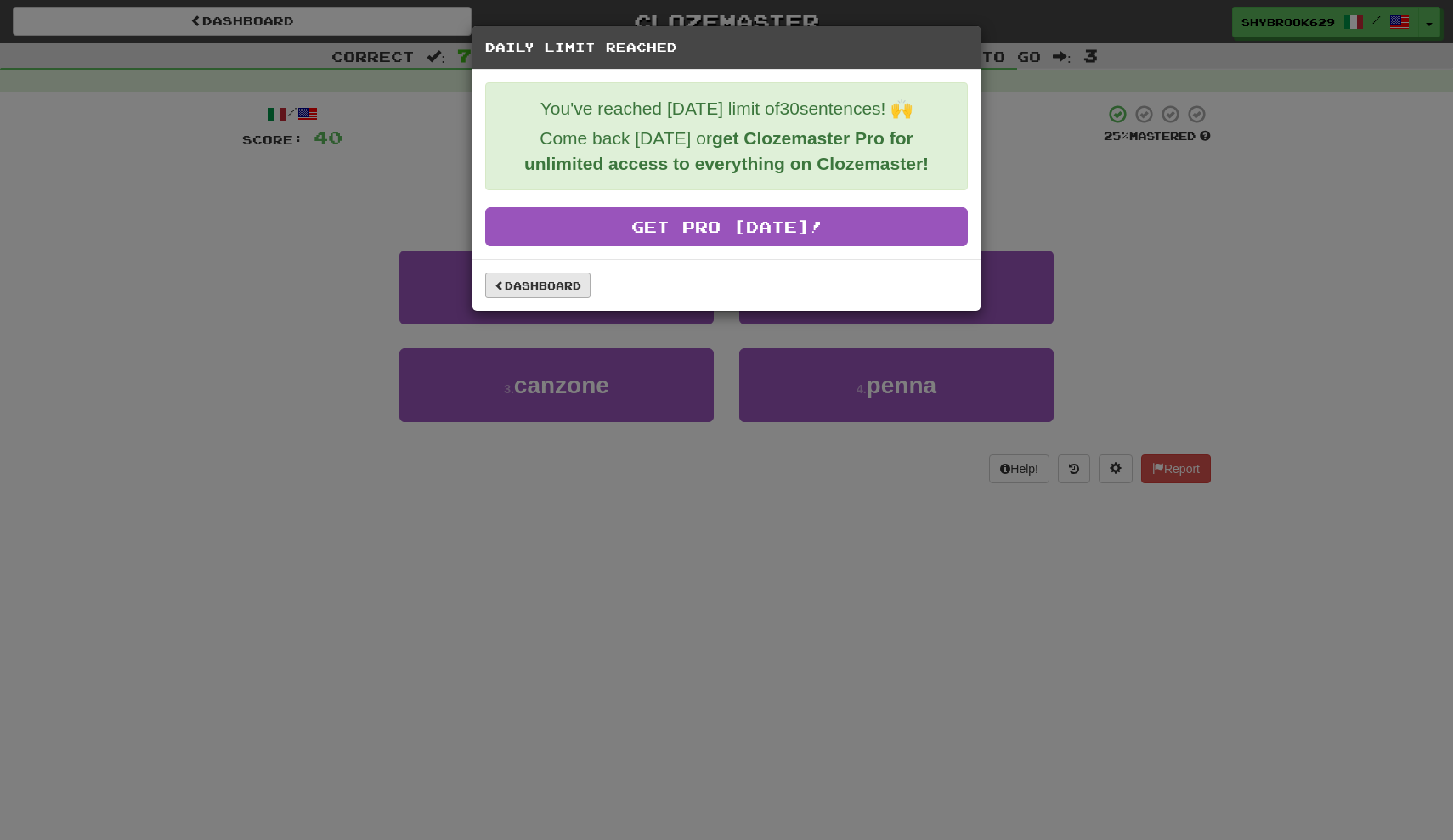
click at [582, 280] on link "Dashboard" at bounding box center [537, 285] width 105 height 25
